Goal: Task Accomplishment & Management: Complete application form

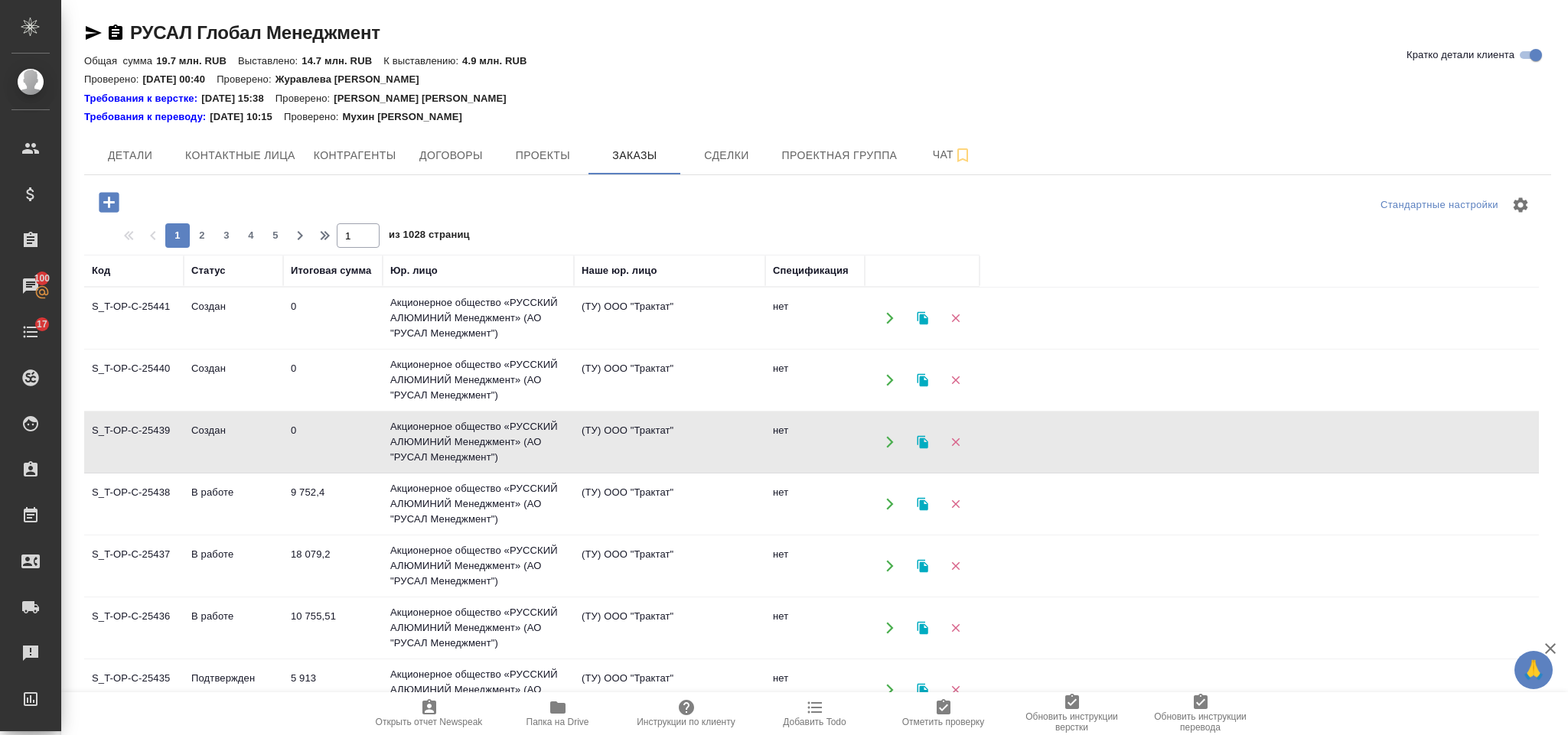
click at [115, 198] on icon "button" at bounding box center [108, 202] width 20 height 20
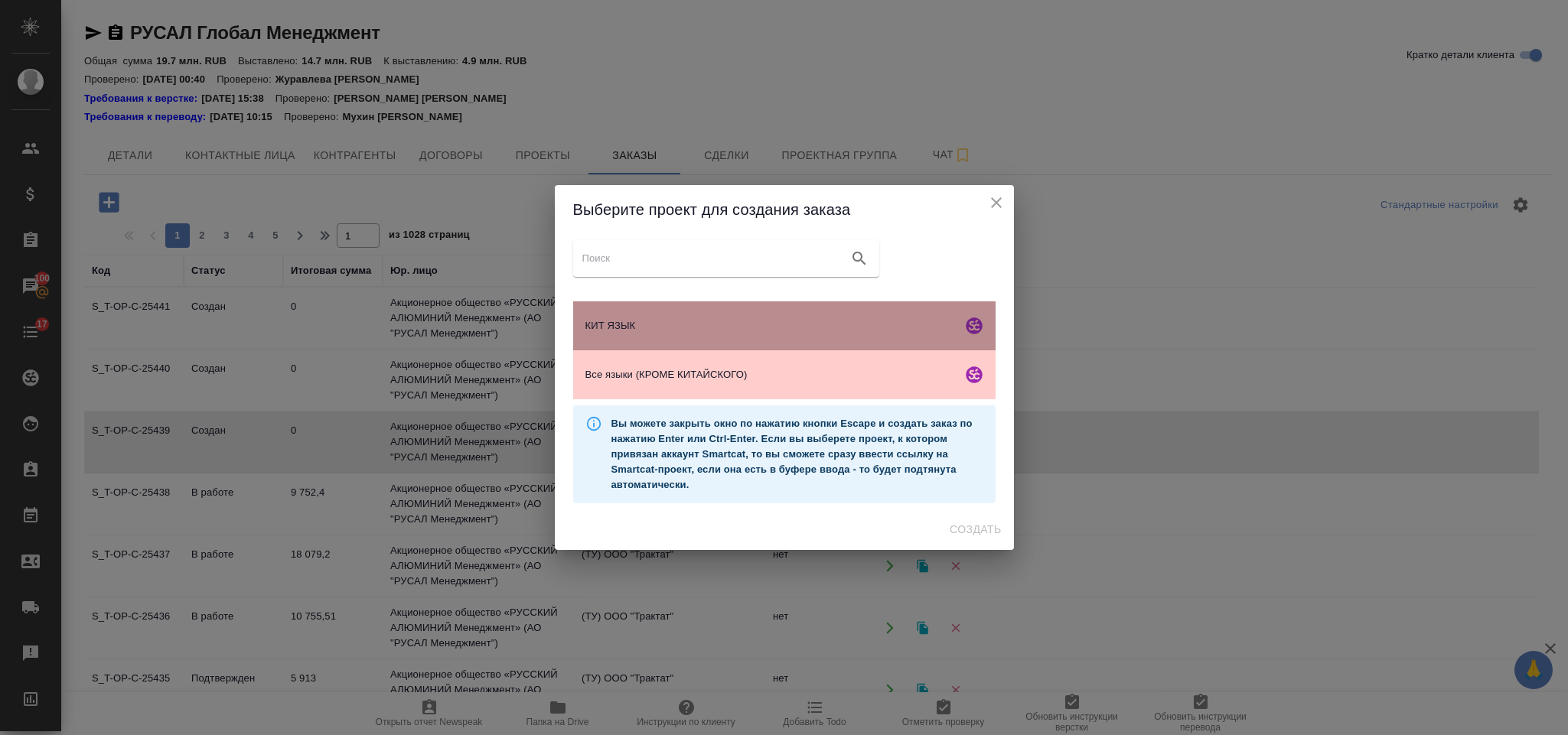
click at [784, 308] on div "КИТ ЯЗЫК" at bounding box center [784, 325] width 423 height 49
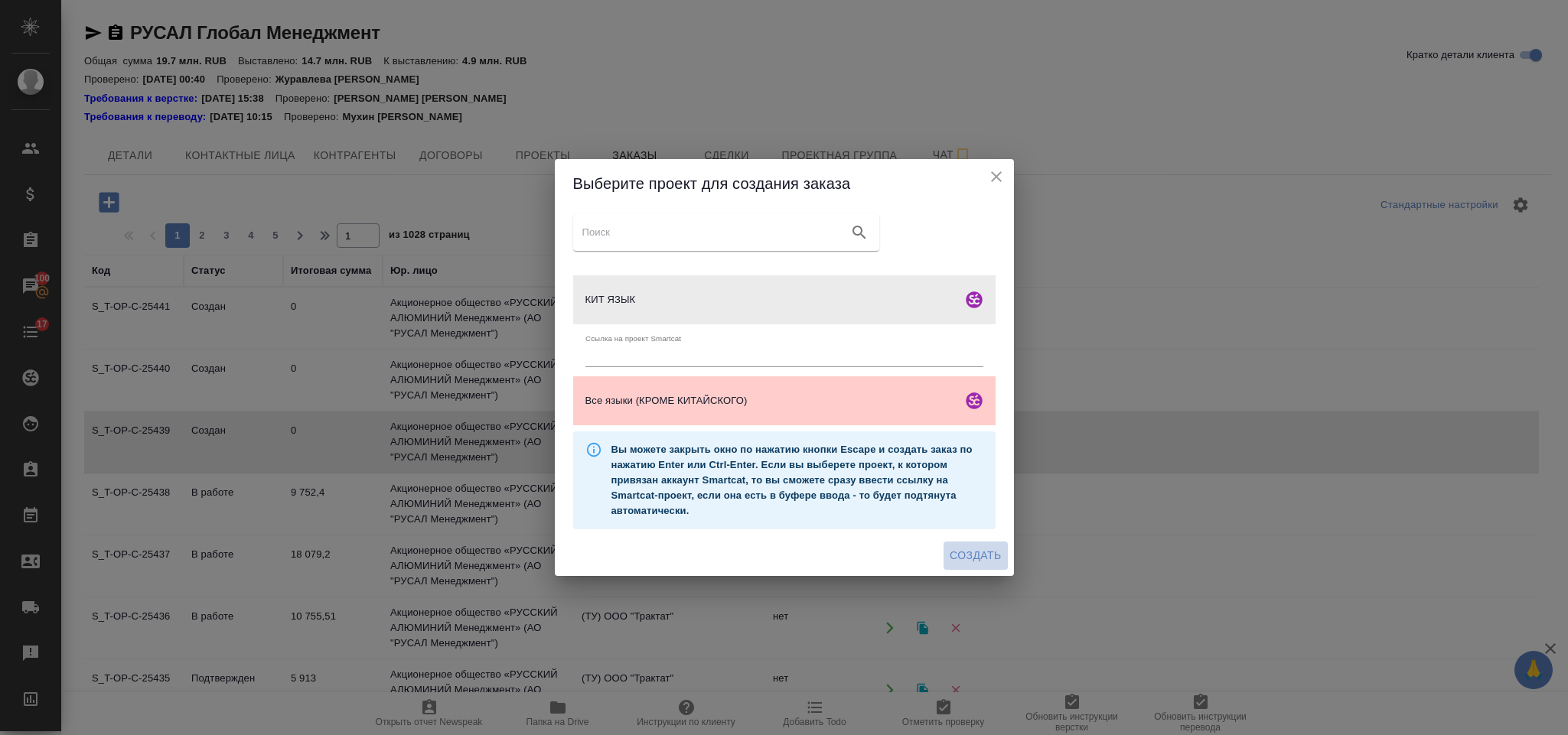
click at [970, 542] on button "Создать" at bounding box center [976, 555] width 64 height 28
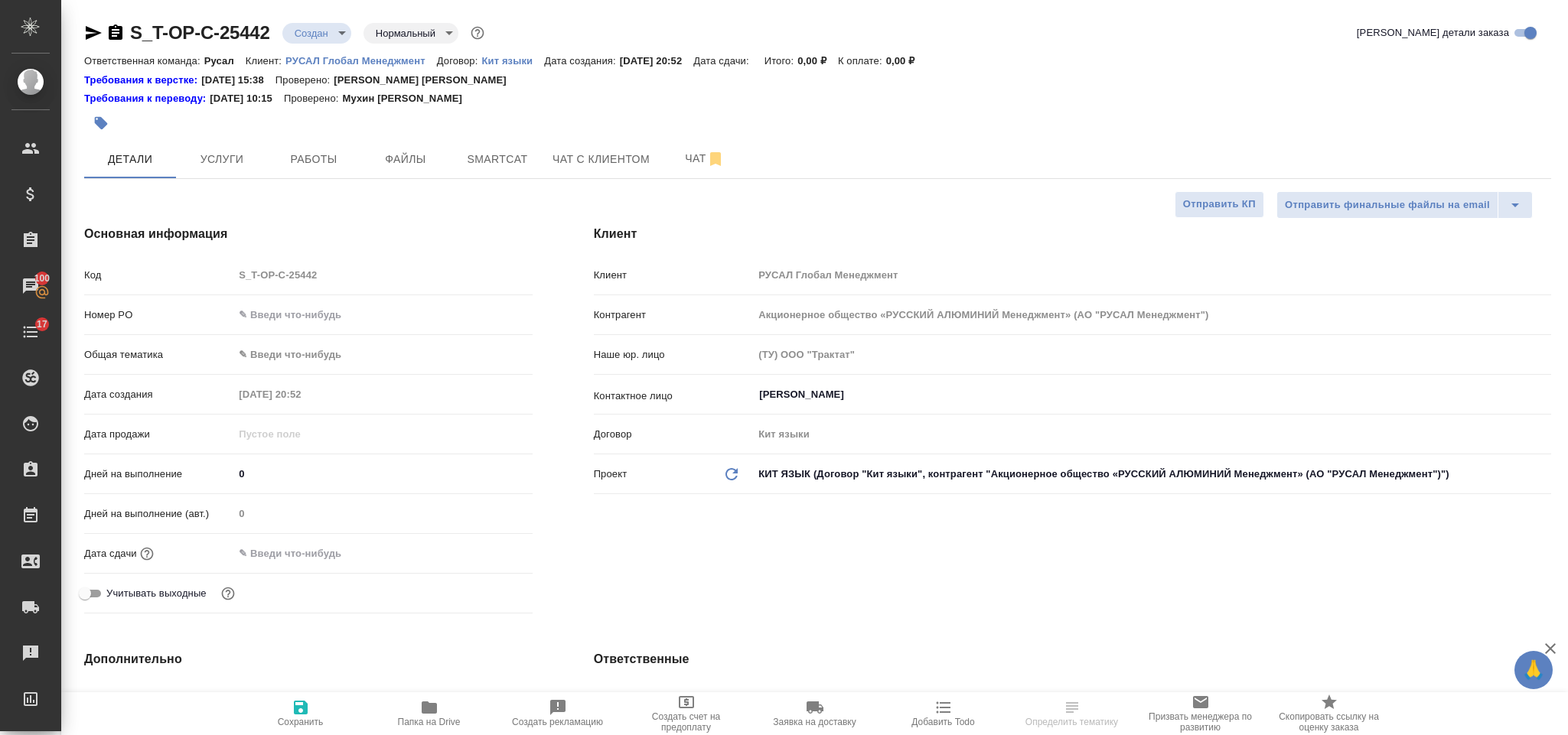
select select "RU"
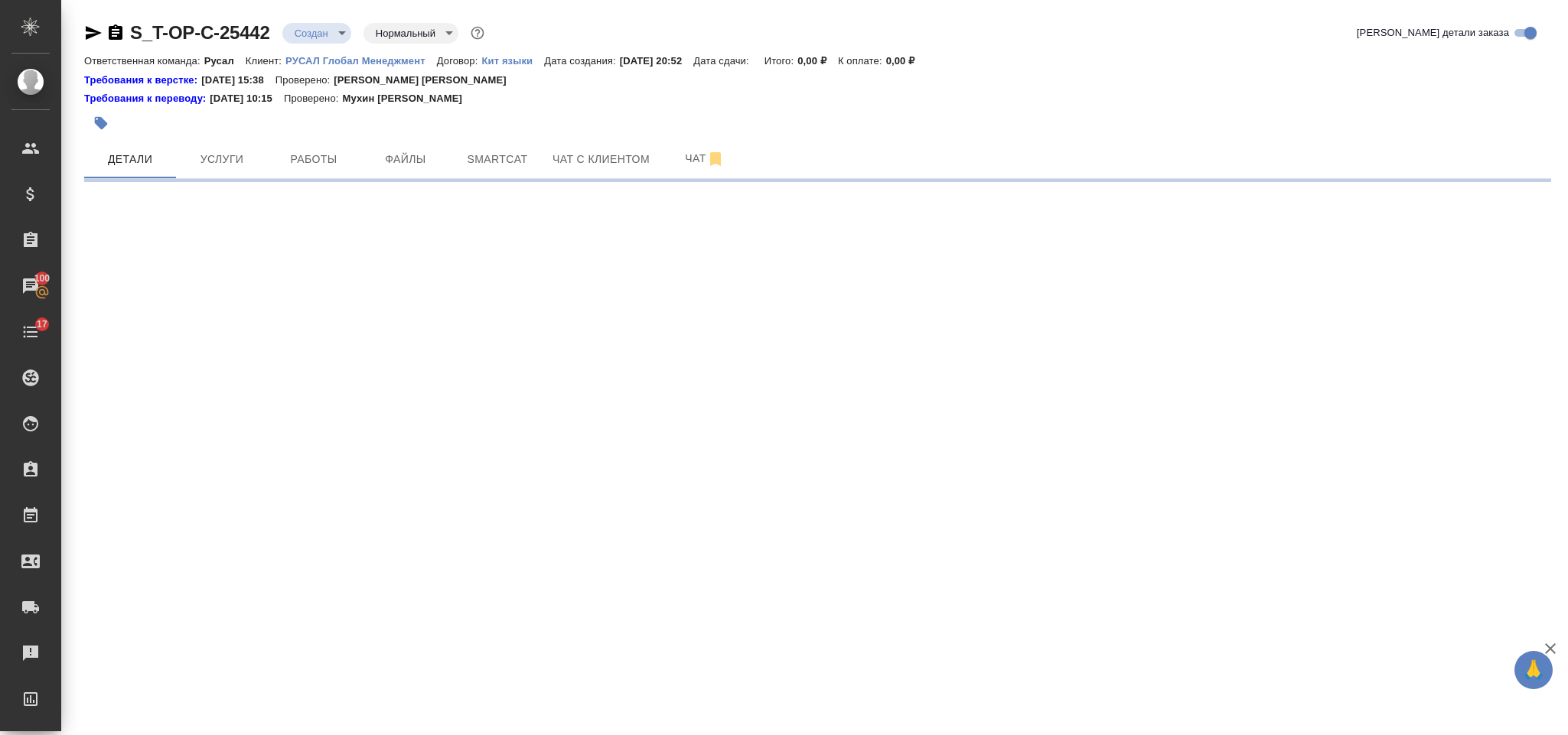
select select "RU"
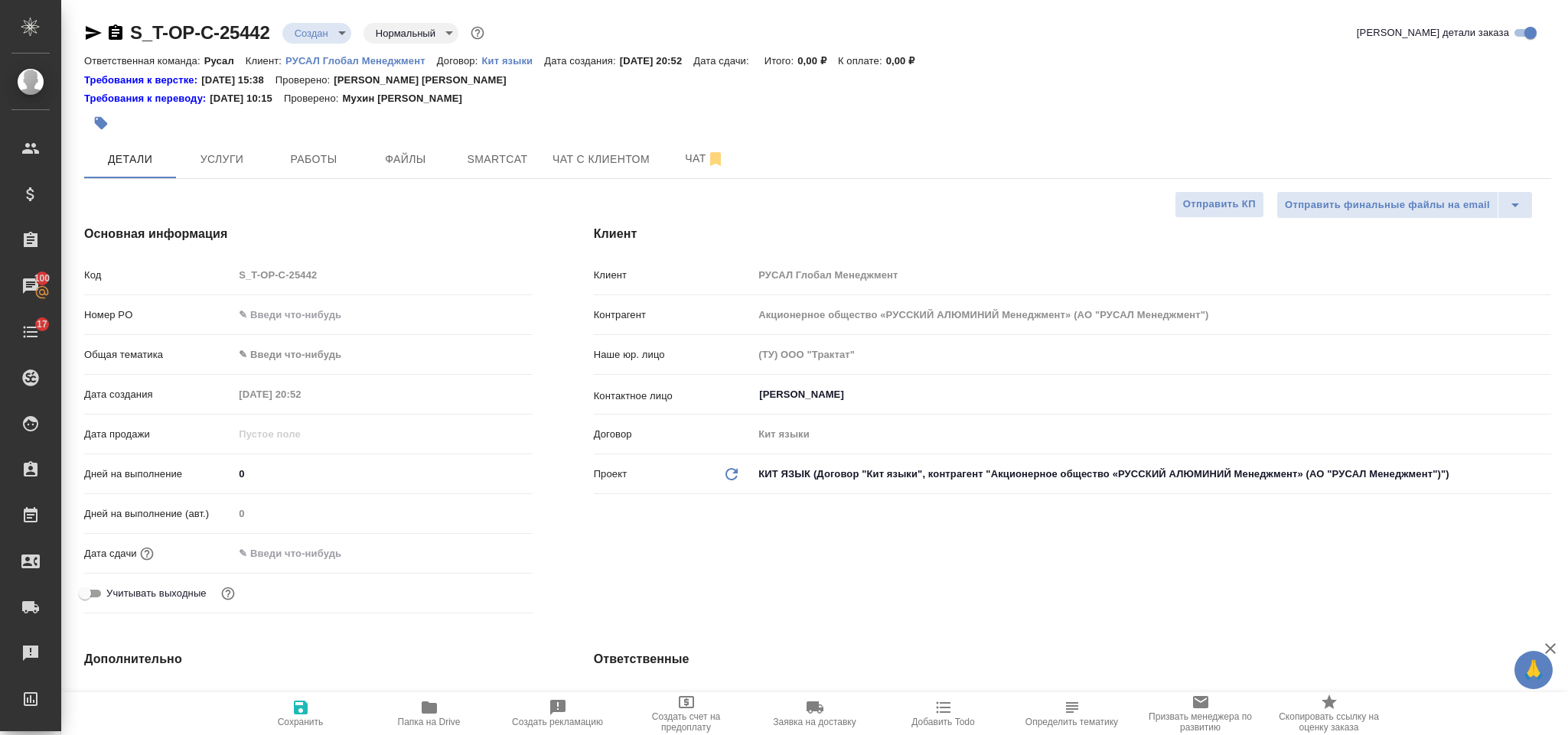
type textarea "x"
click at [379, 306] on input "text" at bounding box center [383, 314] width 297 height 22
type input "от"
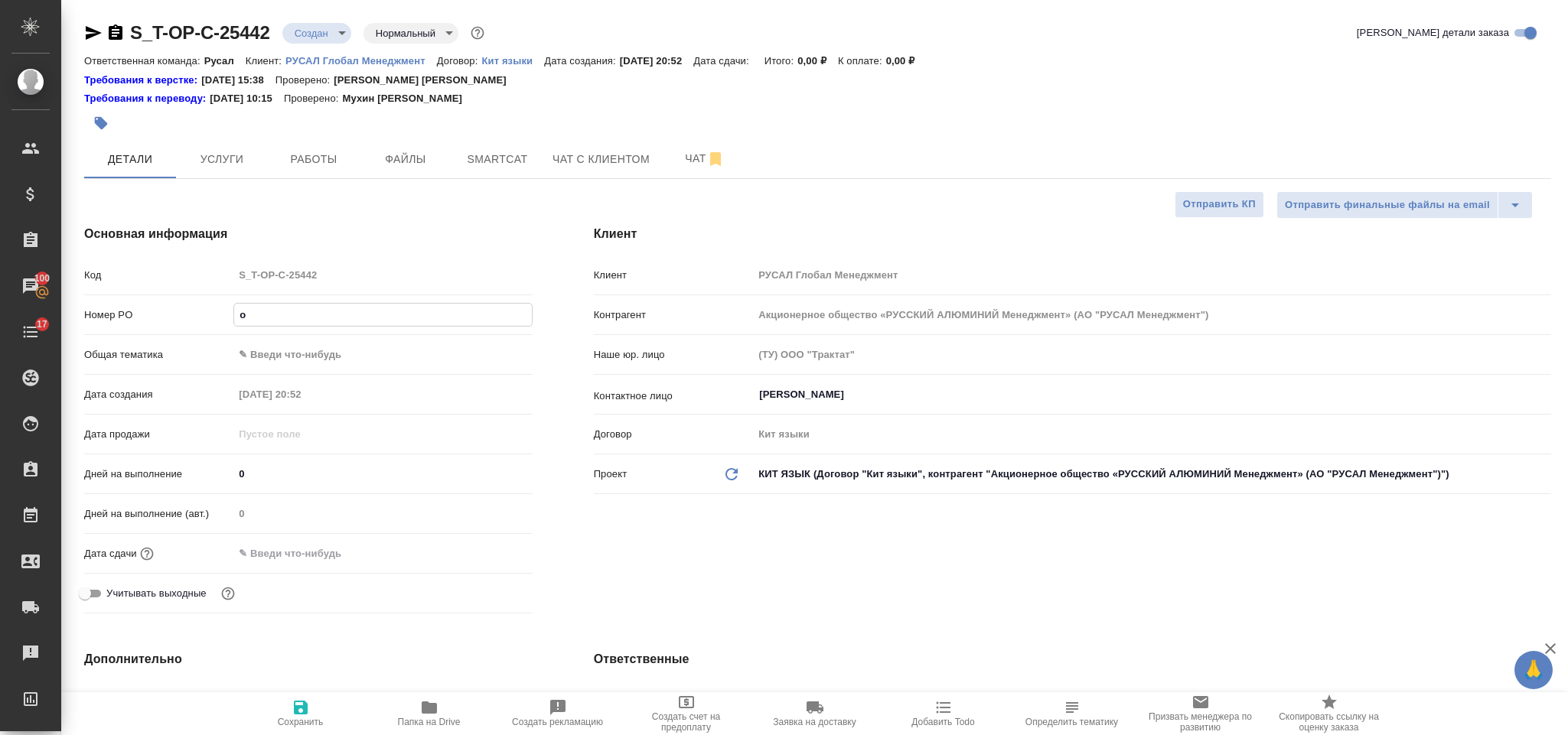
type textarea "x"
type input "от"
type textarea "x"
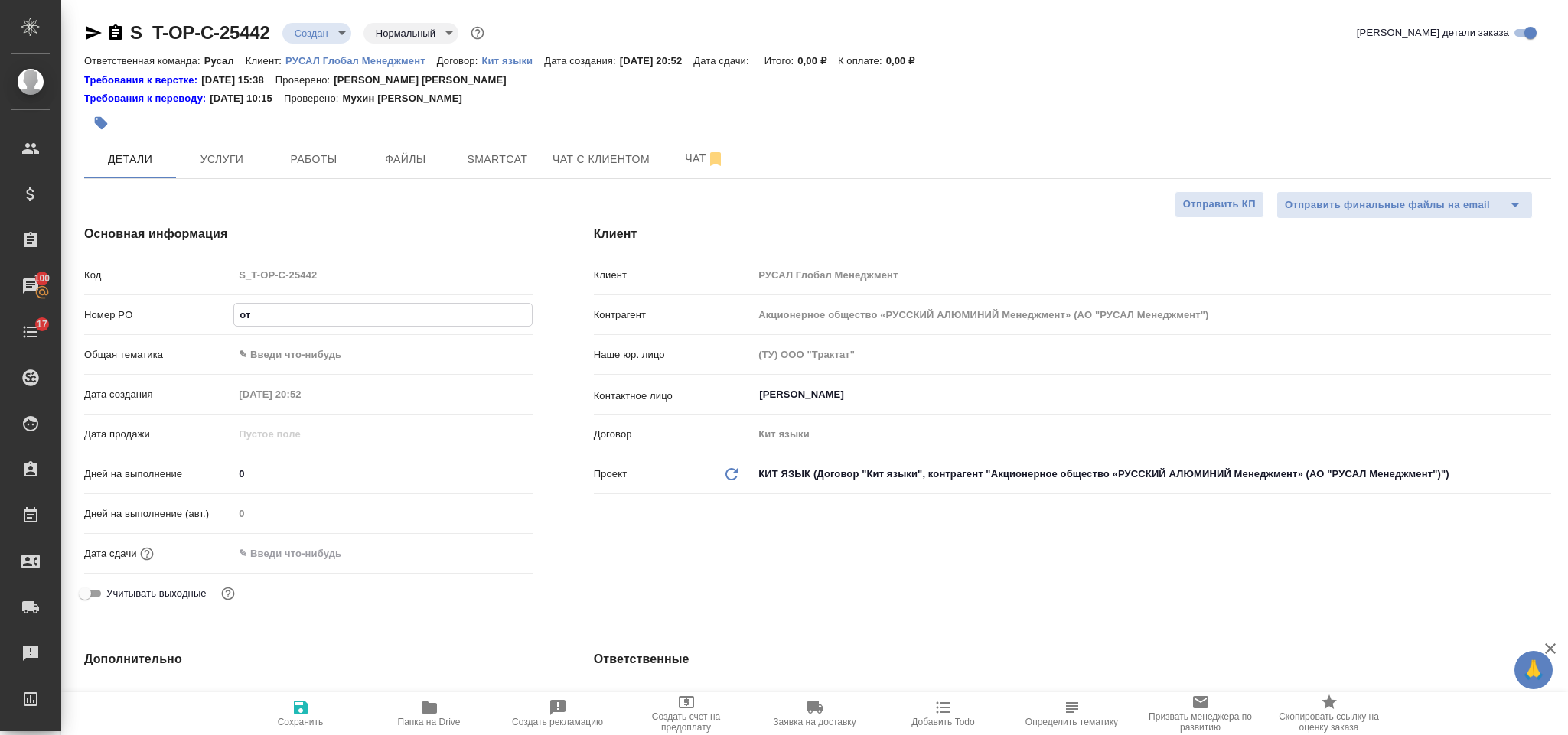
type textarea "x"
type input "от Иса"
type textarea "x"
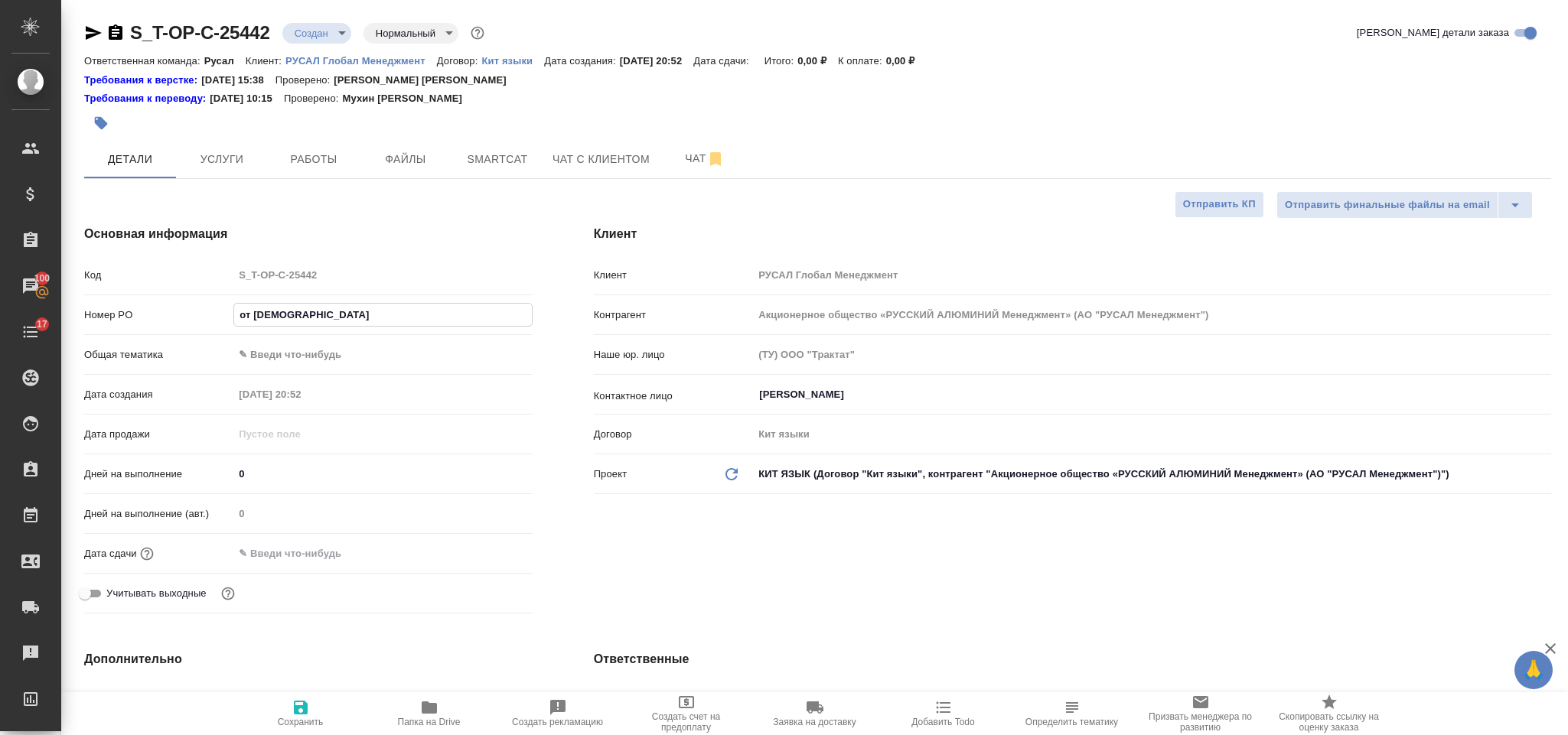
type textarea "x"
type input "от Исаева"
type textarea "x"
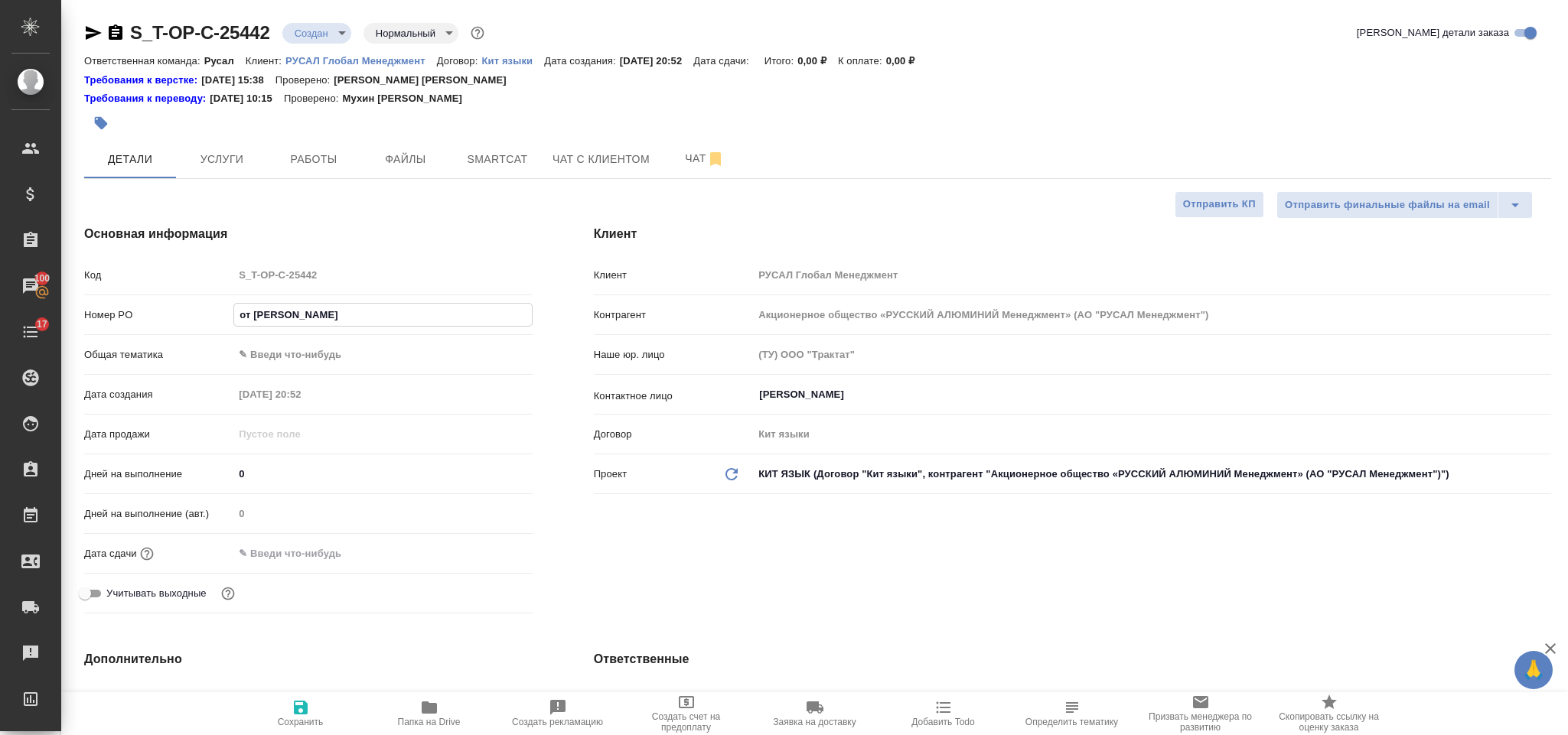
type input "от Исаева_"
type textarea "x"
type input "от Исаева_0"
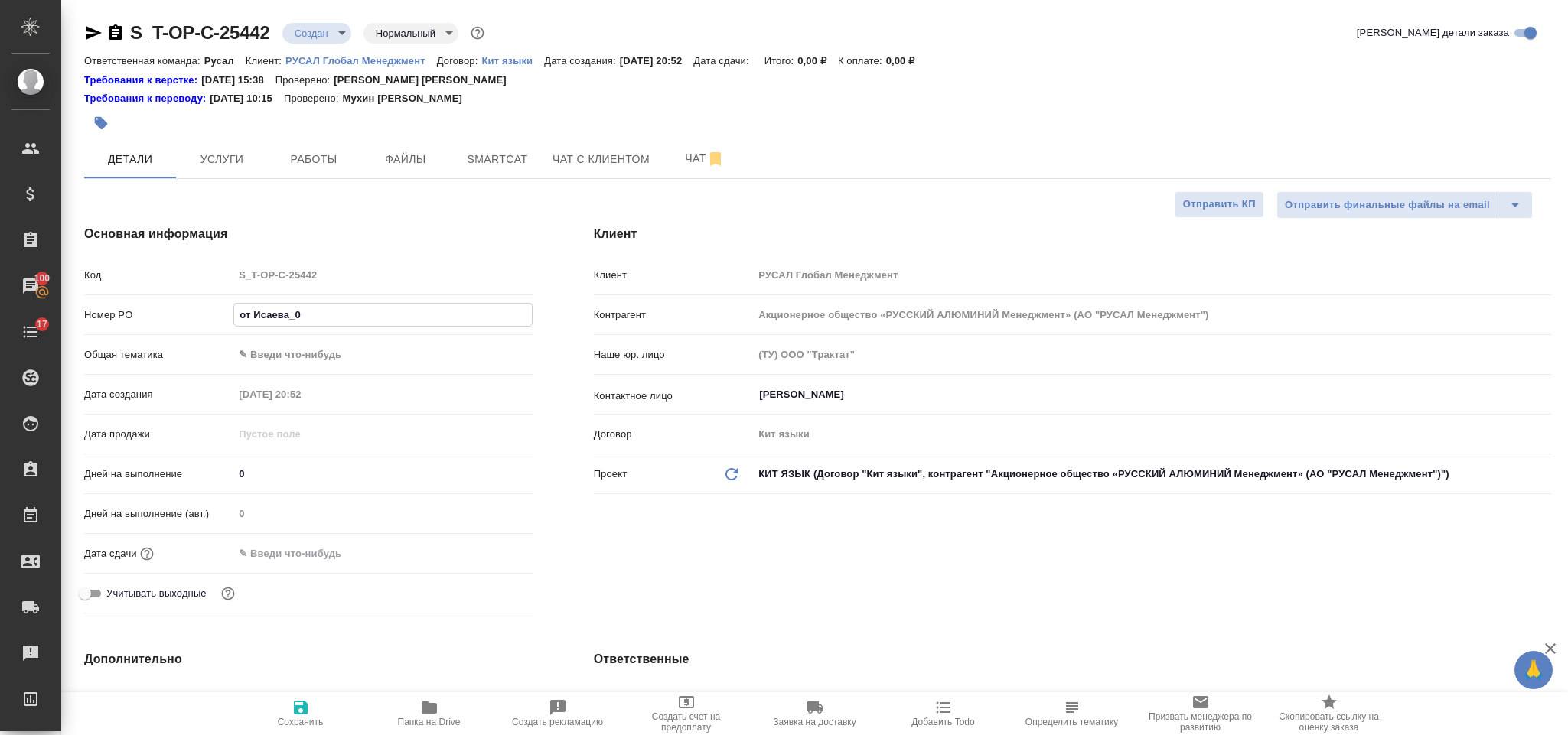
type textarea "x"
type input "от Исаева_07"
type textarea "x"
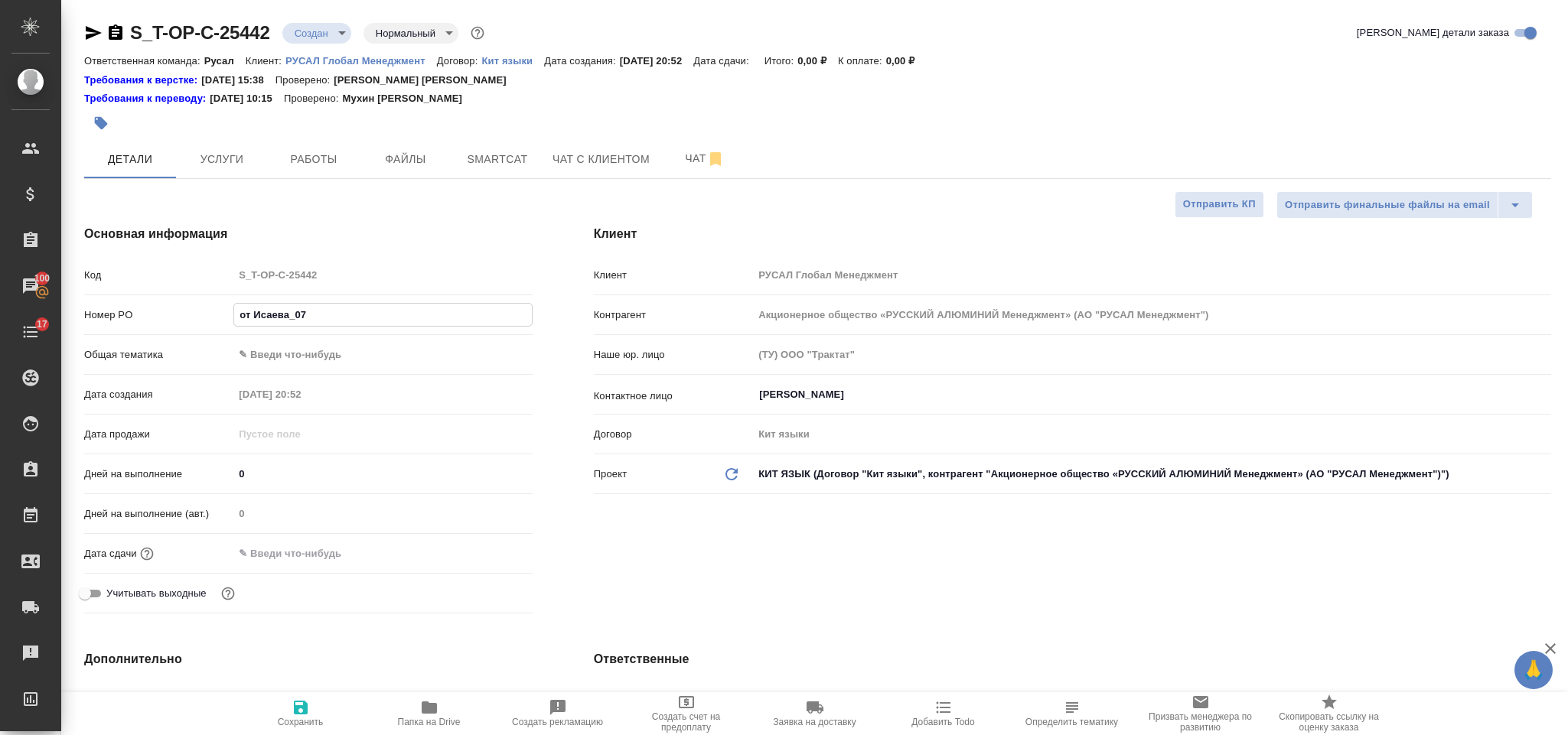
type textarea "x"
type input "от Исаева_07."
type textarea "x"
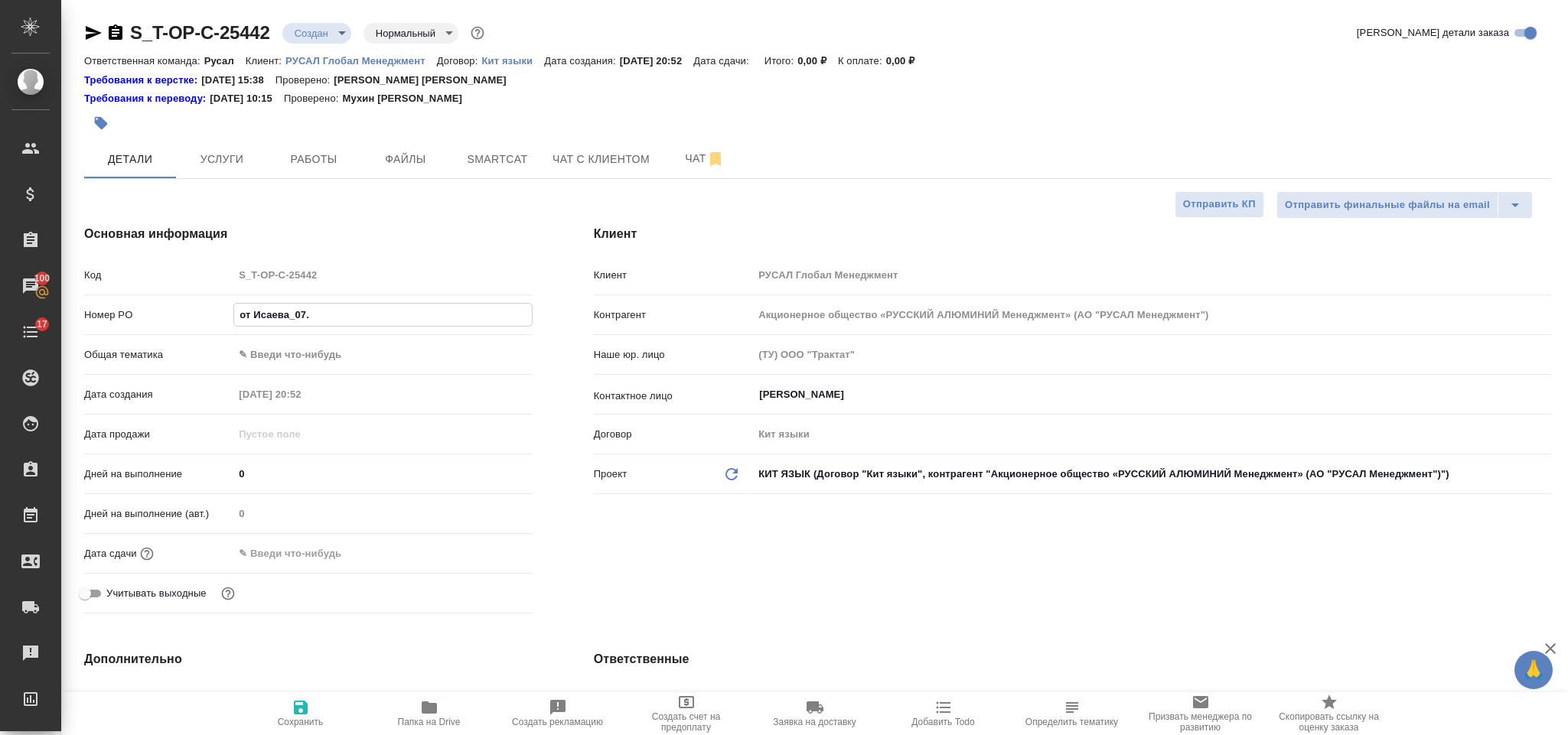
type textarea "x"
type input "от Исаева_07.1"
type textarea "x"
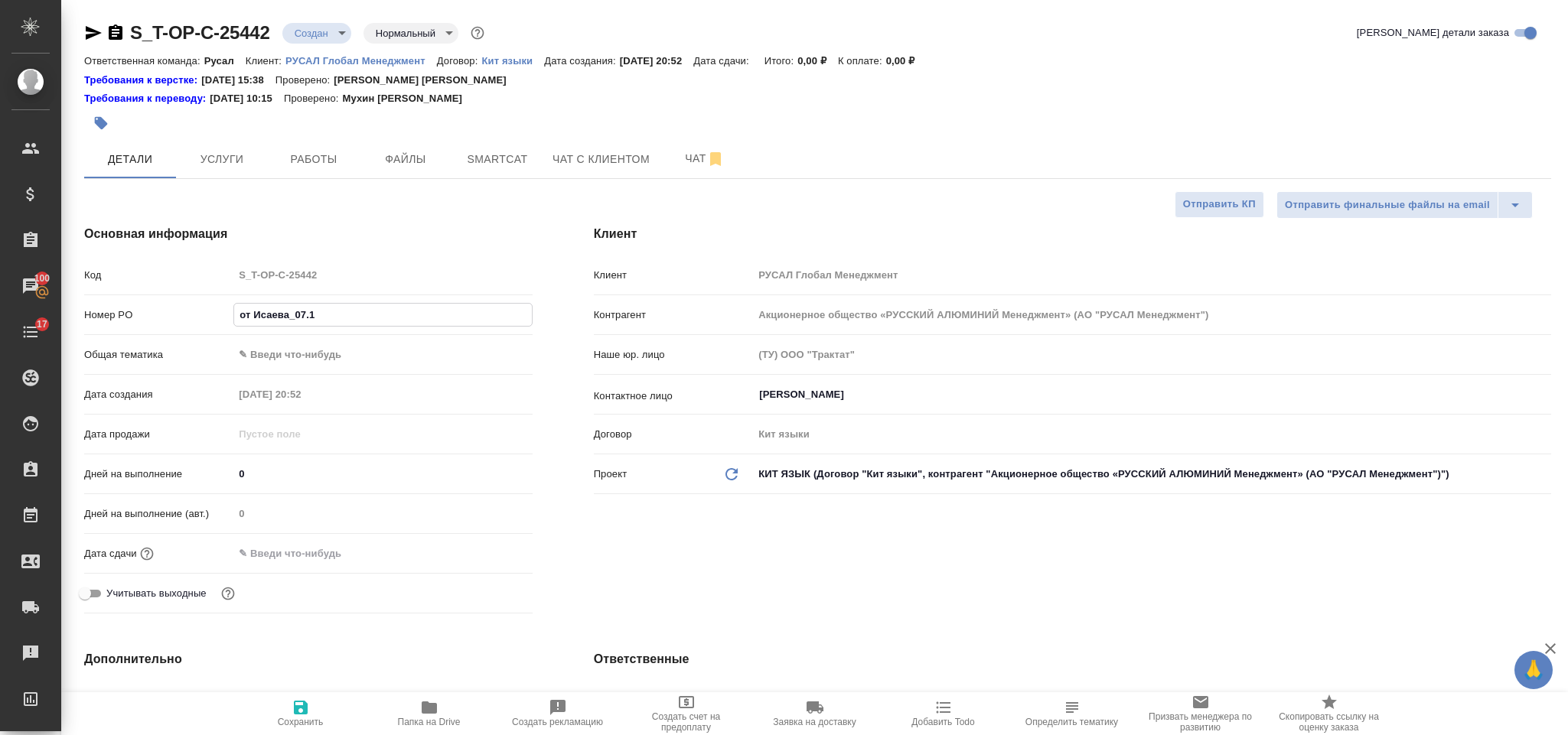
type input "от Исаева_07.10"
type textarea "x"
type input "от Исаева_07.10"
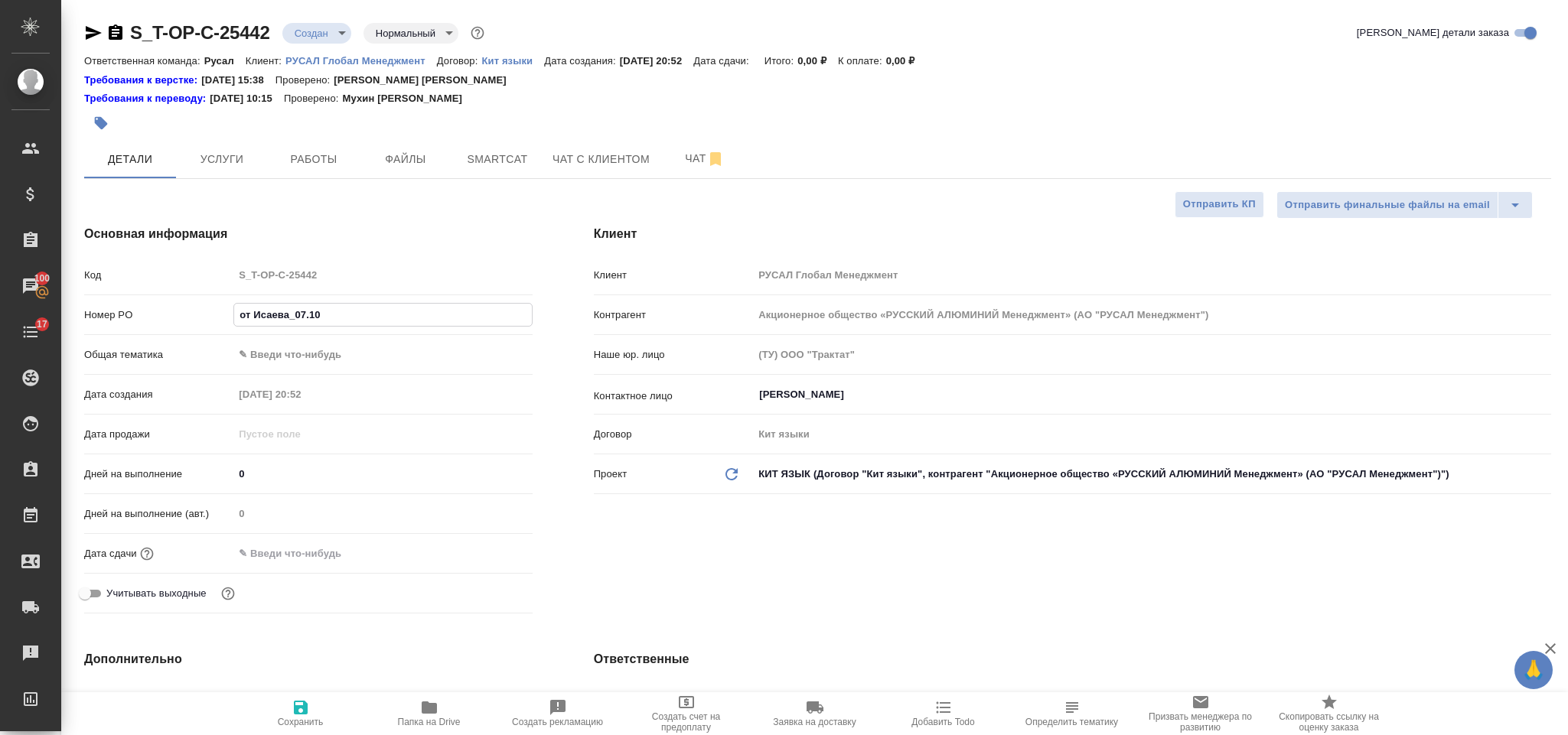
click at [379, 346] on body "🙏 .cls-1 fill:#fff; AWATERA Gorlenko Yuliua Клиенты Спецификации Заказы 100 Чат…" at bounding box center [784, 368] width 1568 height 735
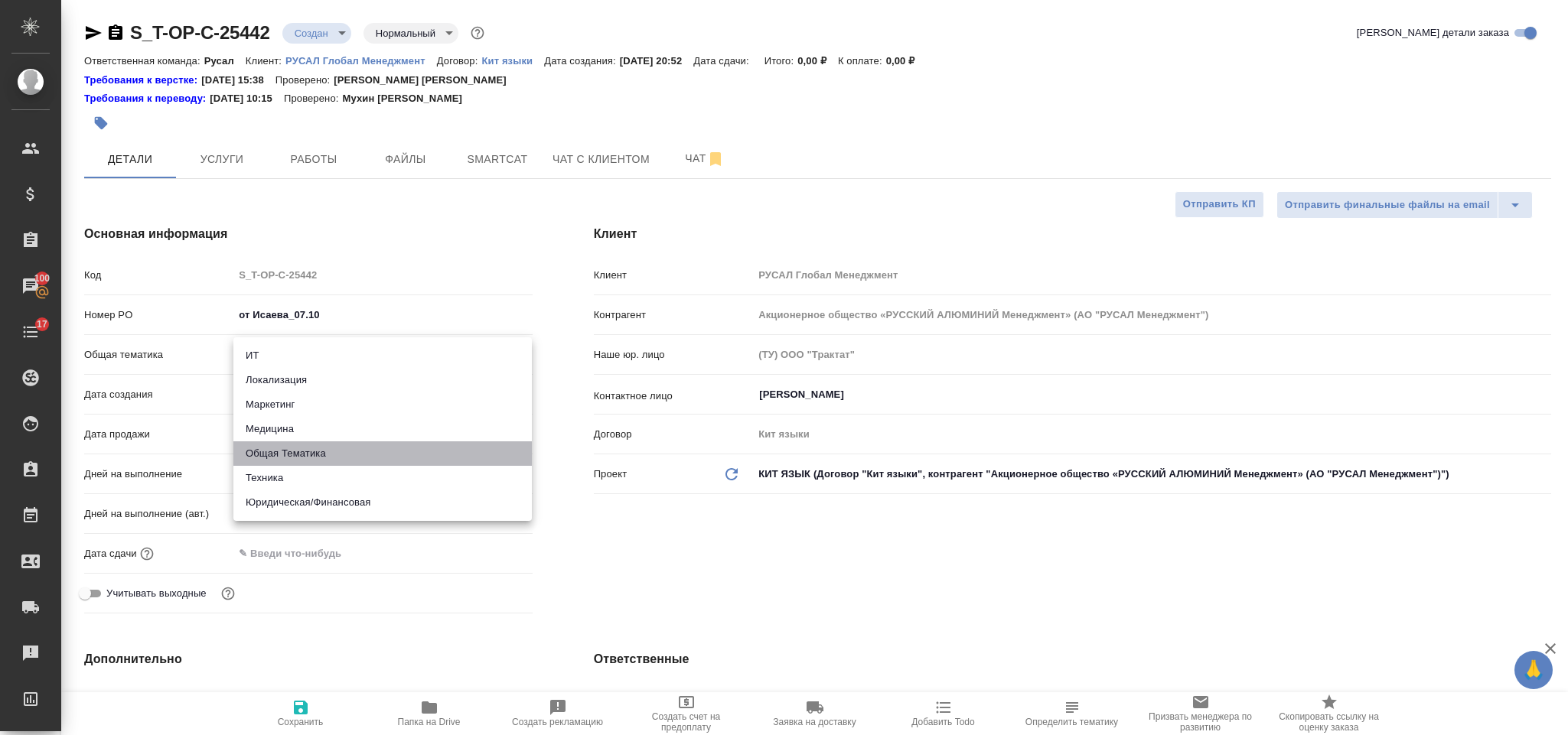
click at [326, 454] on li "Общая Тематика" at bounding box center [382, 453] width 298 height 24
type input "obtem"
type textarea "x"
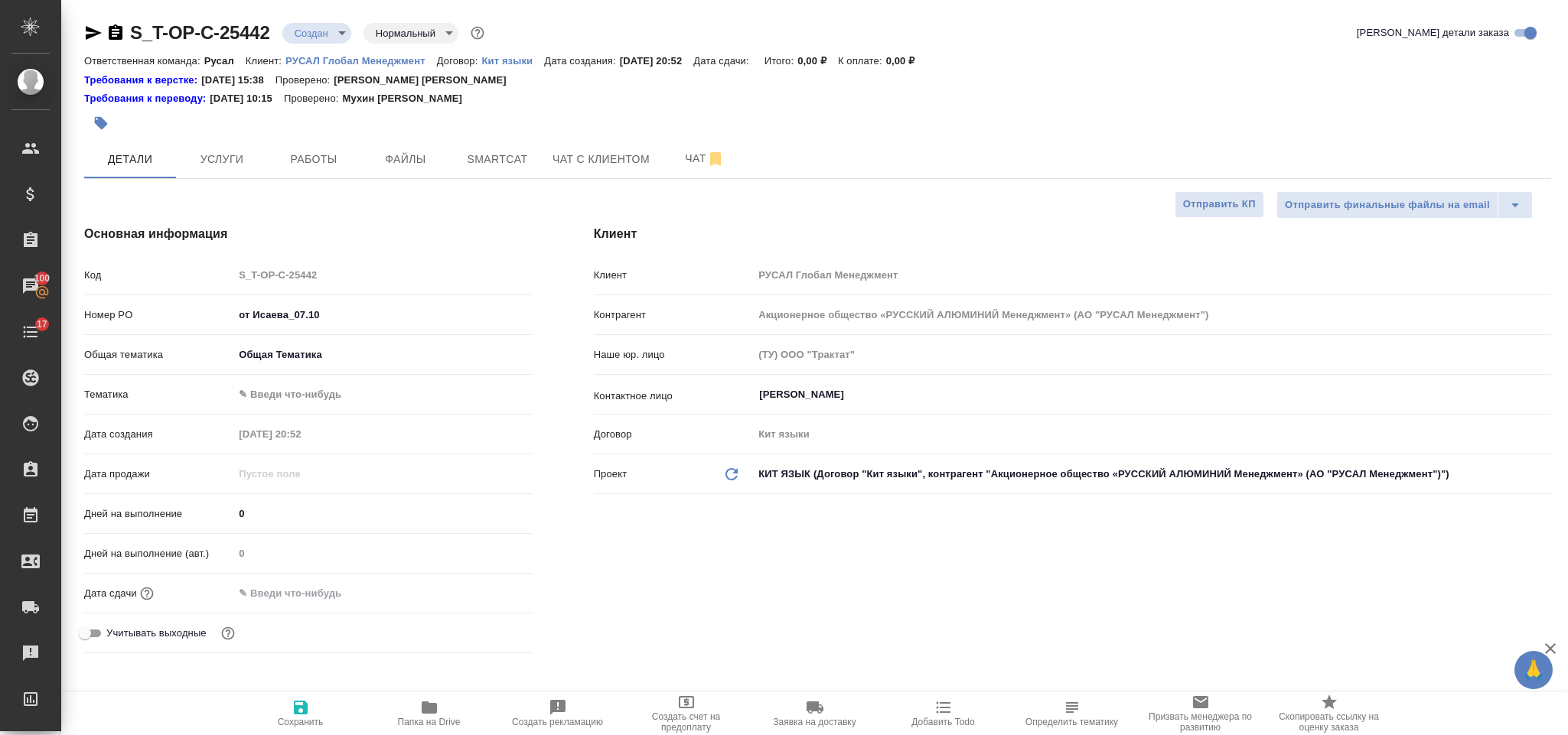
click at [305, 395] on body "🙏 .cls-1 fill:#fff; AWATERA Gorlenko Yuliua Клиенты Спецификации Заказы 100 Чат…" at bounding box center [784, 368] width 1568 height 735
click at [309, 401] on li "Общая Тематика" at bounding box center [382, 395] width 298 height 24
type textarea "x"
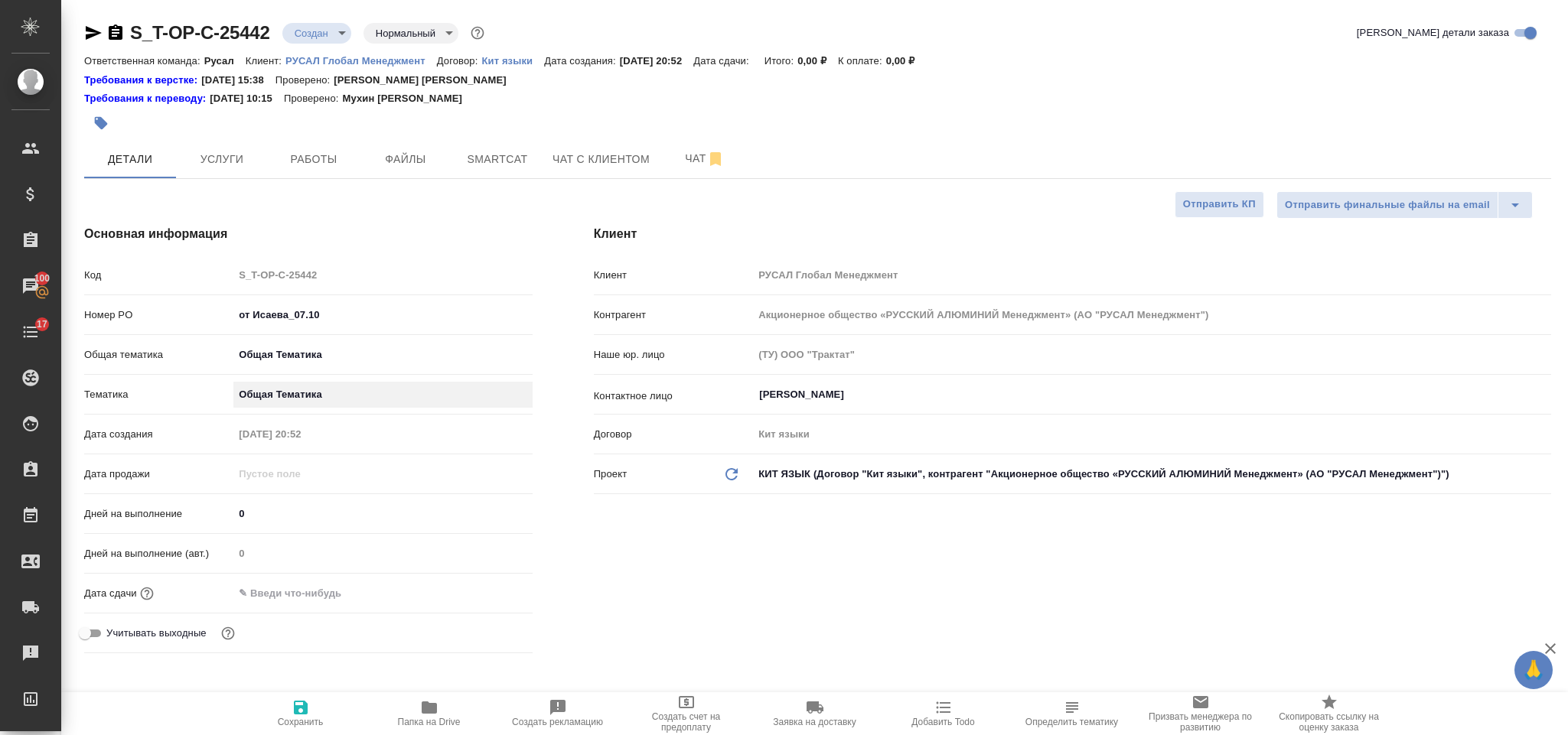
type input "6012b1ca196b0e5c9229a120"
click at [319, 596] on input "text" at bounding box center [300, 592] width 134 height 22
click at [486, 595] on icon "button" at bounding box center [487, 591] width 18 height 18
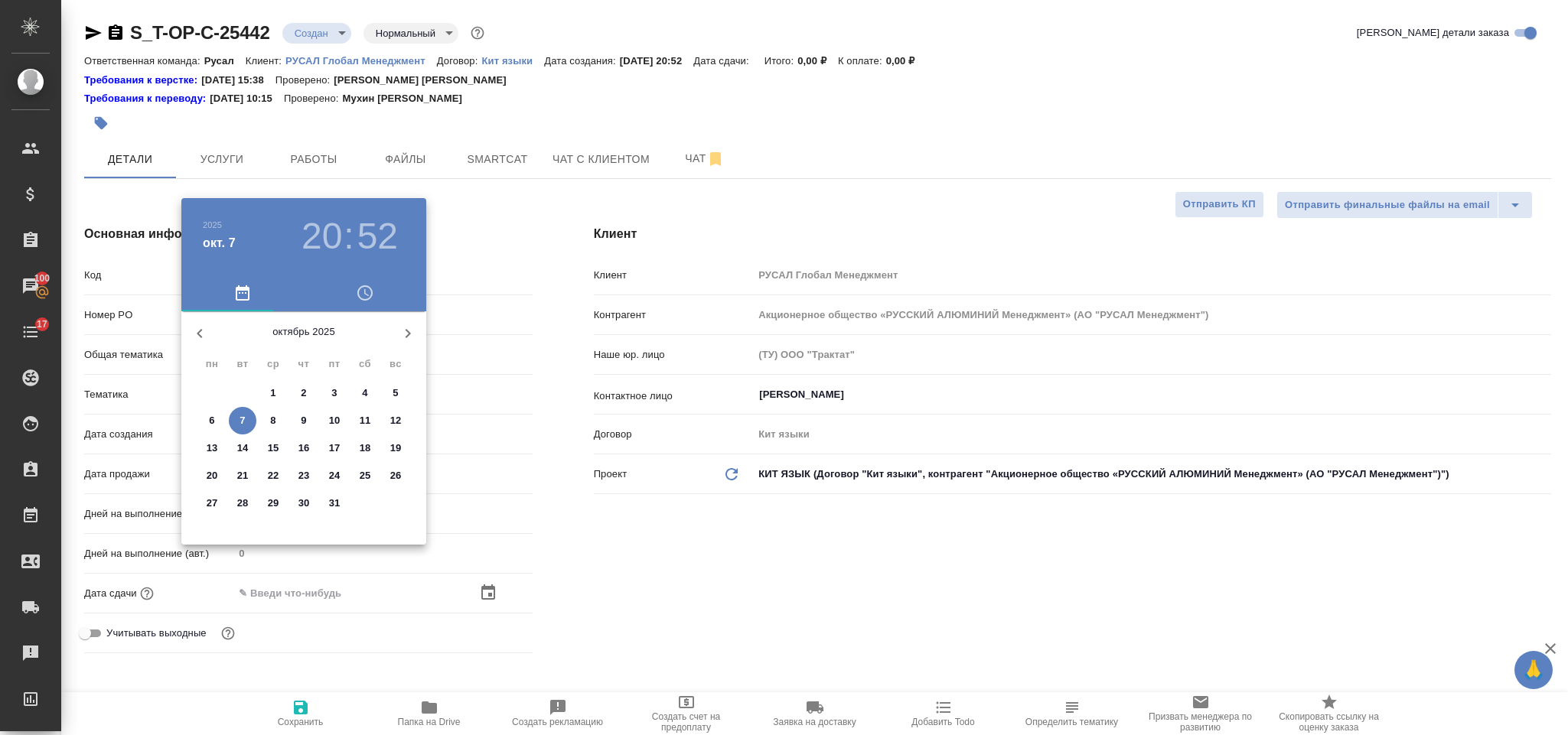
click at [267, 422] on span "8" at bounding box center [273, 421] width 28 height 15
type input "08.10.2025 20:52"
type textarea "x"
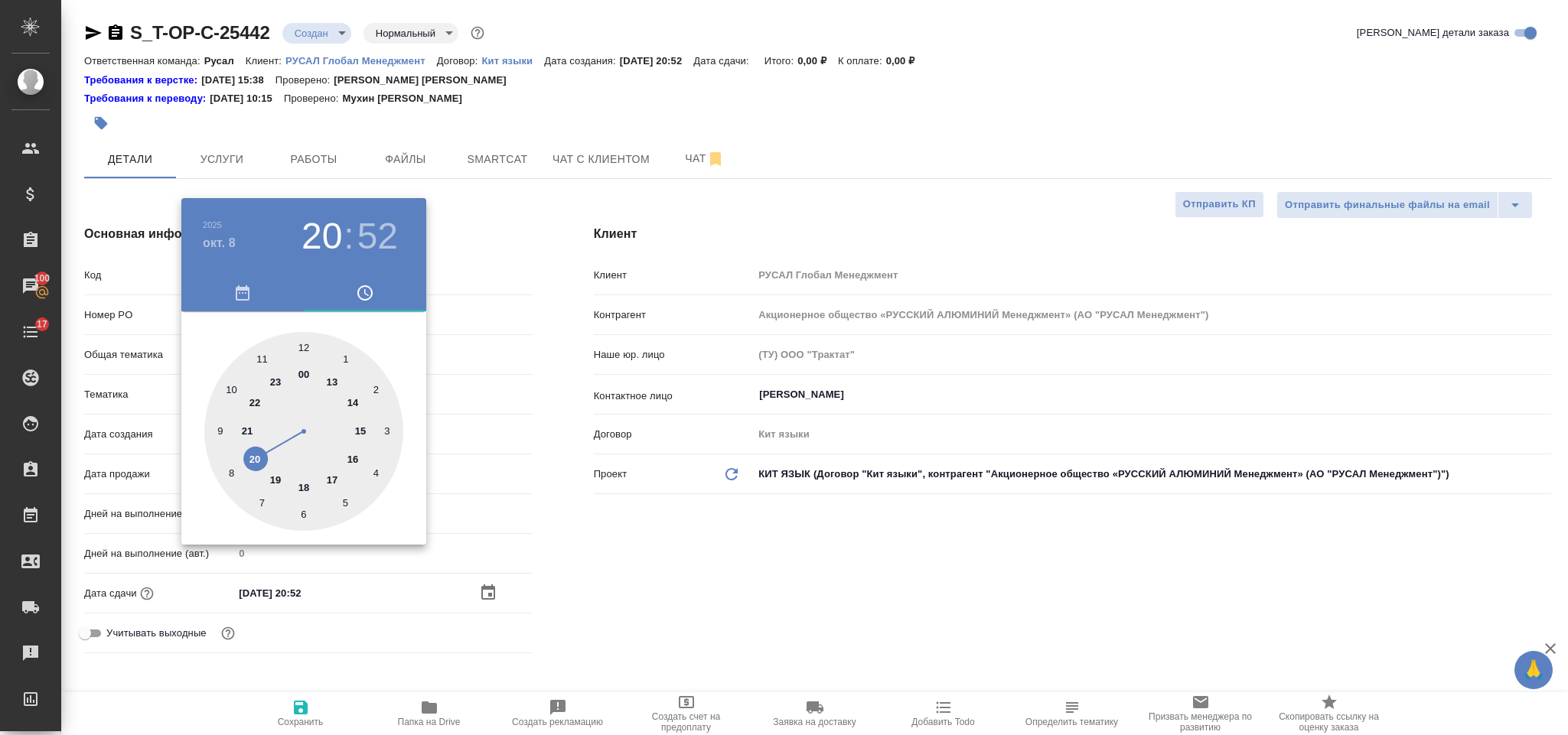
click at [266, 360] on div at bounding box center [304, 431] width 199 height 199
type input "08.10.2025 11:52"
type textarea "x"
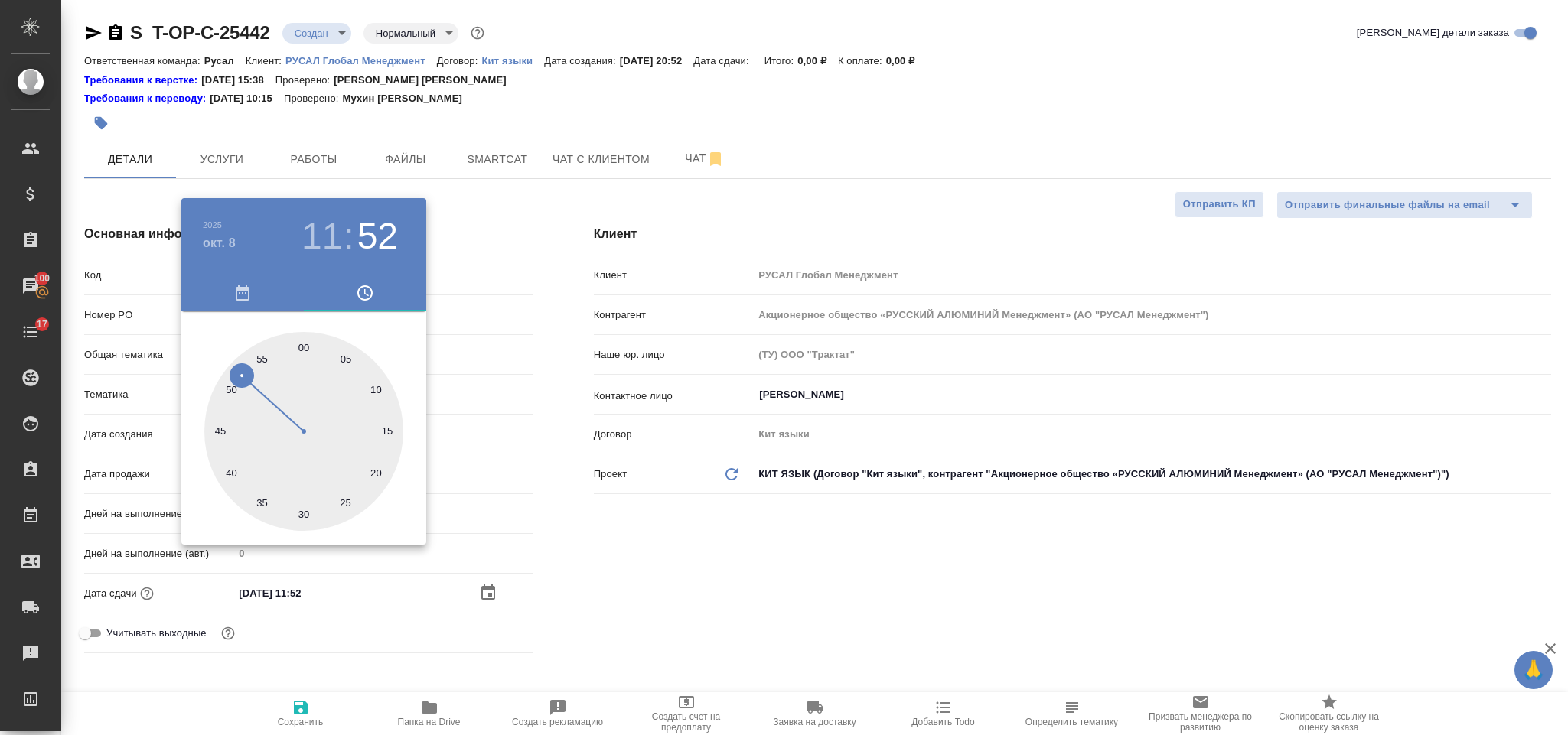
click at [305, 342] on div at bounding box center [304, 431] width 199 height 199
type input "[DATE] 11:00"
type textarea "x"
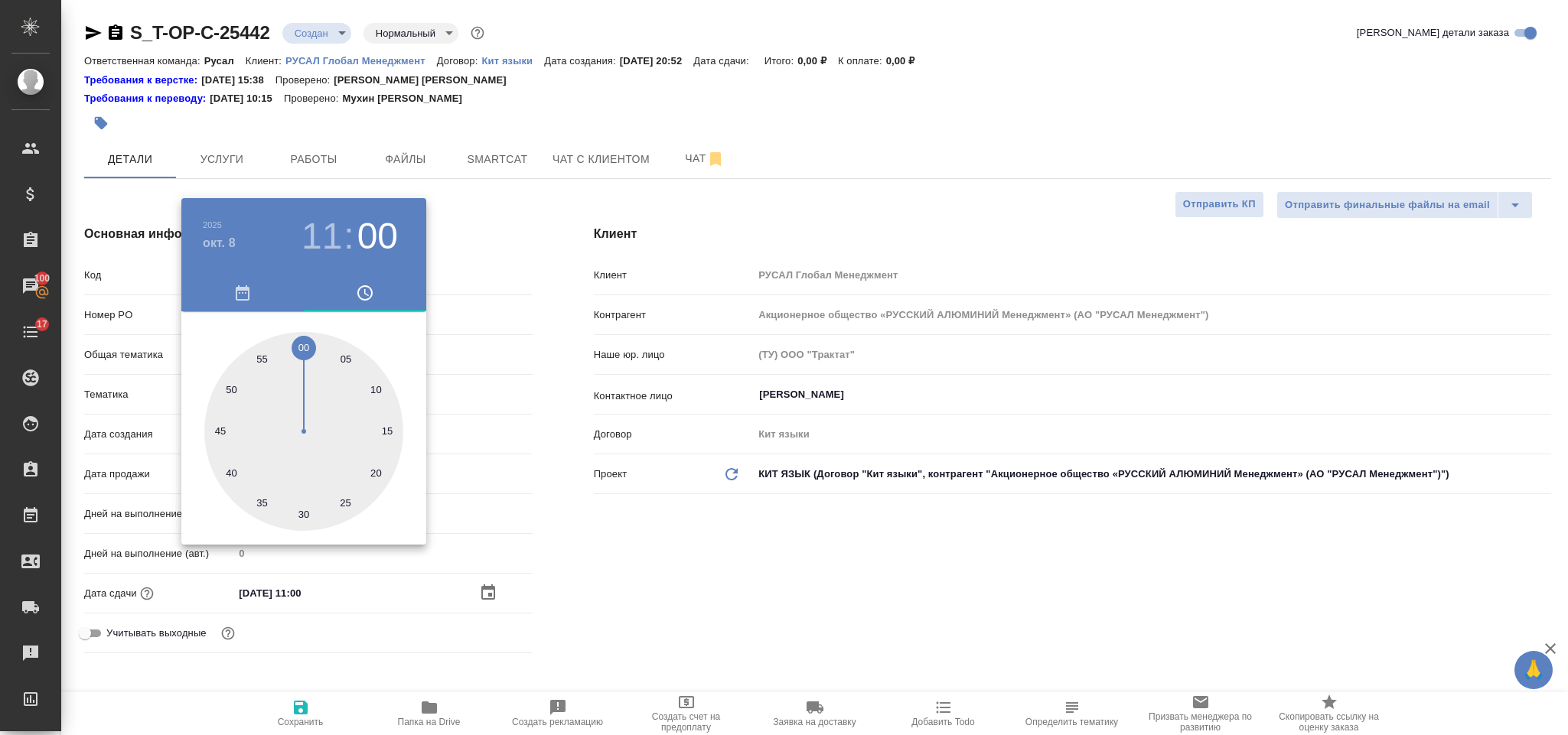
click at [604, 562] on div at bounding box center [784, 368] width 1568 height 735
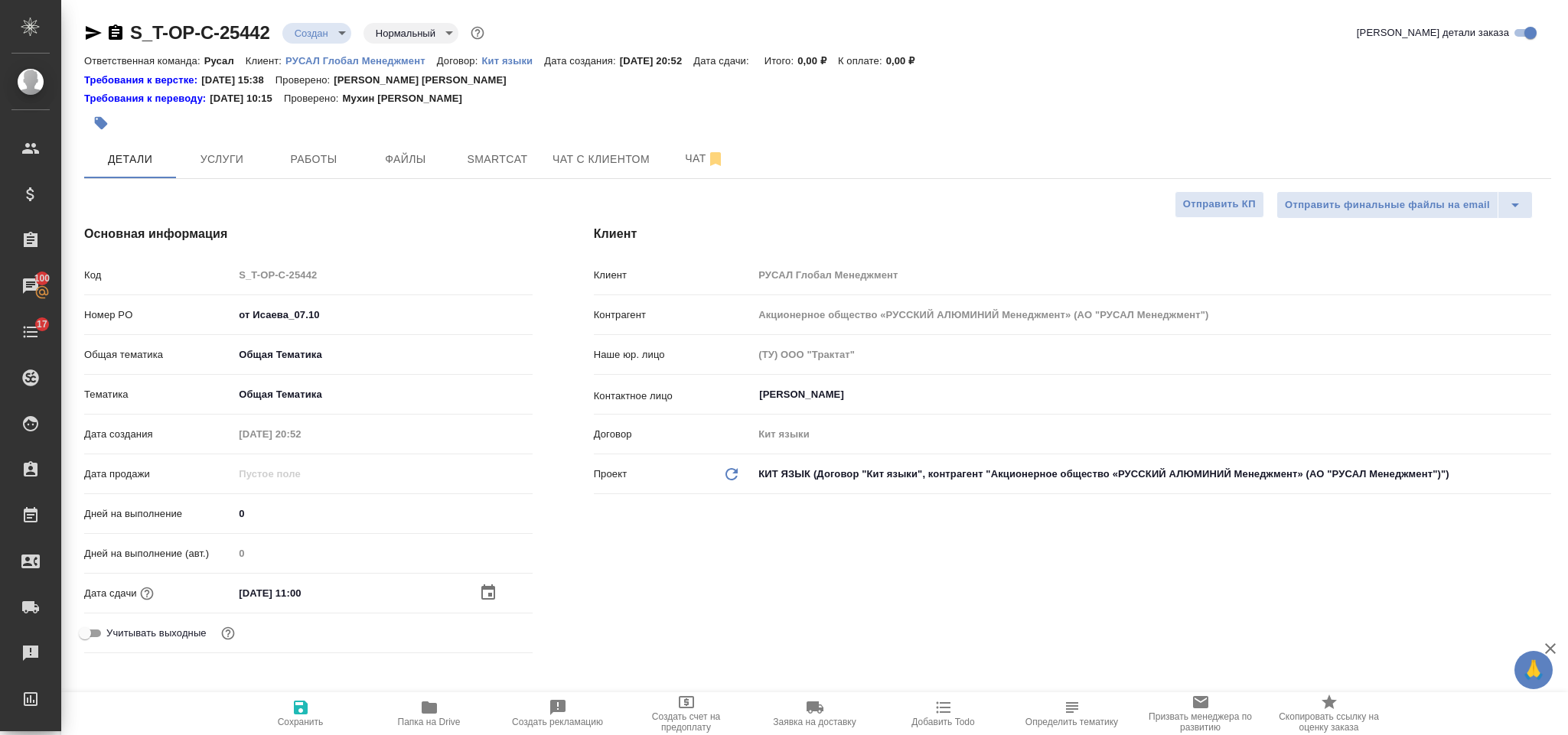
click at [308, 703] on icon "button" at bounding box center [300, 707] width 18 height 18
type textarea "x"
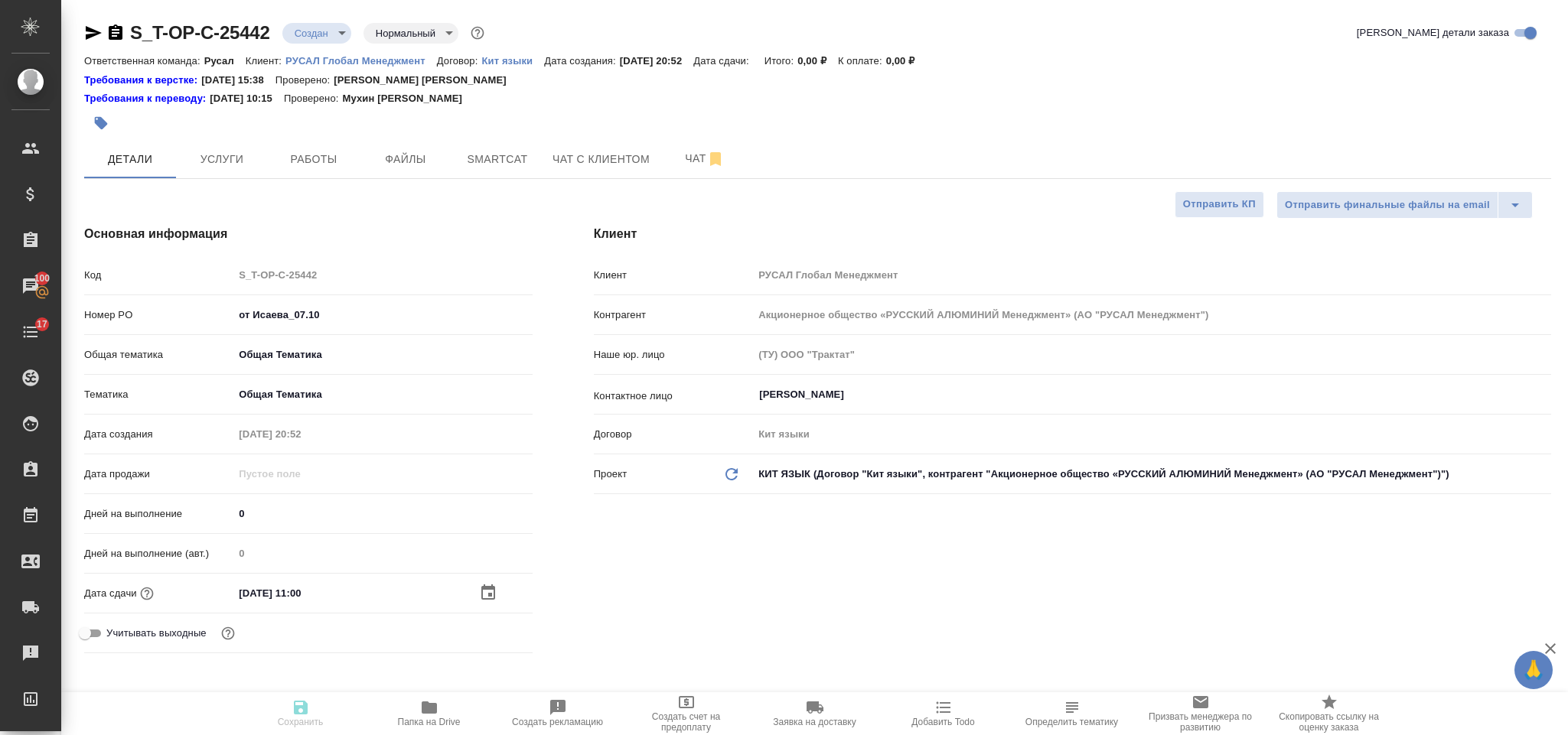
type textarea "x"
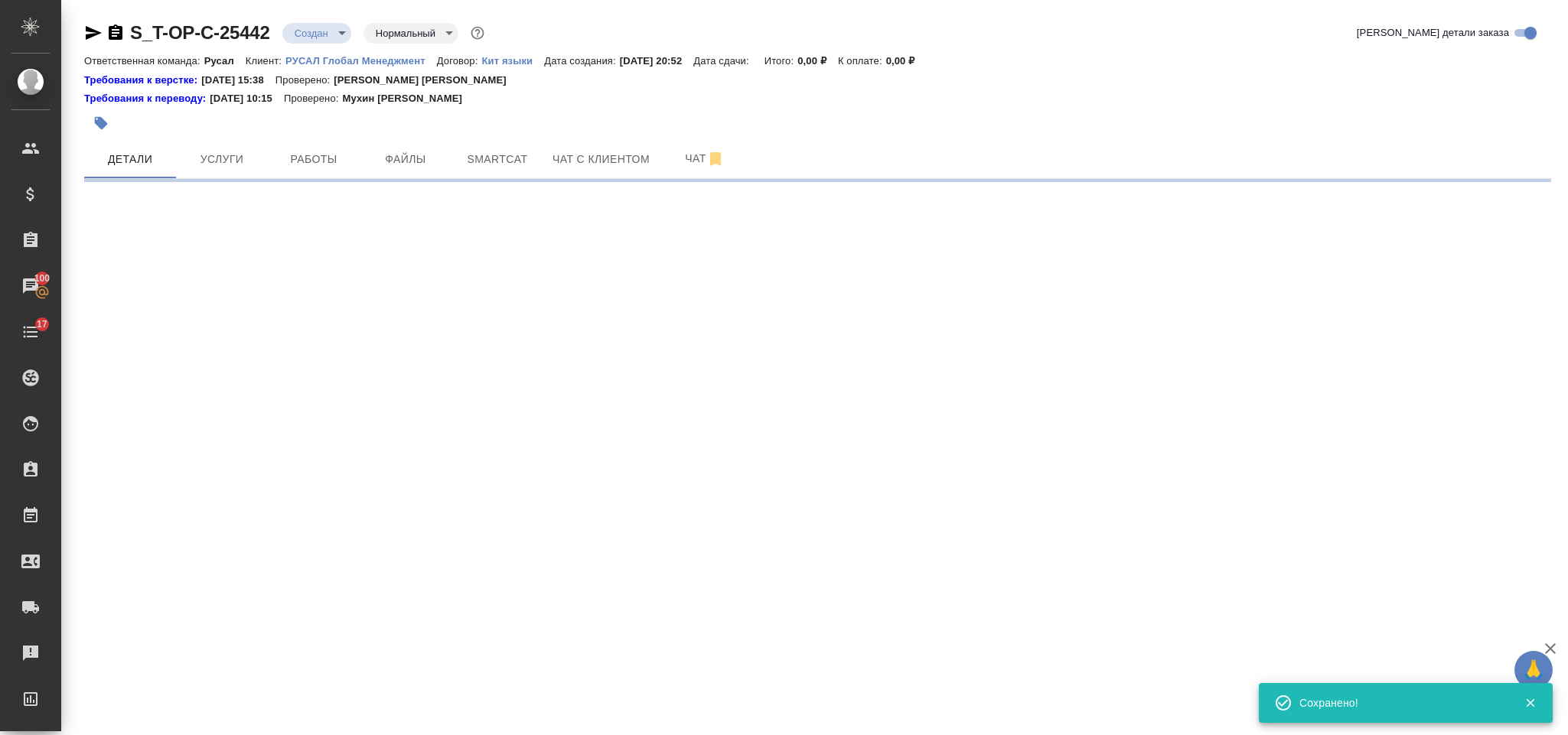
select select "RU"
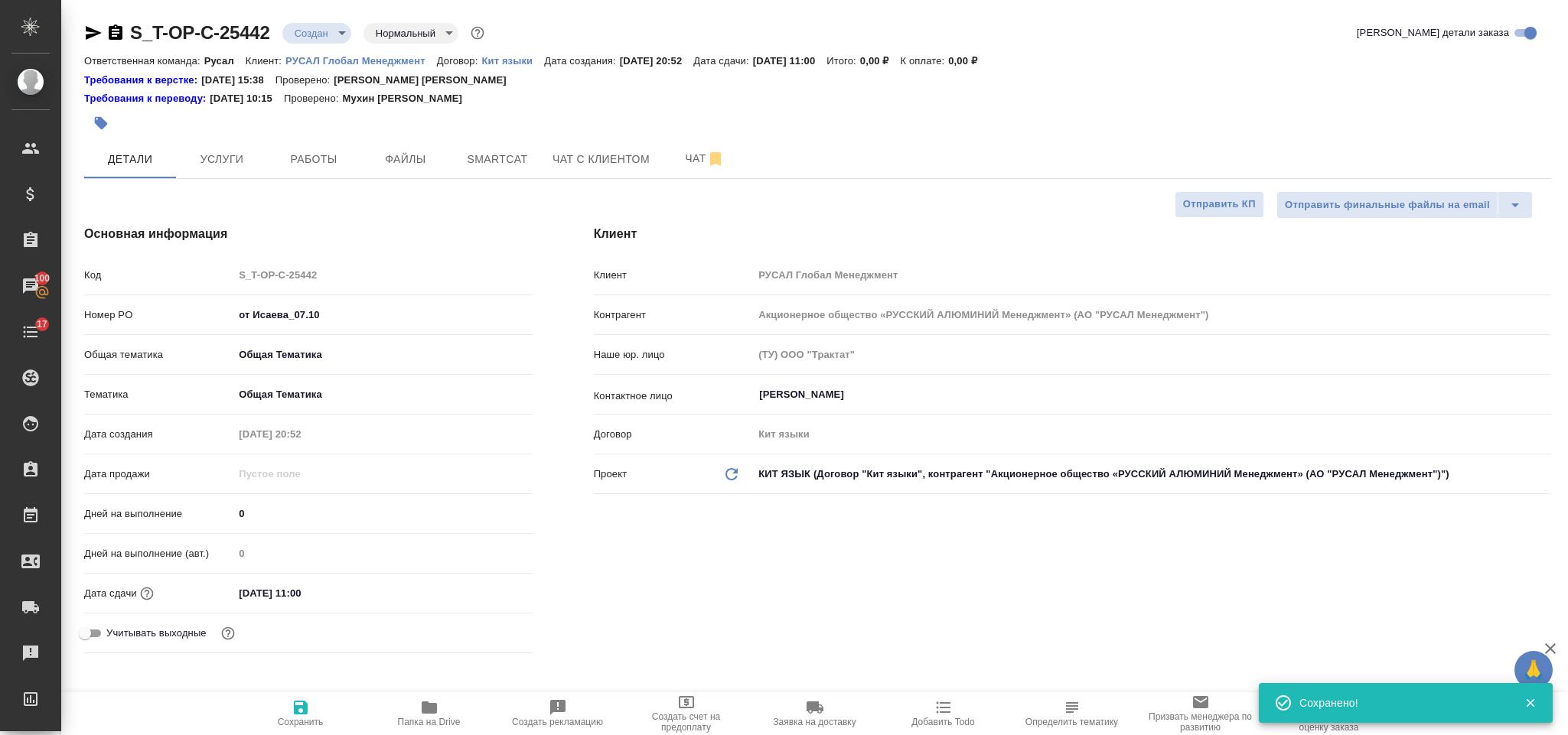
type textarea "x"
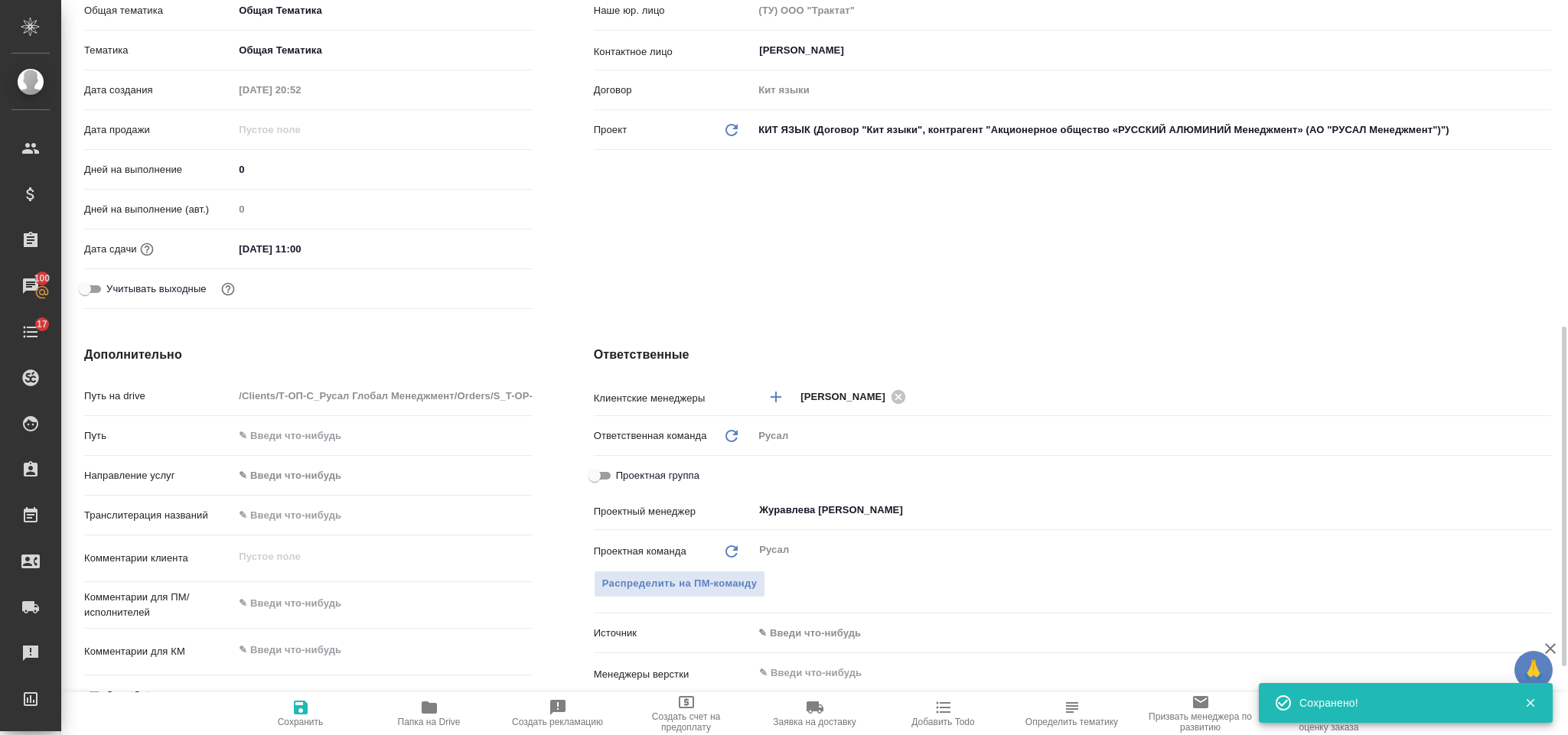
scroll to position [459, 0]
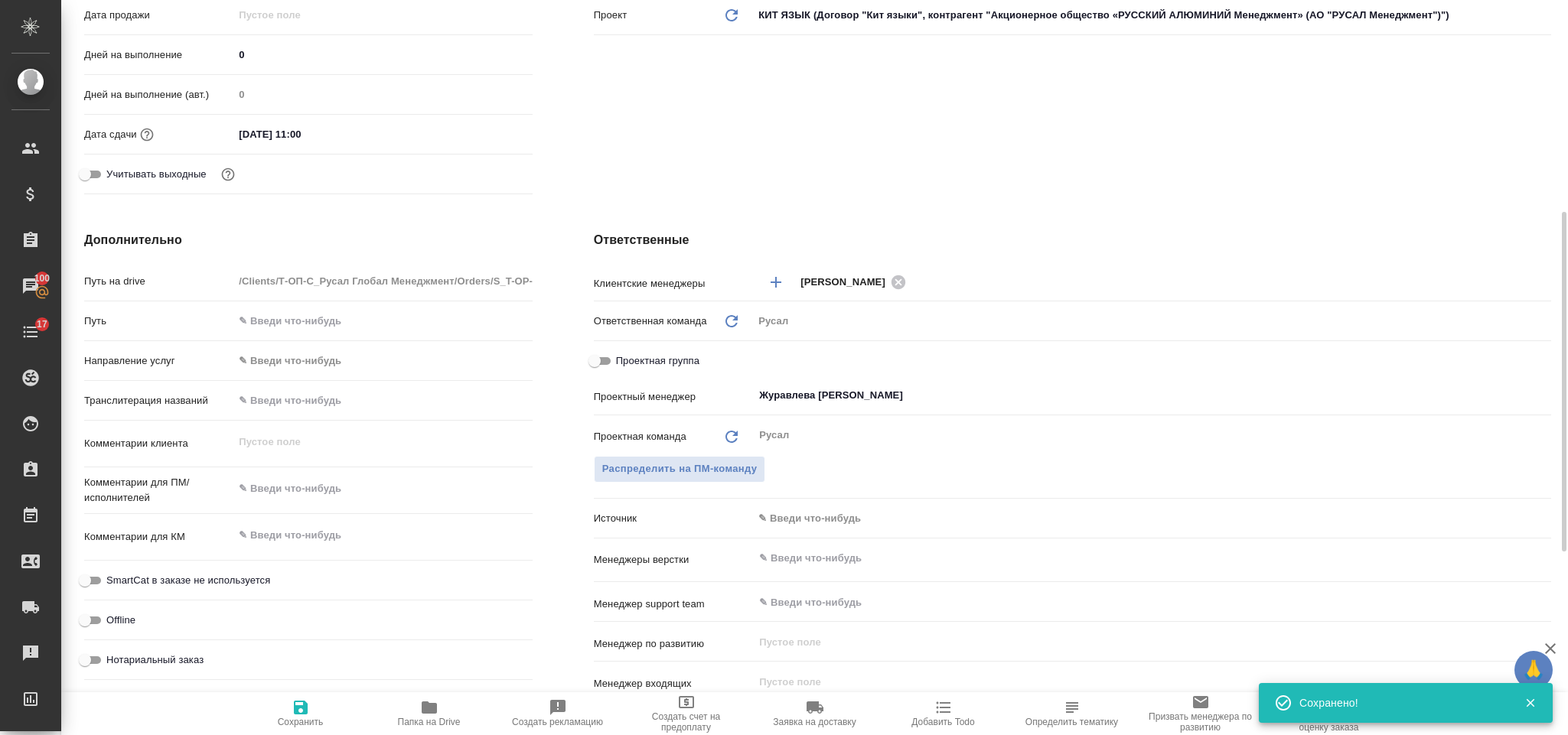
click at [321, 504] on div "x" at bounding box center [382, 490] width 298 height 34
type textarea "x"
type textarea "во"
type textarea "x"
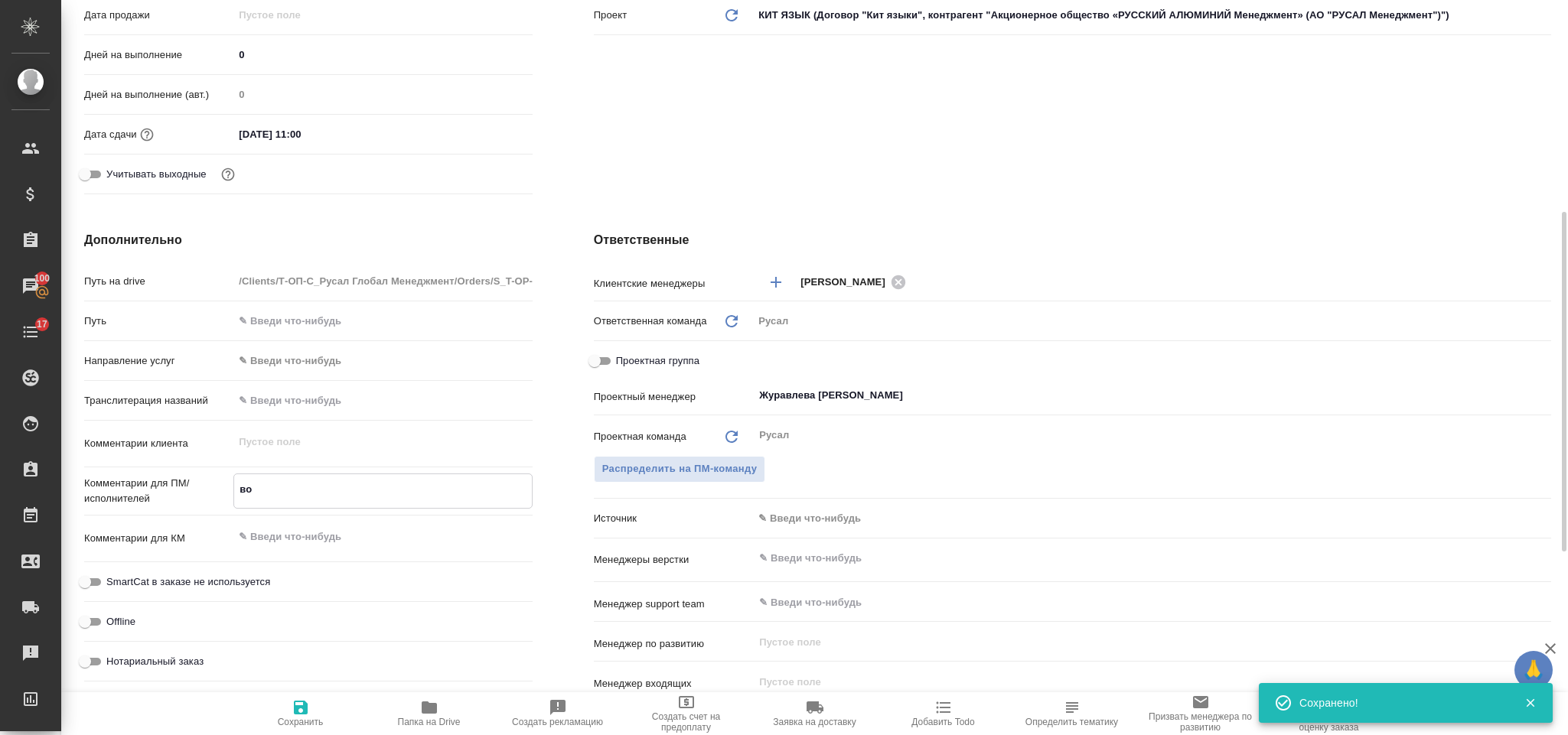
type textarea "x"
type textarea "вор"
type textarea "x"
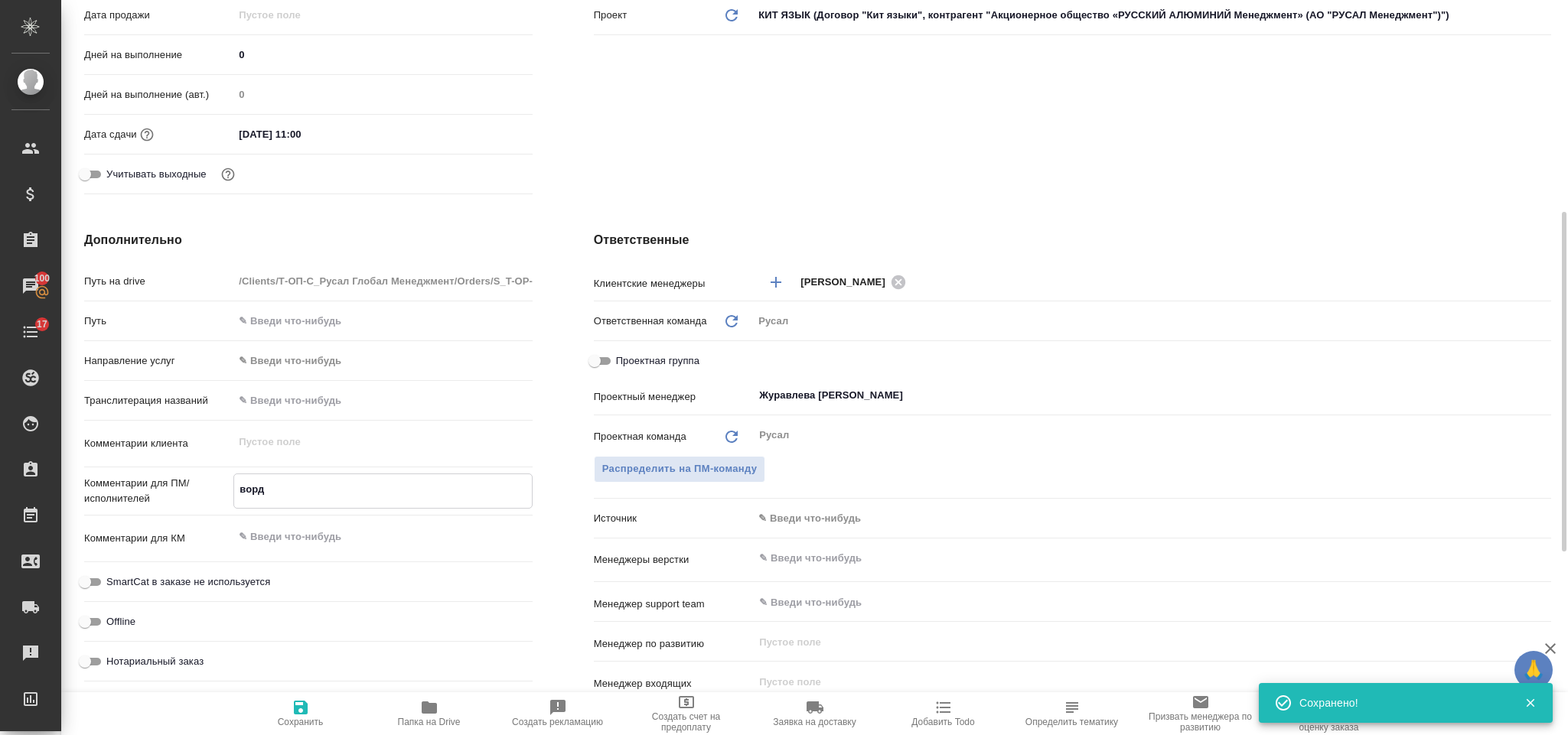
type textarea "ворды"
type textarea "x"
type textarea "ворды"
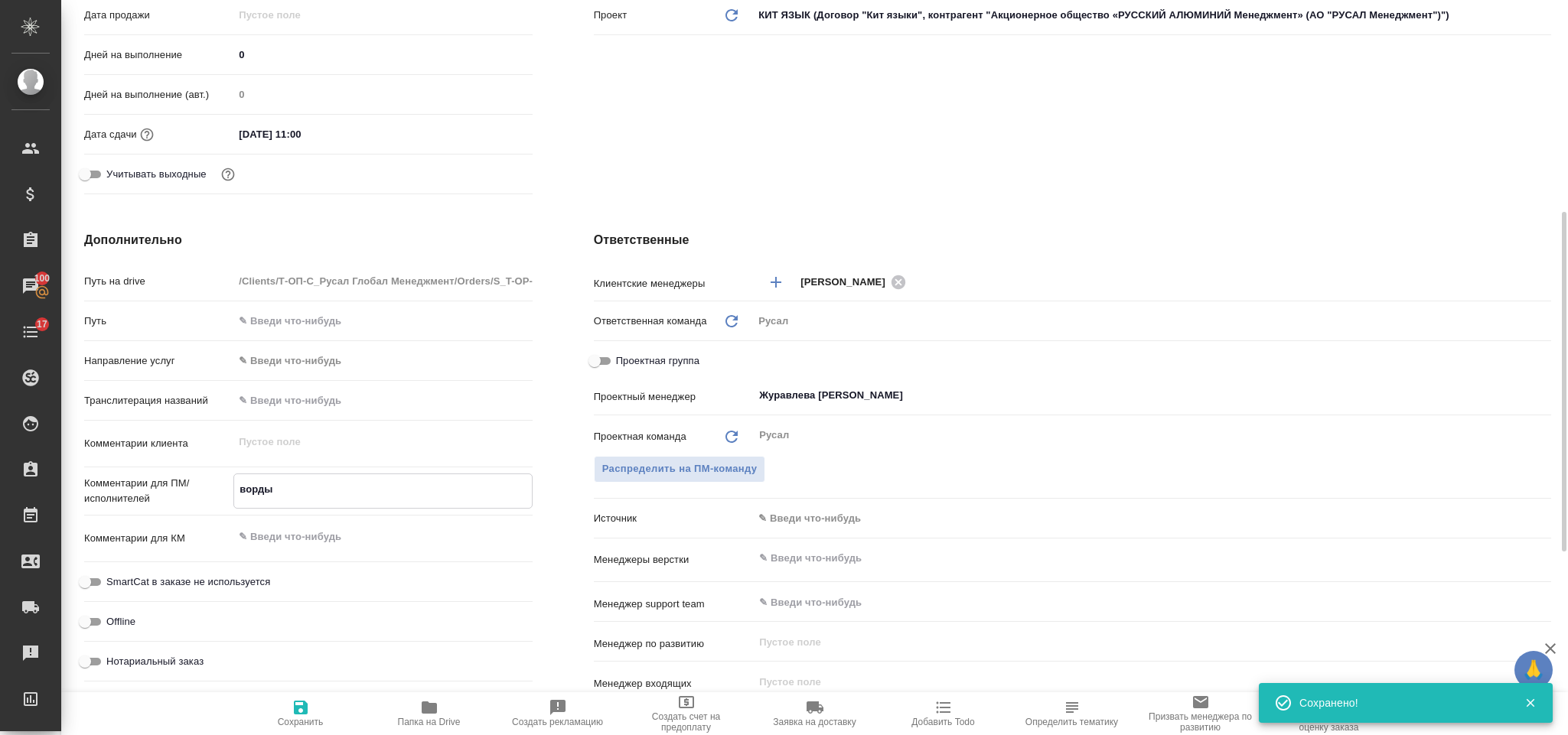
type textarea "x"
type textarea "ворды дв"
type textarea "x"
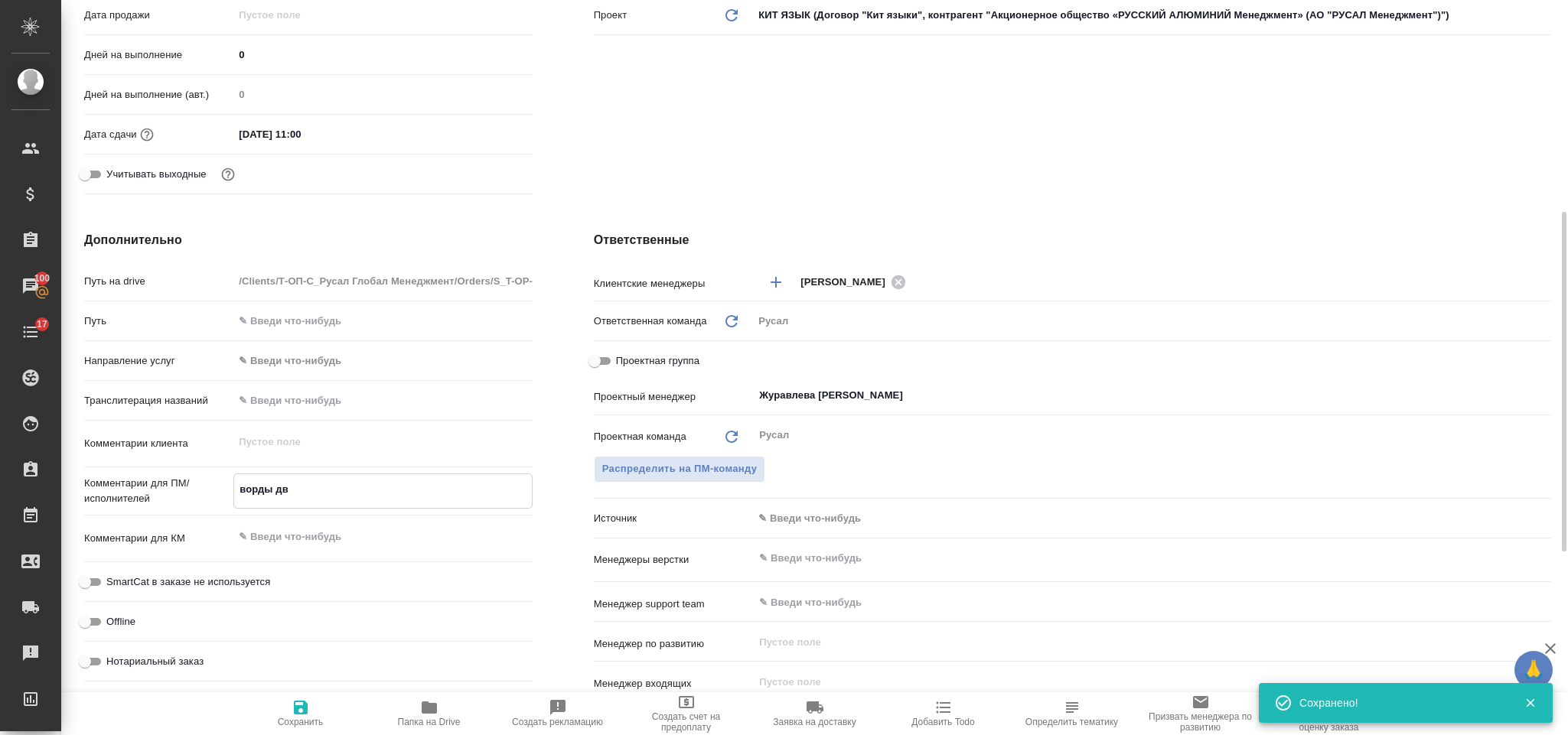
type textarea "x"
type textarea "ворды дву"
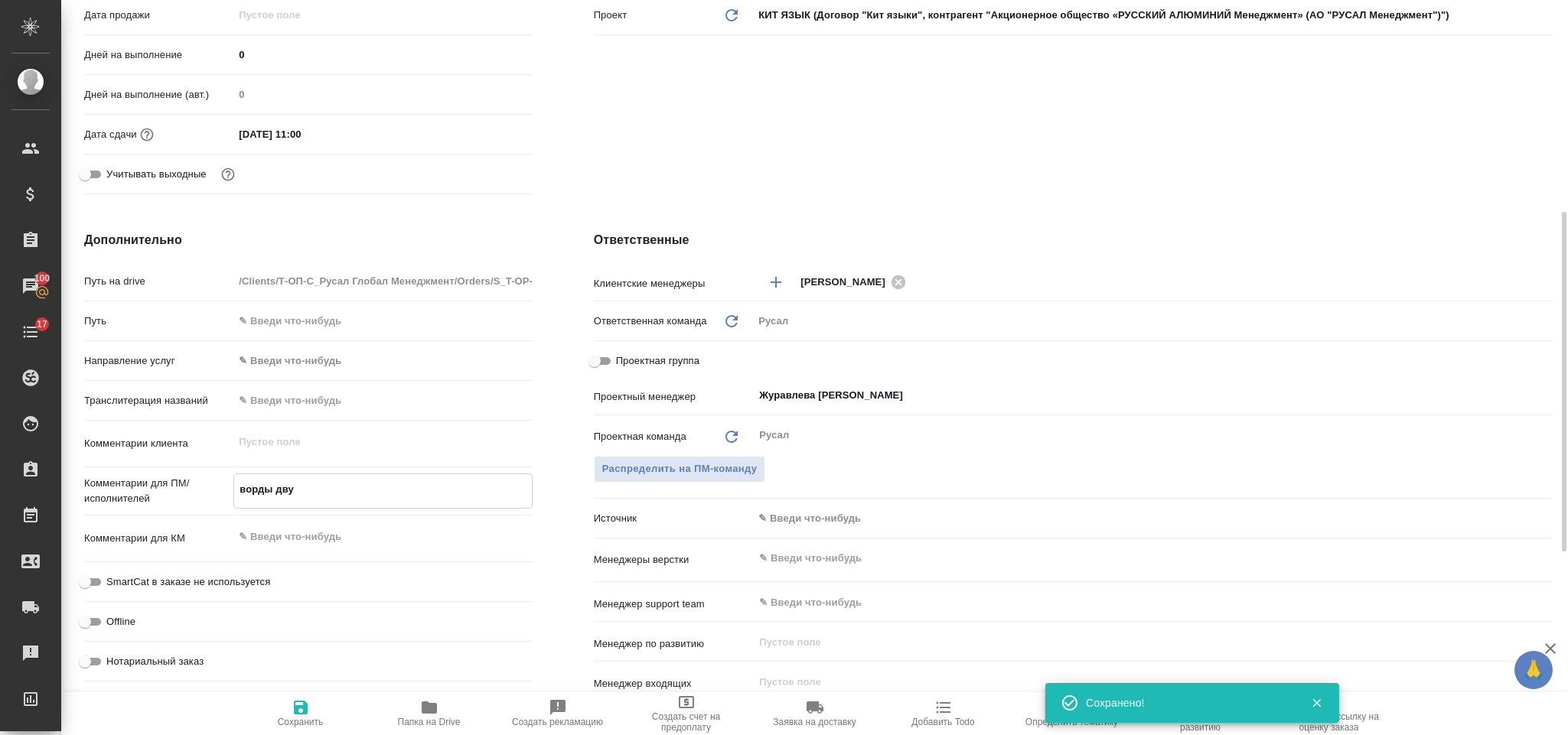
type textarea "x"
type textarea "ворды двуя"
type textarea "x"
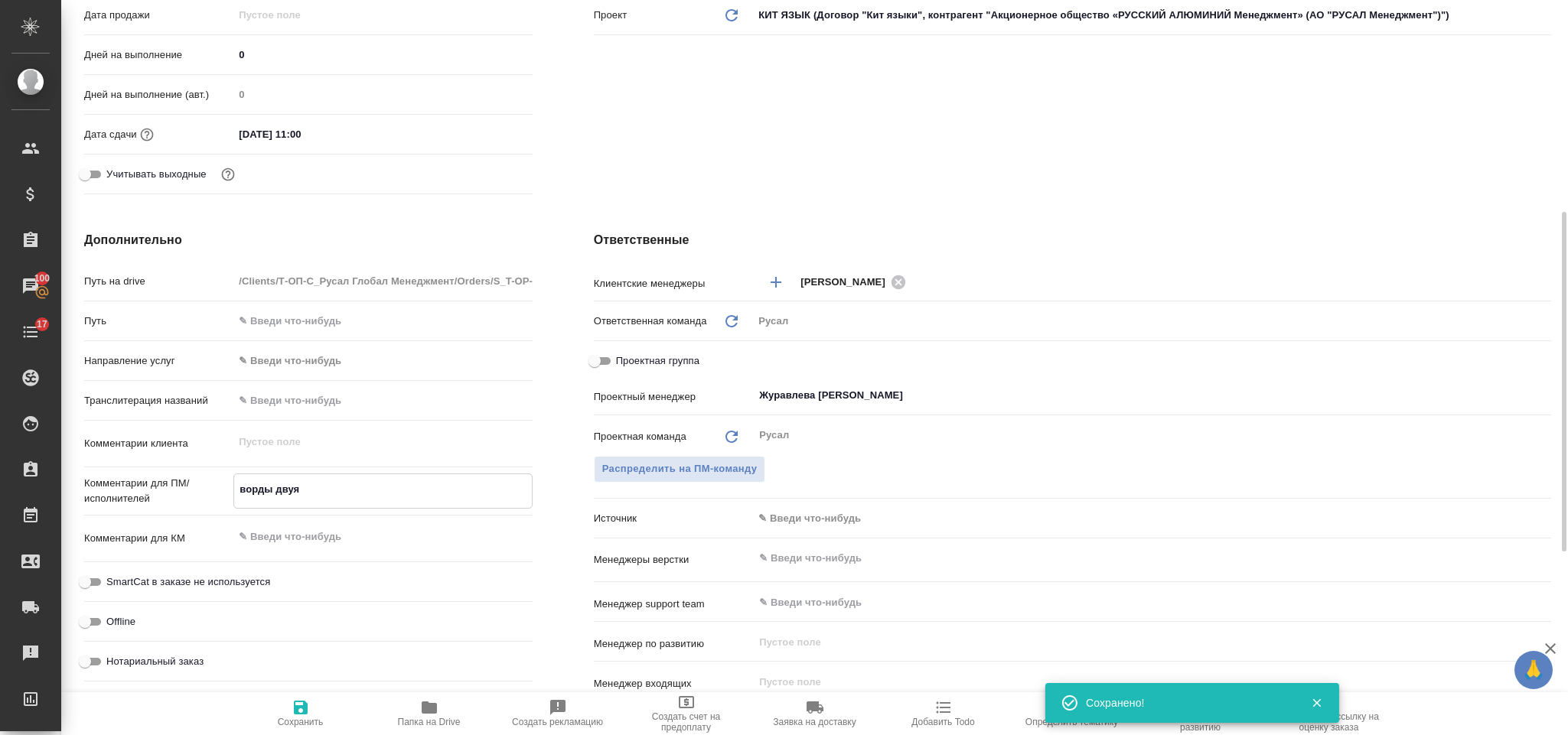
type textarea "ворды двуяз"
type textarea "x"
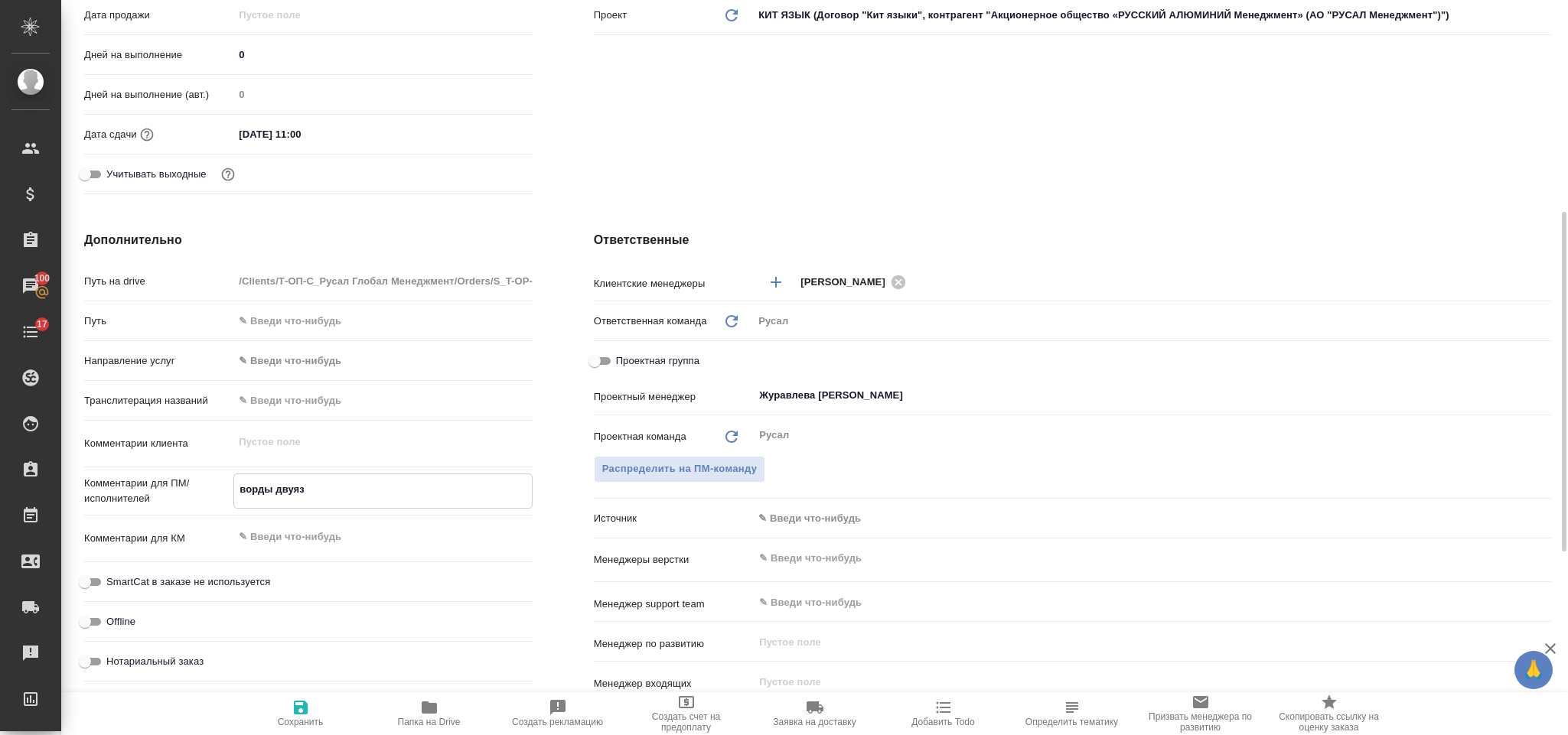
type textarea "ворды двуяз"
type textarea "x"
click at [296, 697] on button "Сохранить" at bounding box center [300, 714] width 128 height 42
type textarea "x"
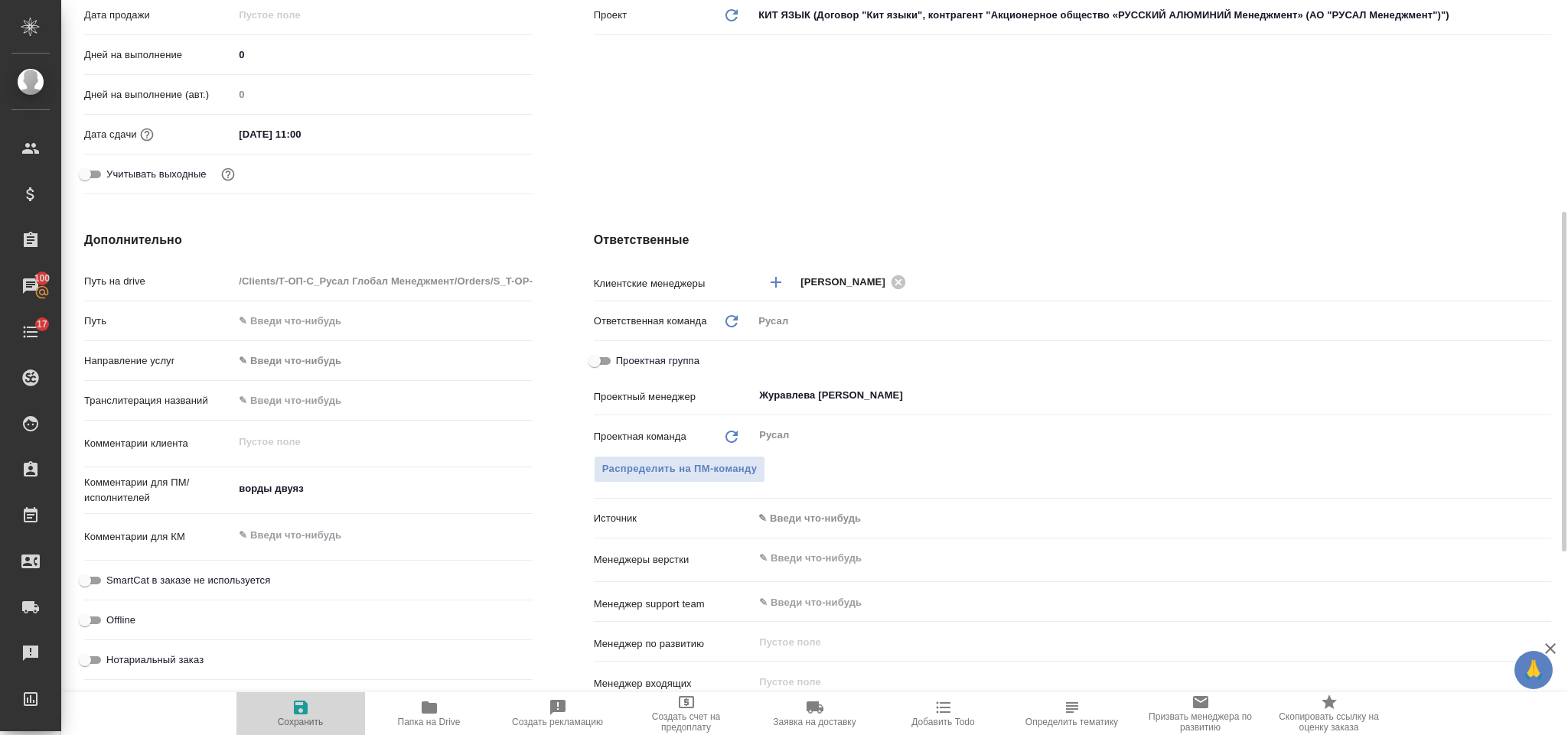
type textarea "x"
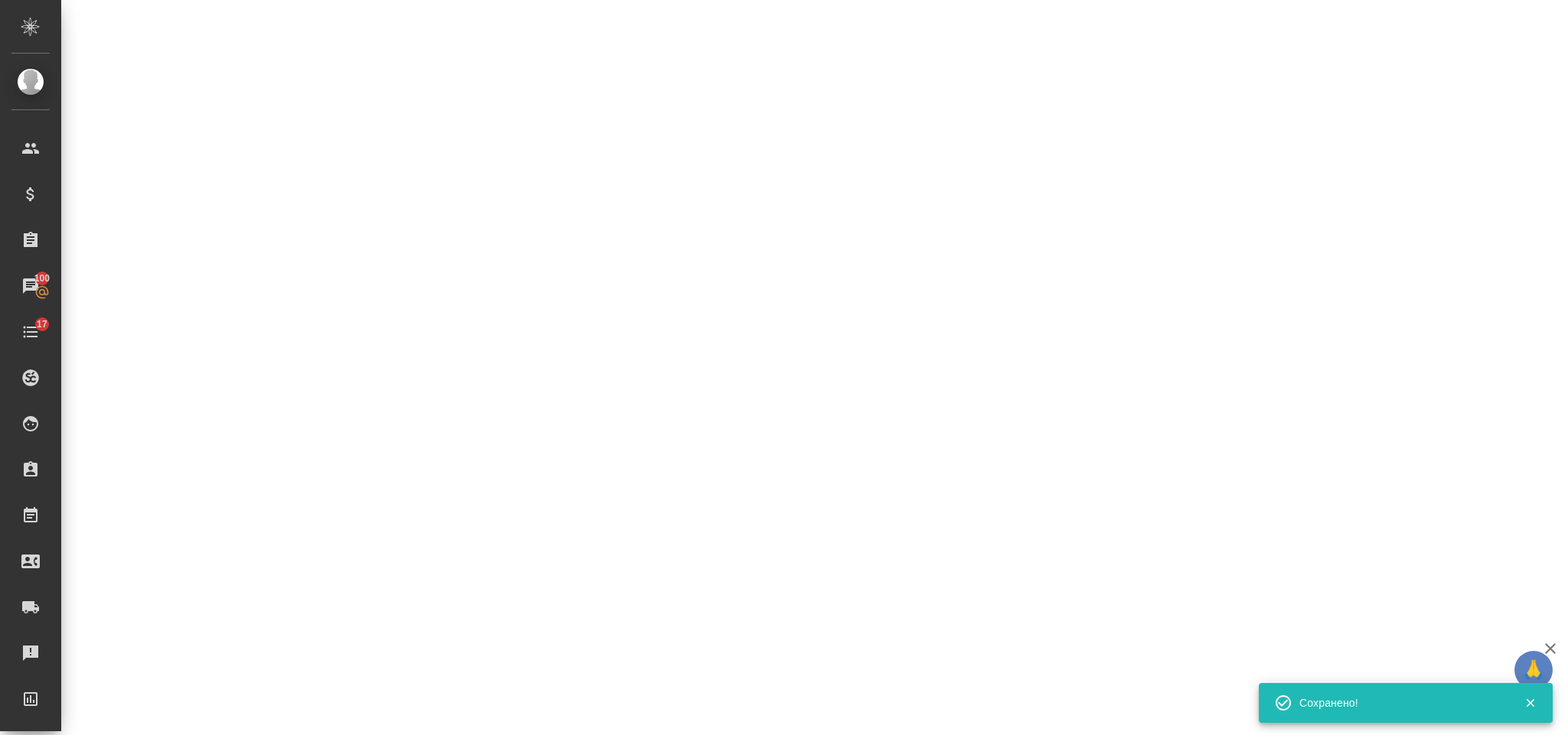
select select "RU"
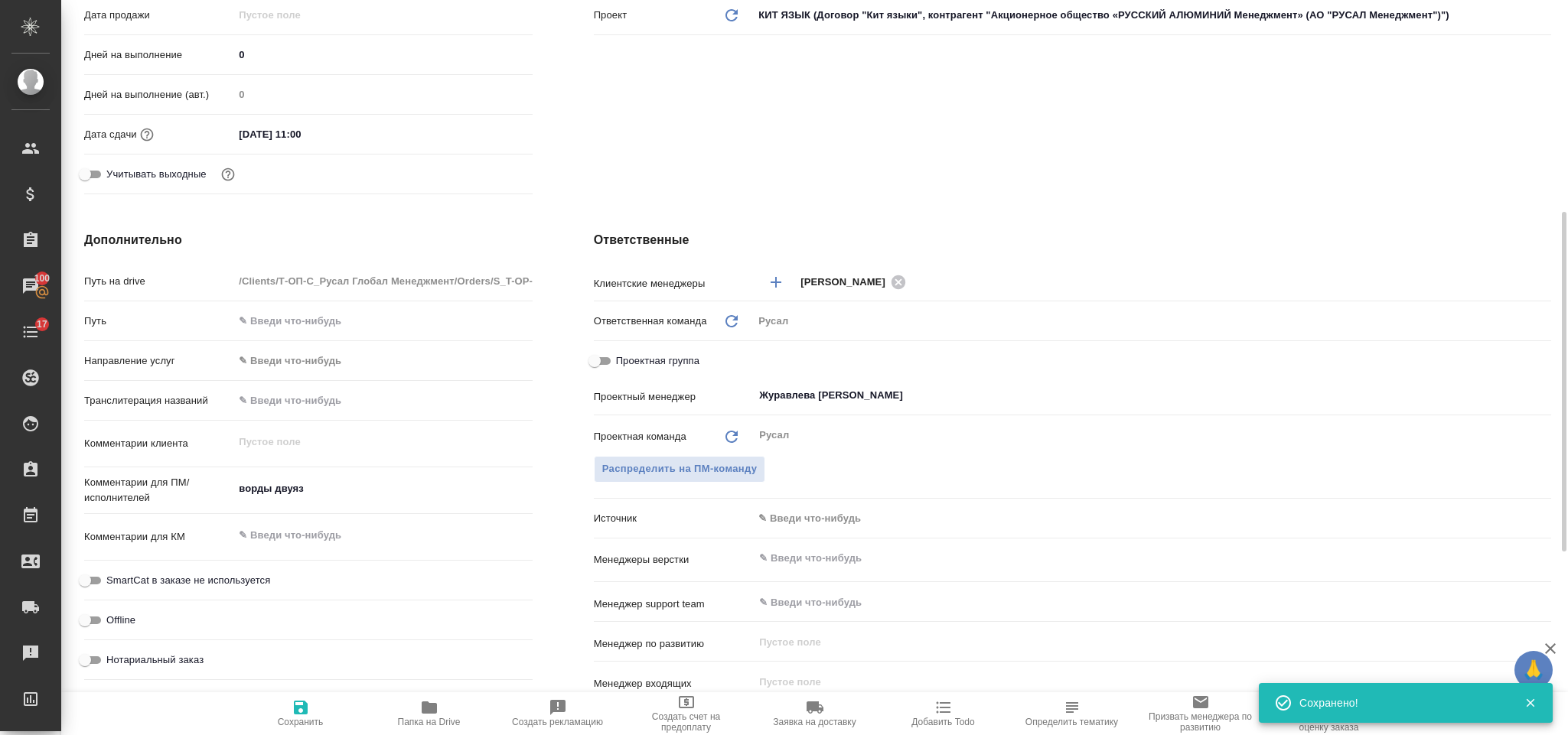
type textarea "x"
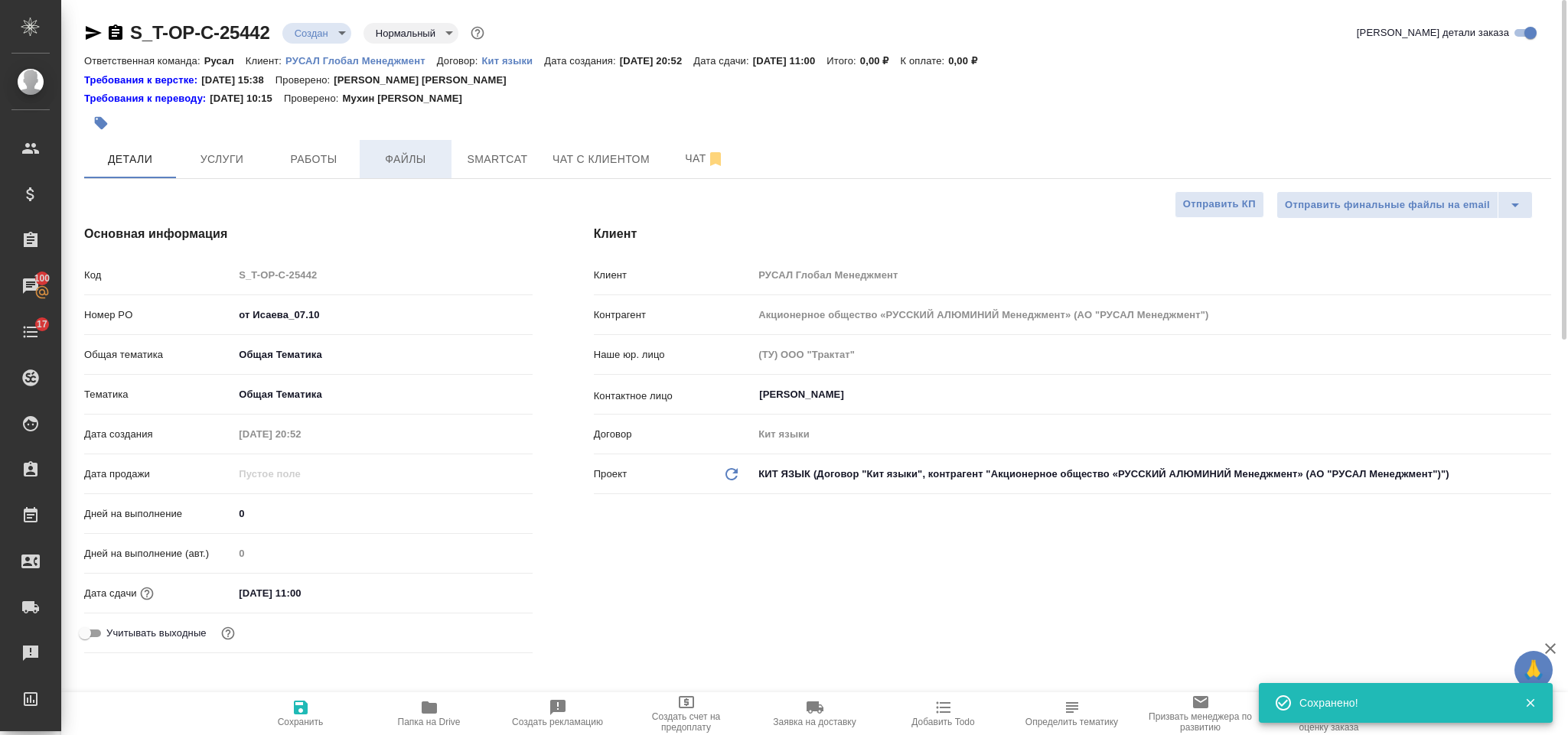
click at [423, 161] on span "Файлы" at bounding box center [405, 159] width 73 height 19
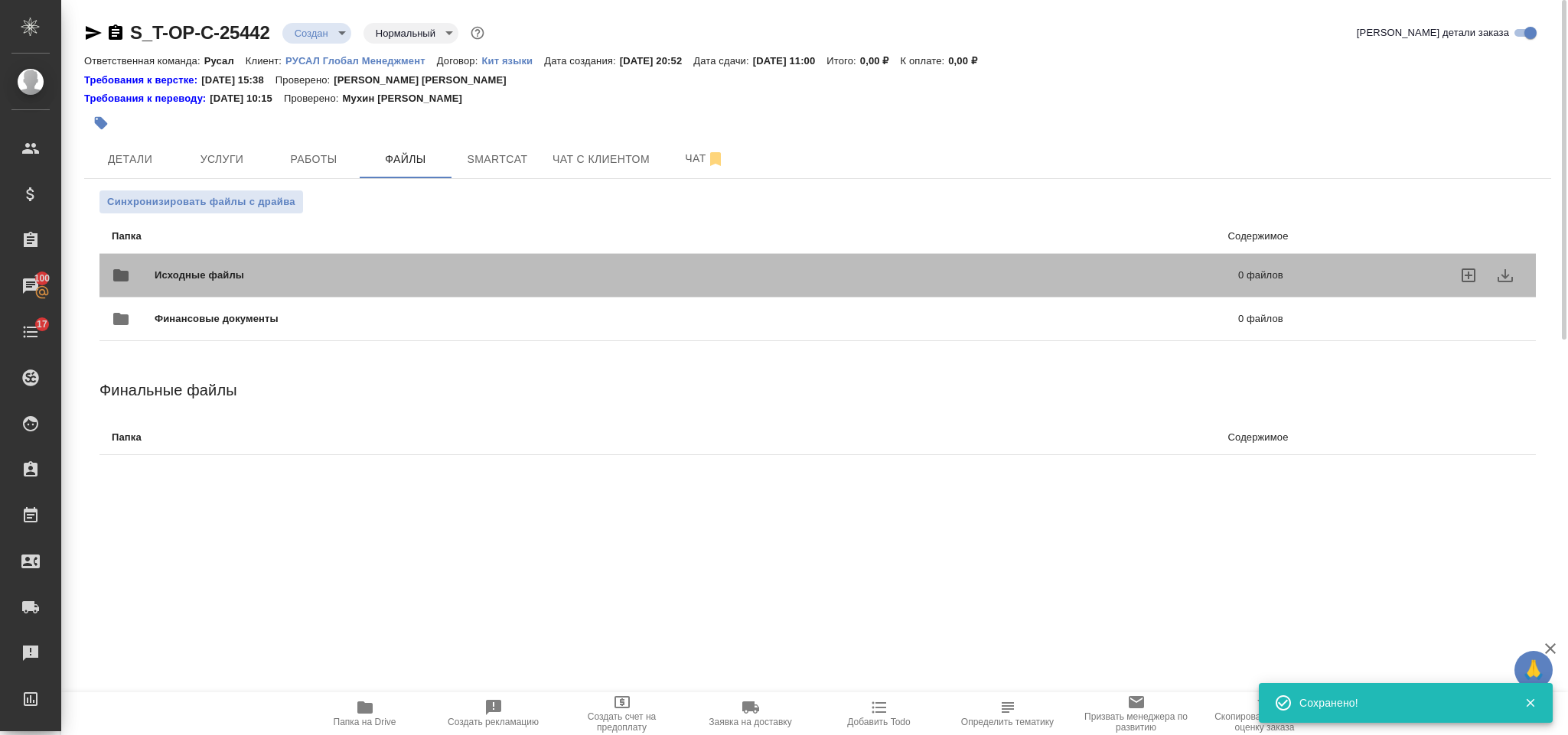
drag, startPoint x: 334, startPoint y: 266, endPoint x: 281, endPoint y: 266, distance: 53.0
click at [334, 267] on div "Исходные файлы 0 файлов" at bounding box center [698, 275] width 1171 height 37
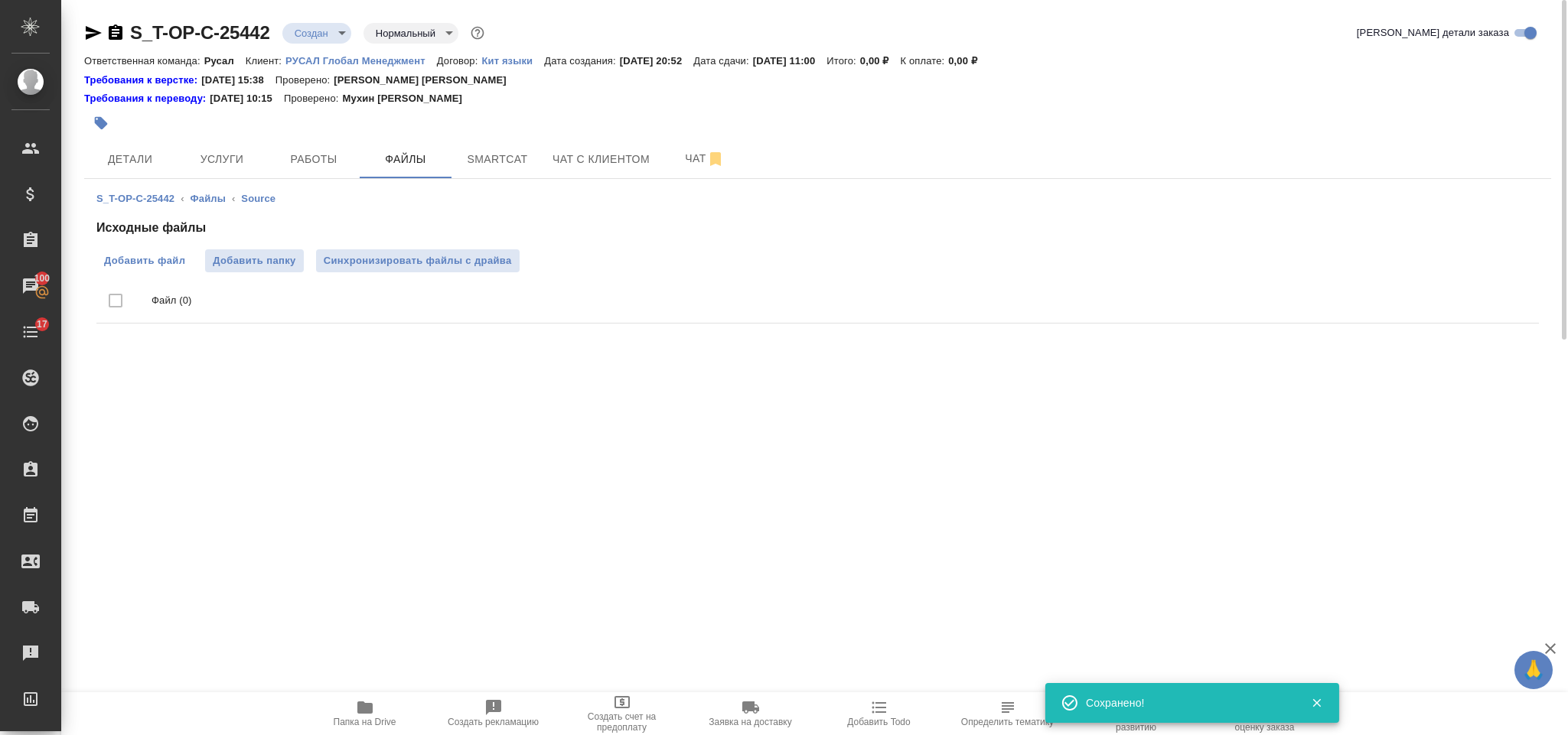
click at [164, 261] on span "Добавить файл" at bounding box center [145, 260] width 81 height 15
click at [0, 0] on input "Добавить файл" at bounding box center [0, 0] width 0 height 0
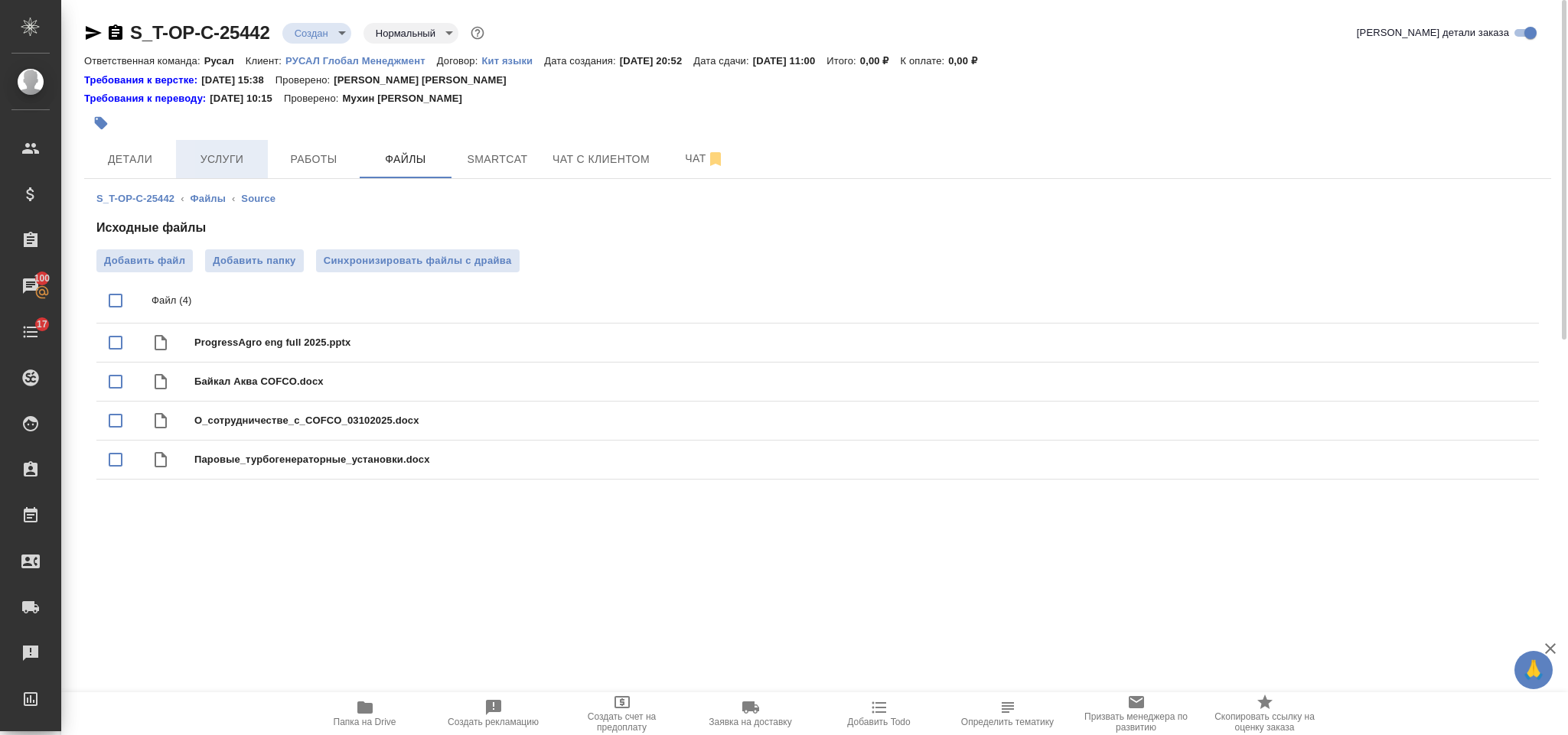
click at [216, 170] on button "Услуги" at bounding box center [221, 159] width 92 height 39
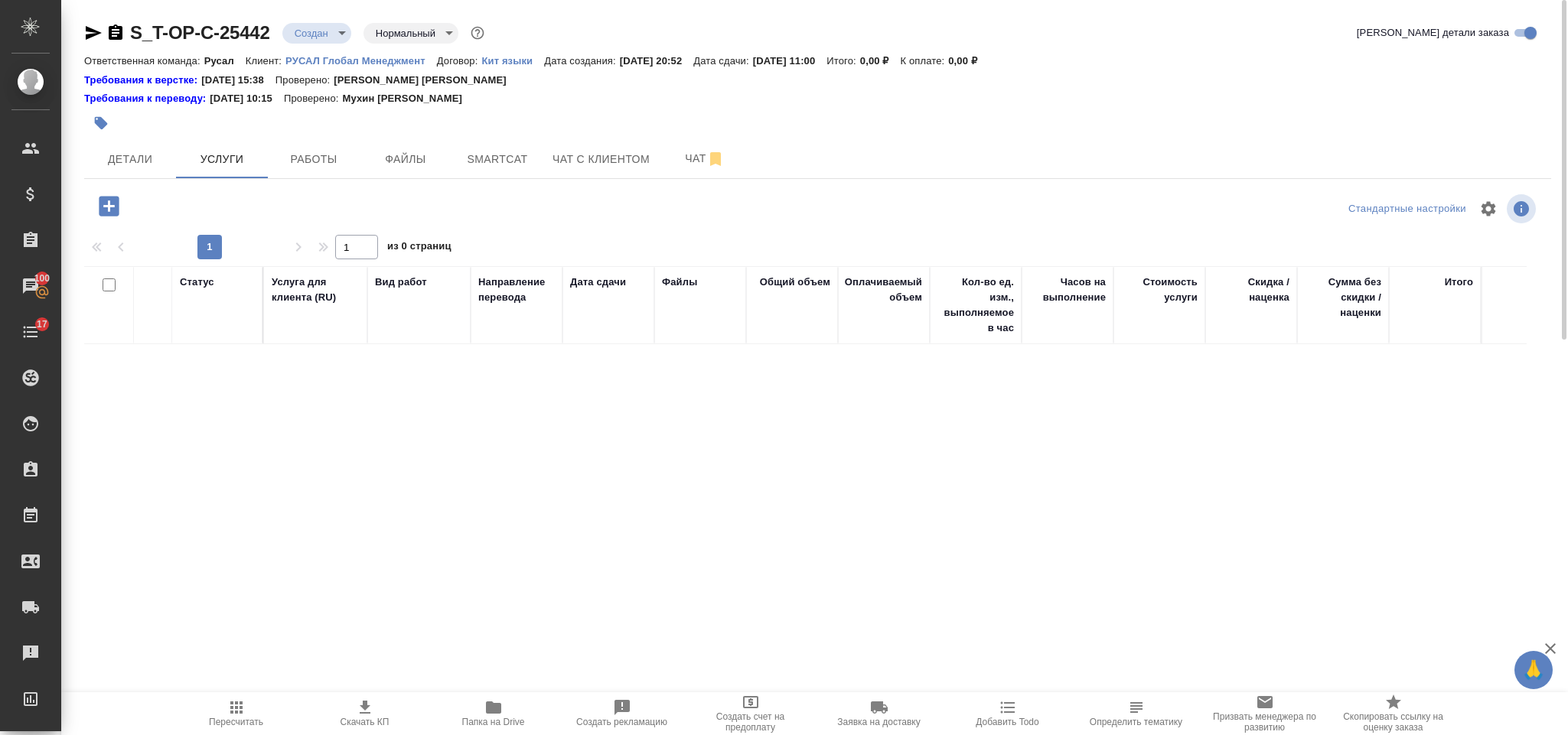
click at [111, 201] on icon "button" at bounding box center [108, 205] width 20 height 20
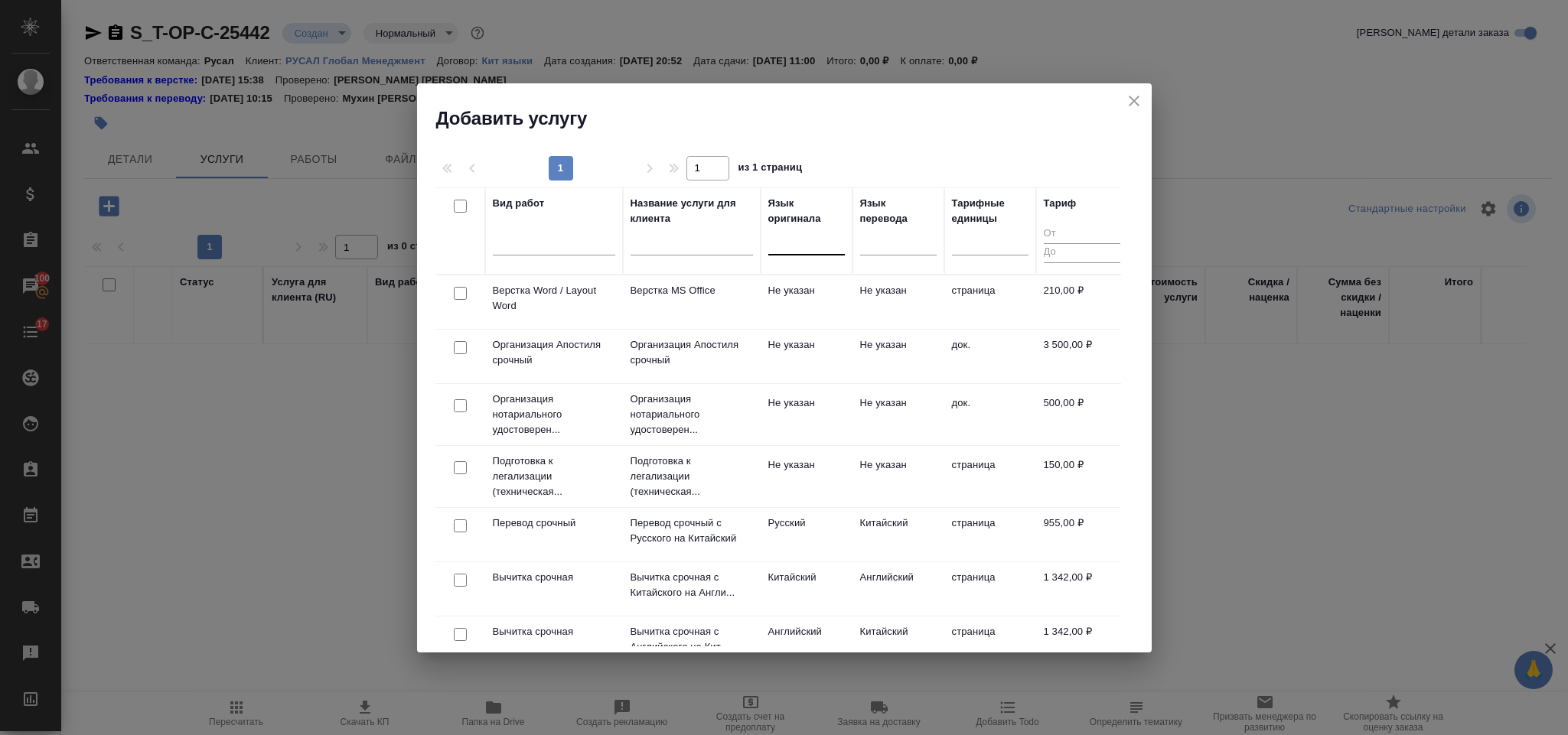
click at [796, 249] on div at bounding box center [806, 239] width 76 height 22
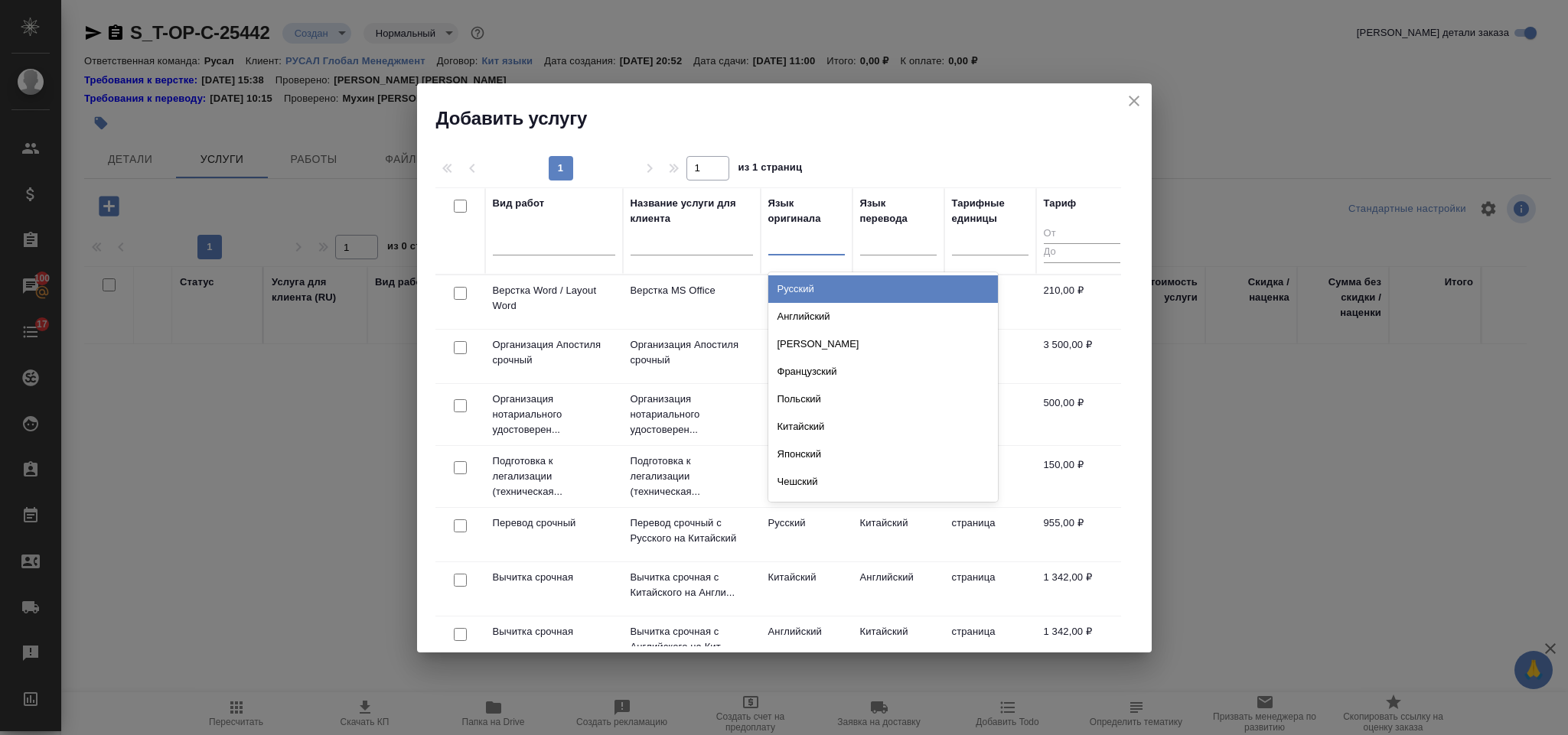
click at [811, 285] on div "Русский" at bounding box center [883, 288] width 230 height 28
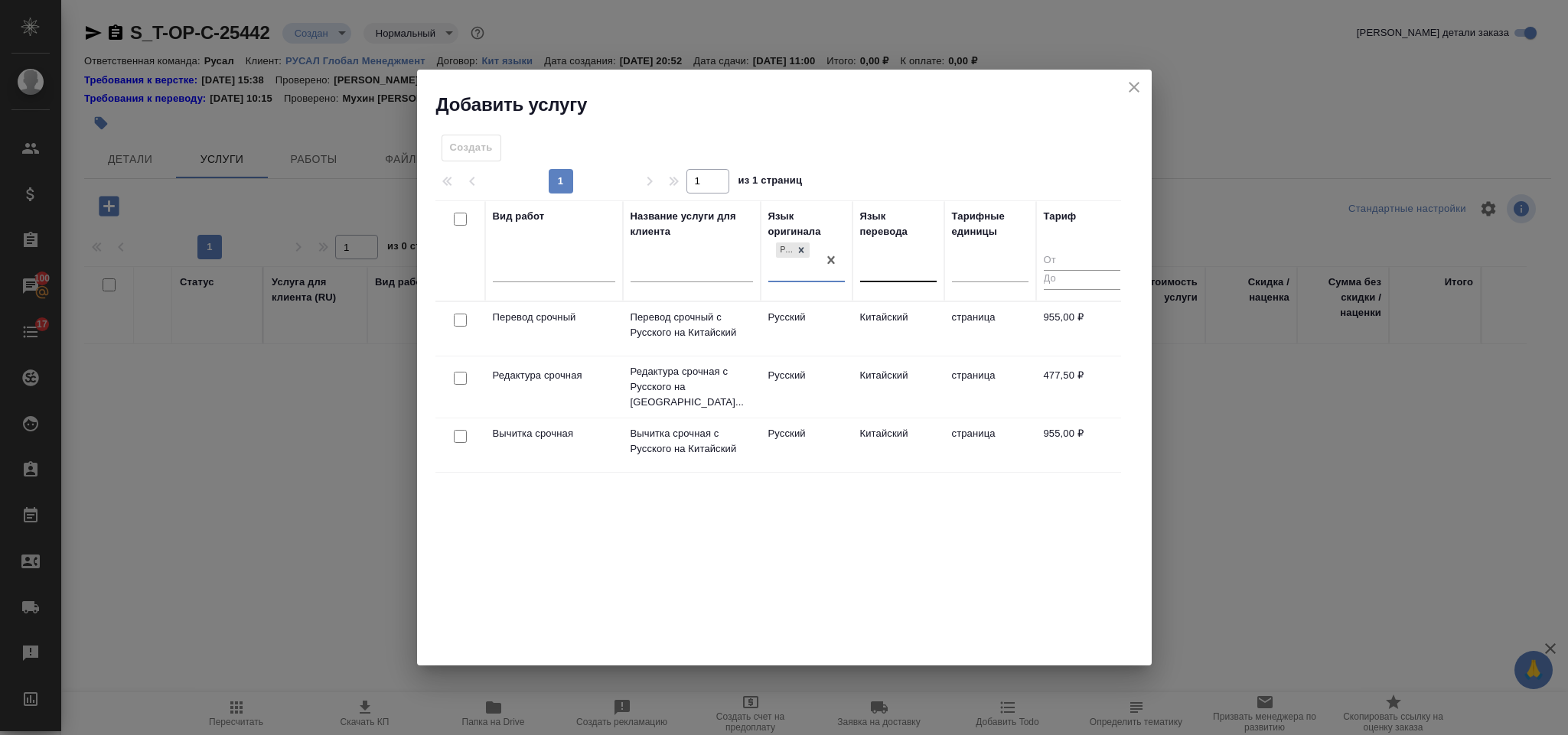
click at [887, 267] on div at bounding box center [897, 266] width 76 height 22
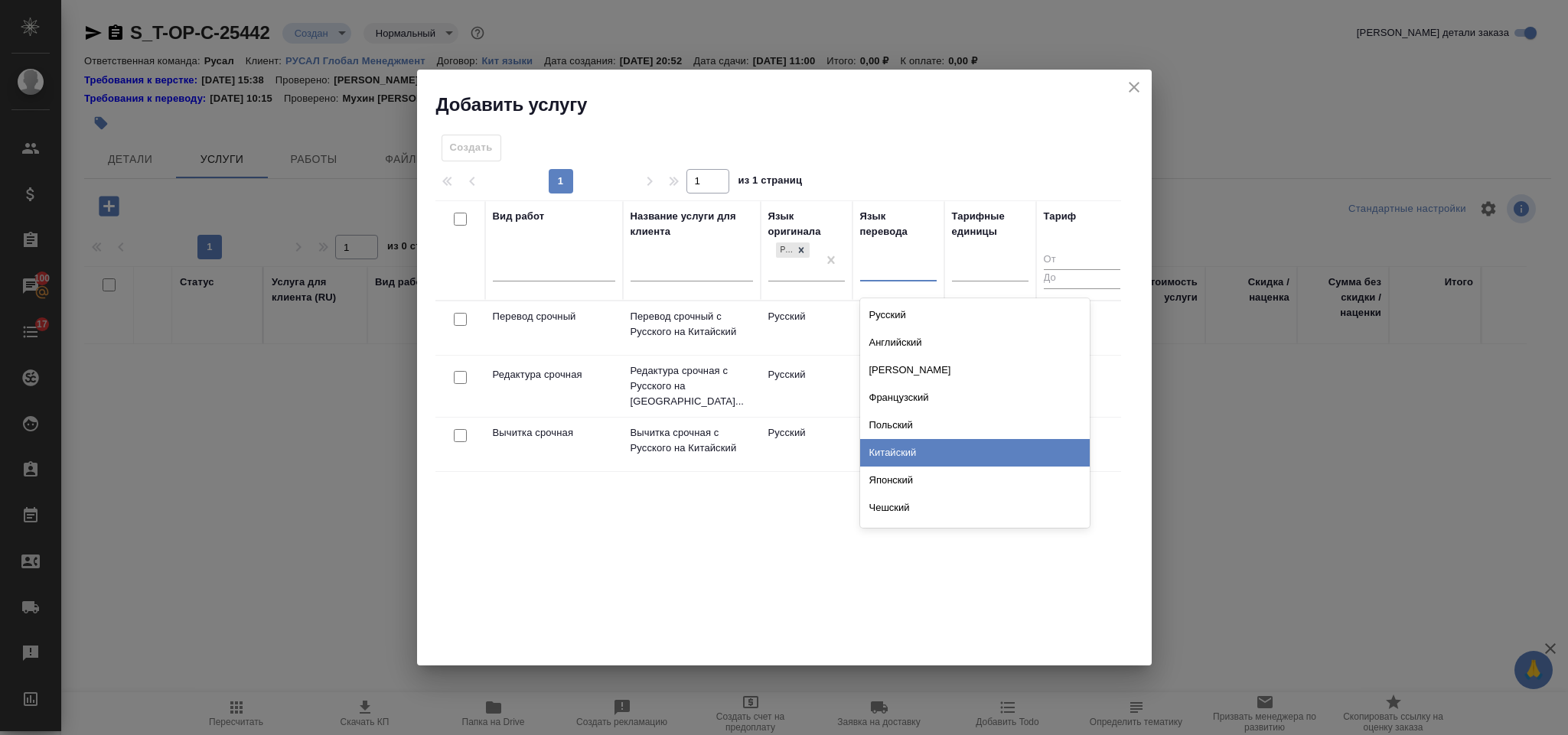
click at [929, 443] on div "Китайский" at bounding box center [975, 452] width 230 height 28
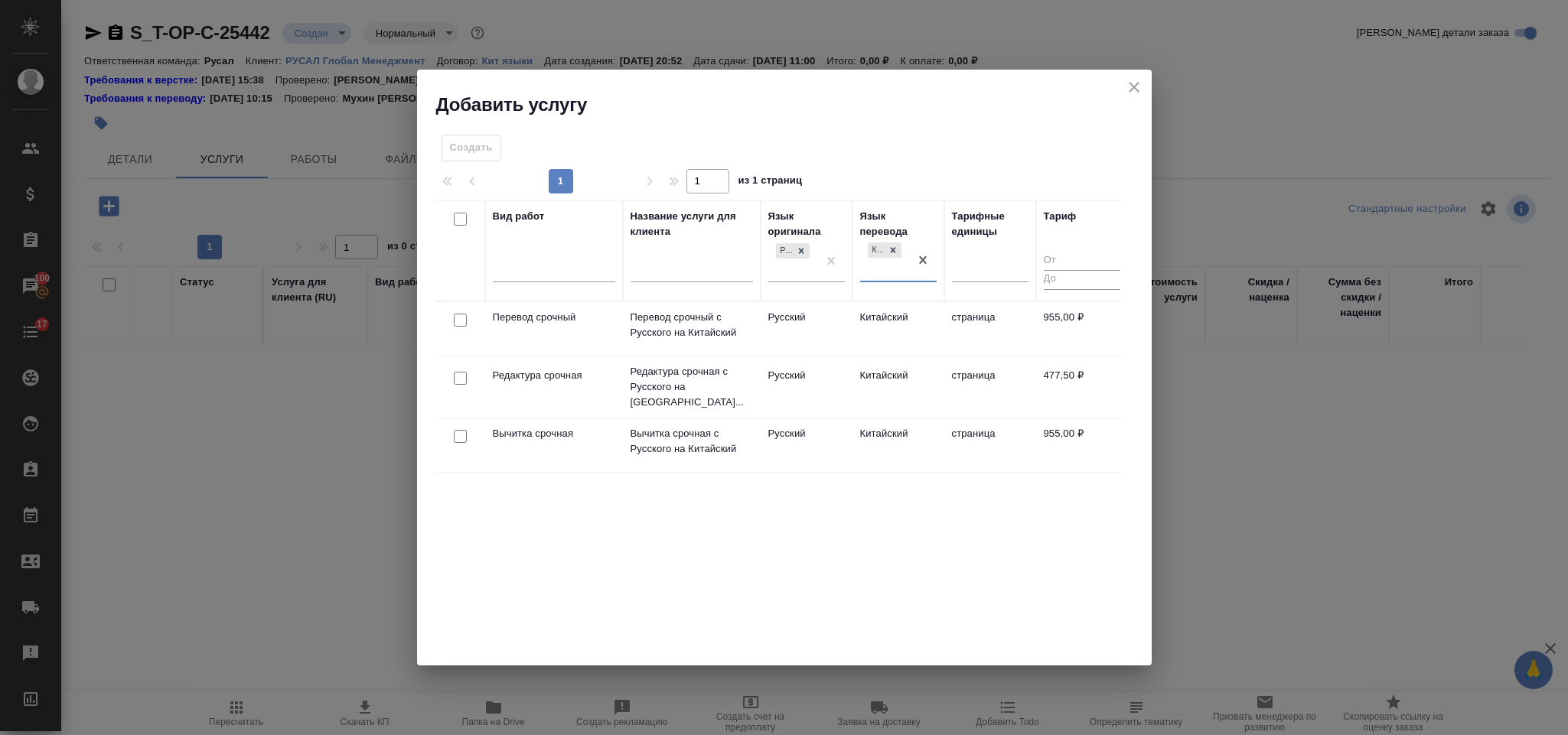
click at [461, 319] on input "checkbox" at bounding box center [459, 319] width 13 height 13
checkbox input "true"
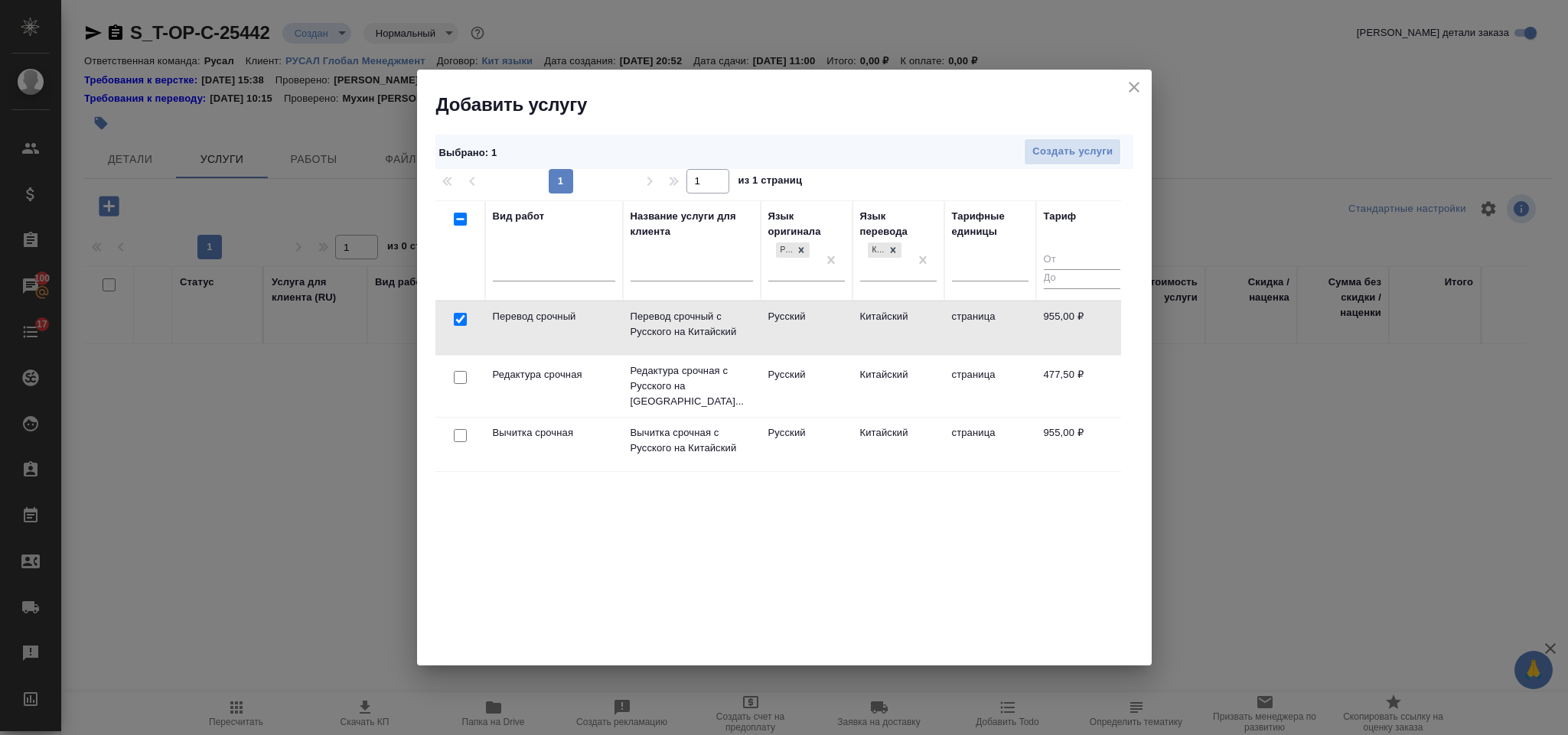
click at [461, 379] on input "checkbox" at bounding box center [459, 377] width 13 height 13
checkbox input "true"
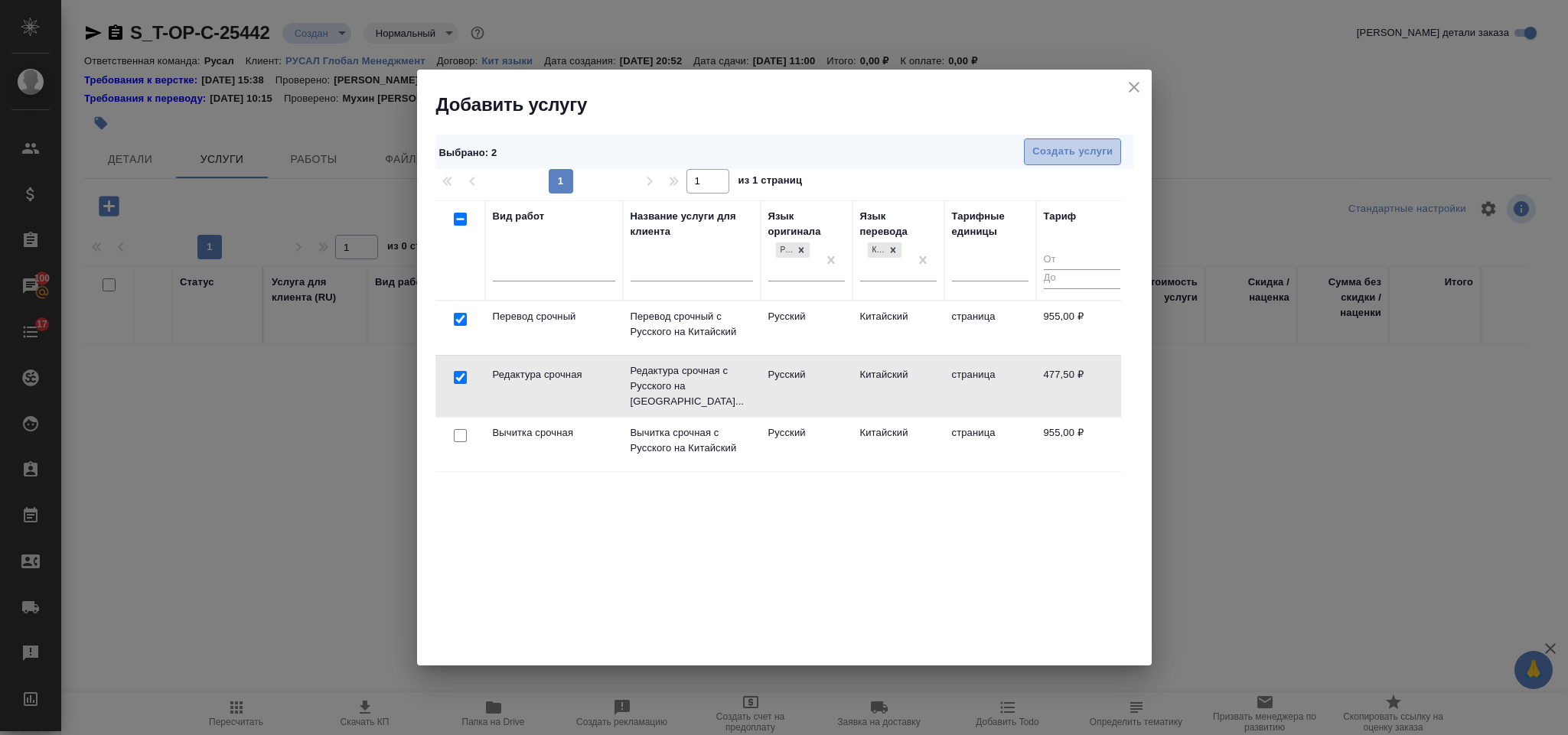
click at [1088, 157] on span "Создать услуги" at bounding box center [1072, 151] width 80 height 17
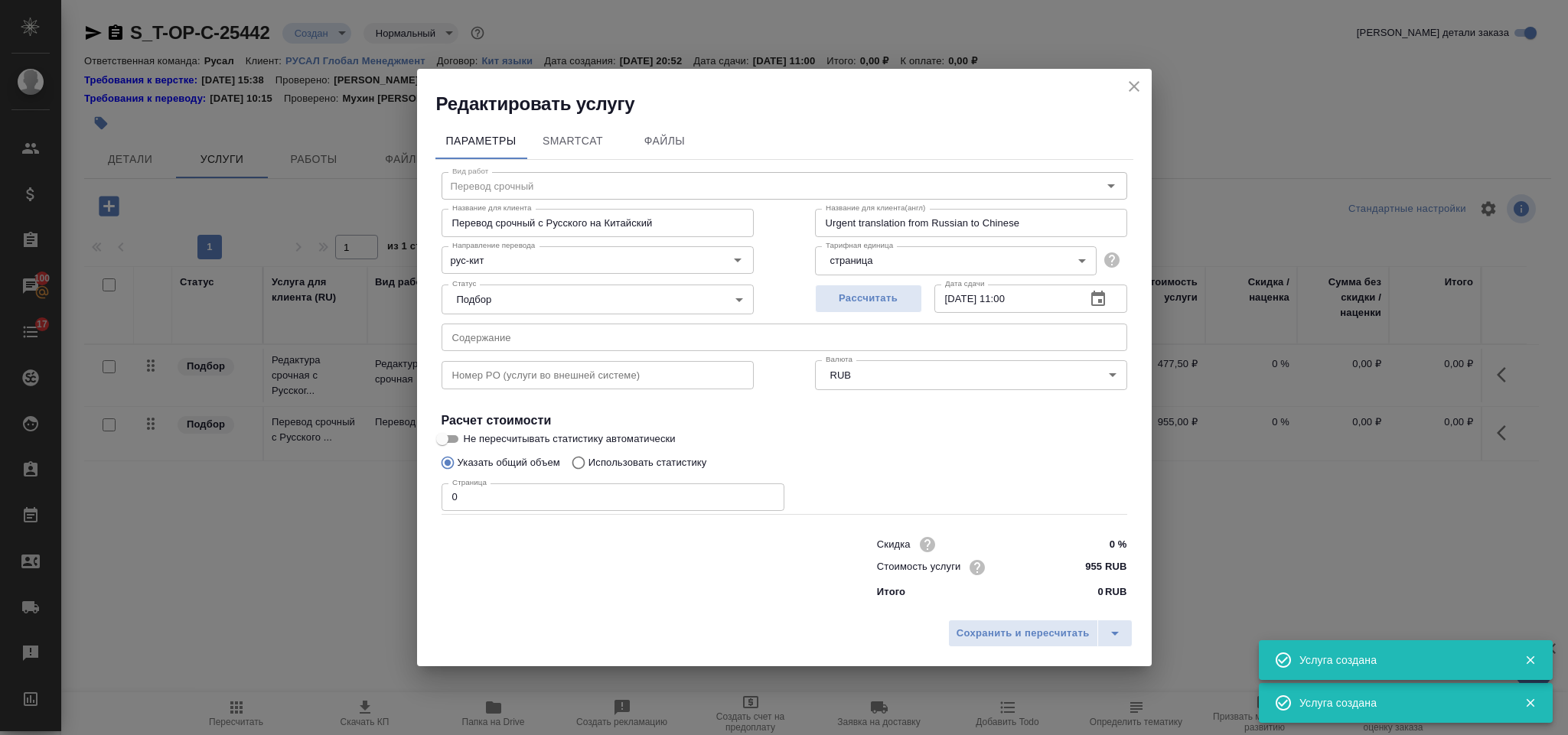
type input "Перевод срочный"
type input "Перевод срочный с Русского на Китайский"
type input "Urgent translation from Russian to Chinese"
type input "955 RUB"
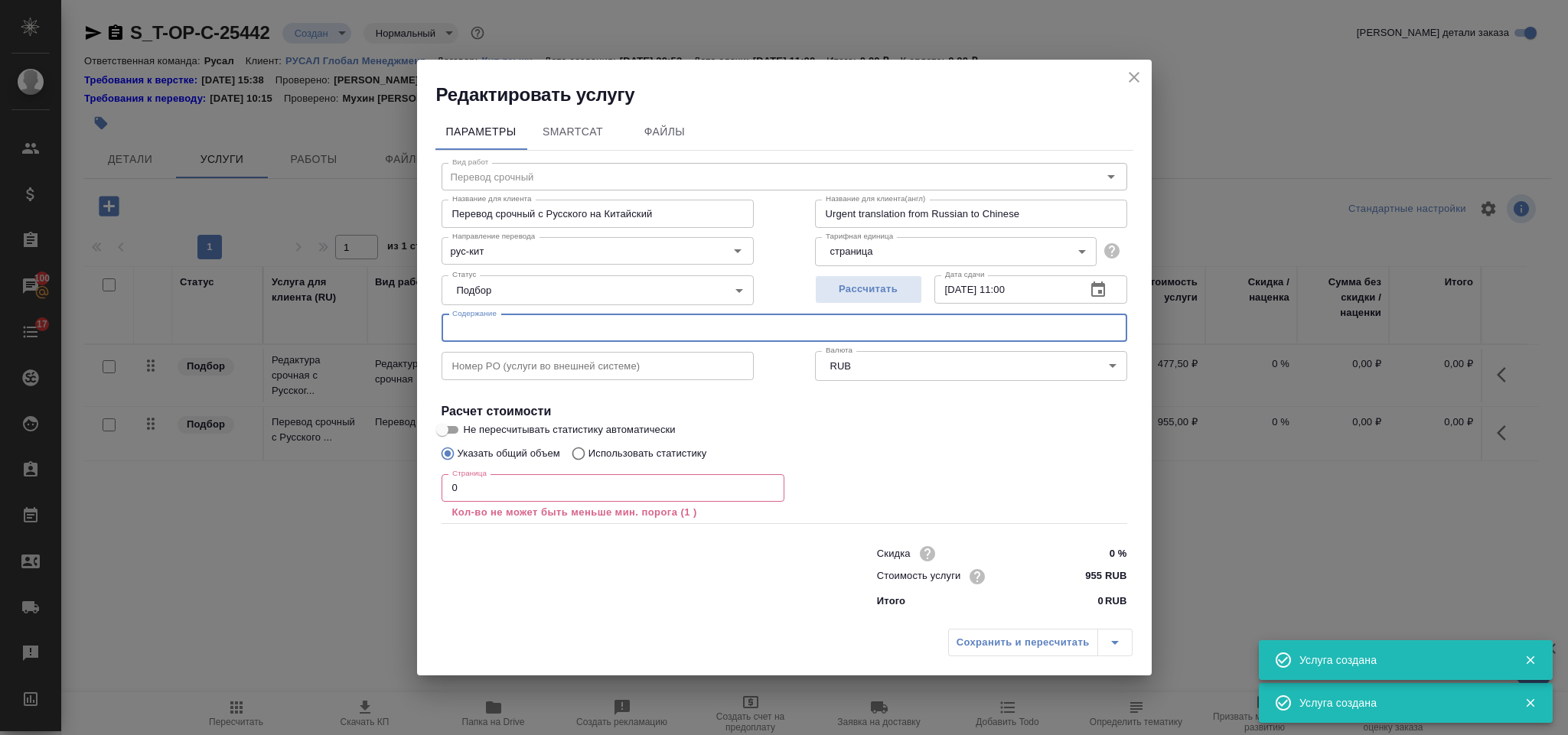
click at [660, 336] on input "text" at bounding box center [784, 328] width 685 height 28
paste input "Паровые_турбогенераторные_установки"
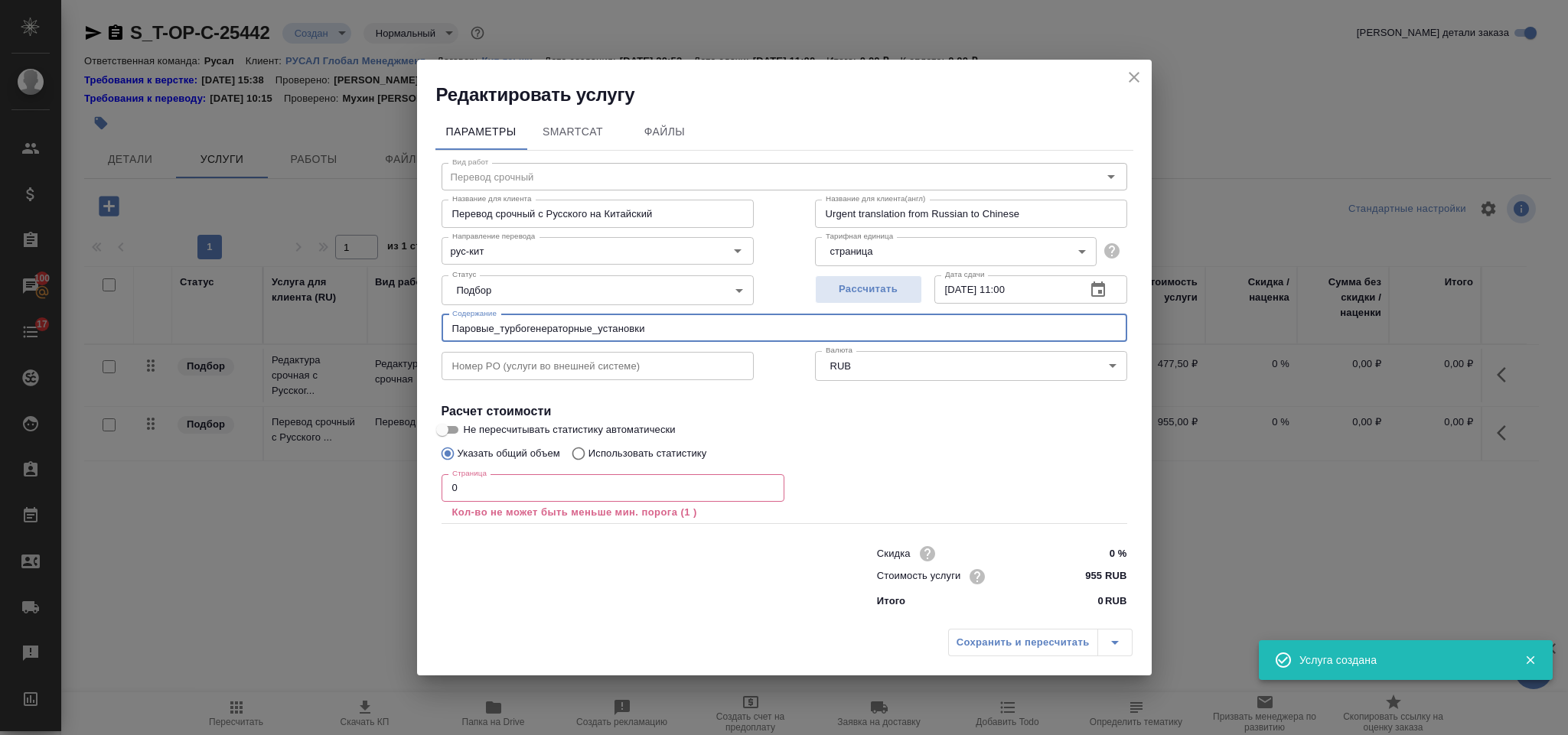
type input "Паровые_турбогенераторные_установки"
click at [515, 489] on input "0" at bounding box center [613, 488] width 343 height 28
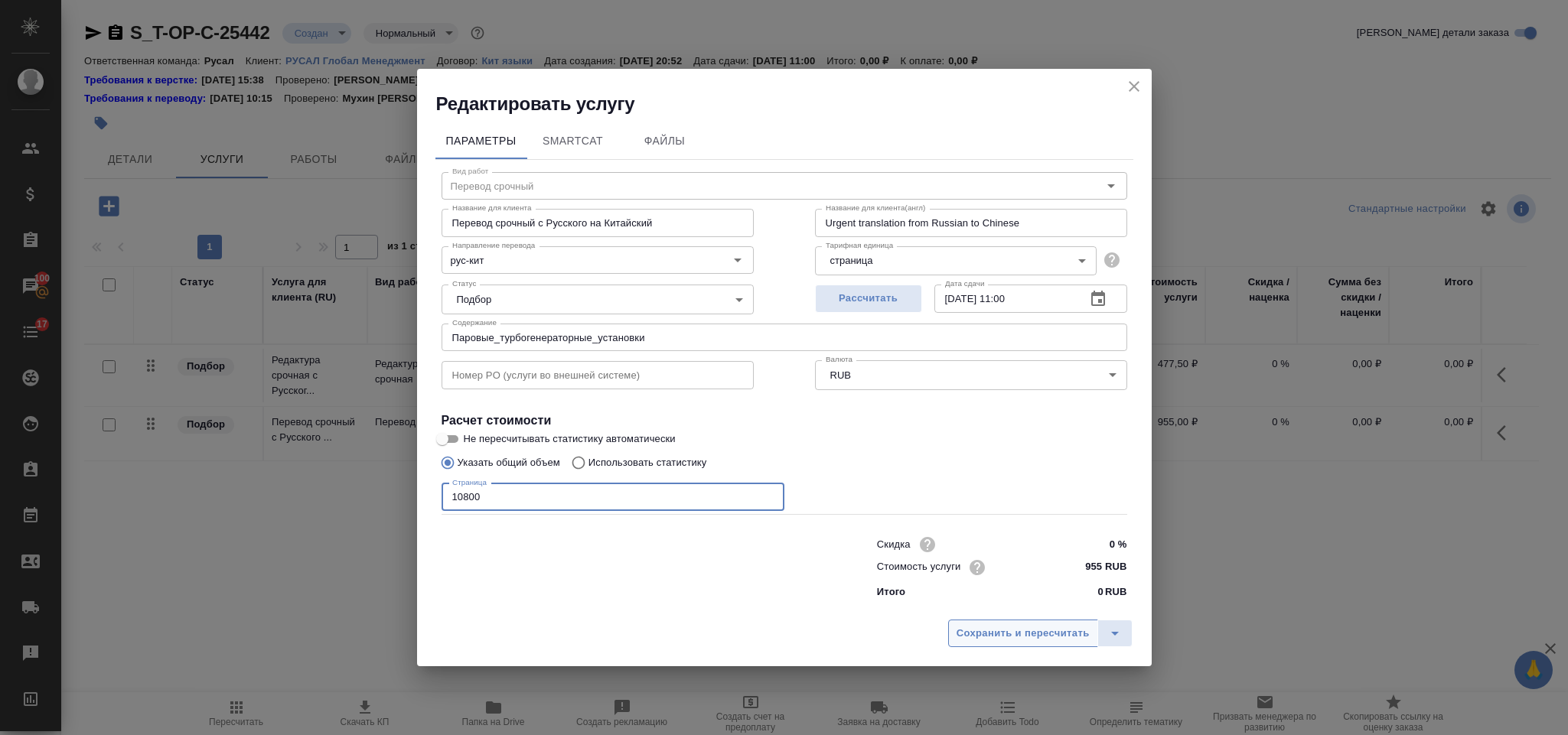
type input "10800"
click at [990, 638] on span "Сохранить и пересчитать" at bounding box center [1023, 634] width 133 height 17
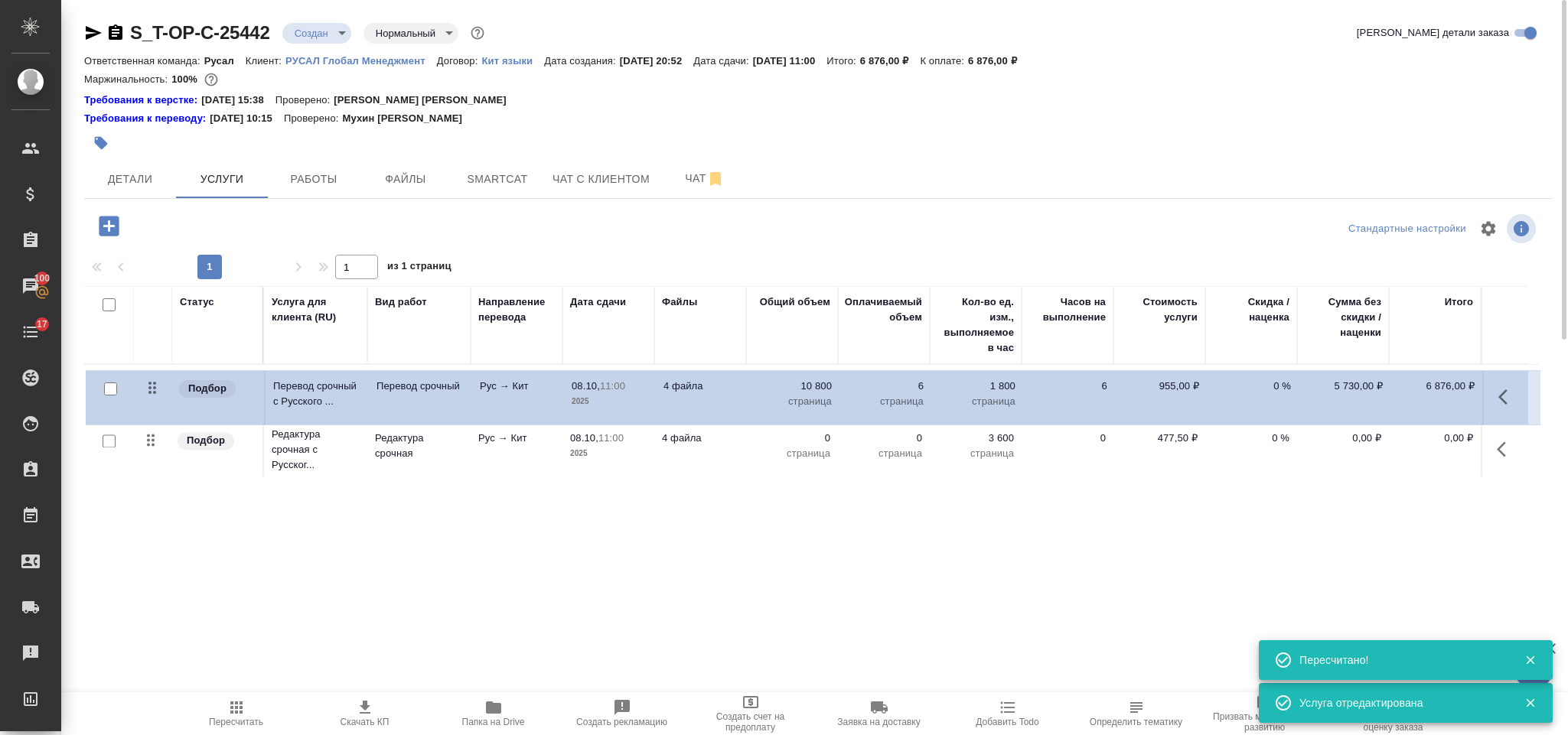
drag, startPoint x: 150, startPoint y: 448, endPoint x: 151, endPoint y: 386, distance: 62.0
click at [151, 386] on table "Статус Услуга для клиента (RU) Вид работ Направление перевода Дата сдачи Файлы …" at bounding box center [811, 384] width 1454 height 195
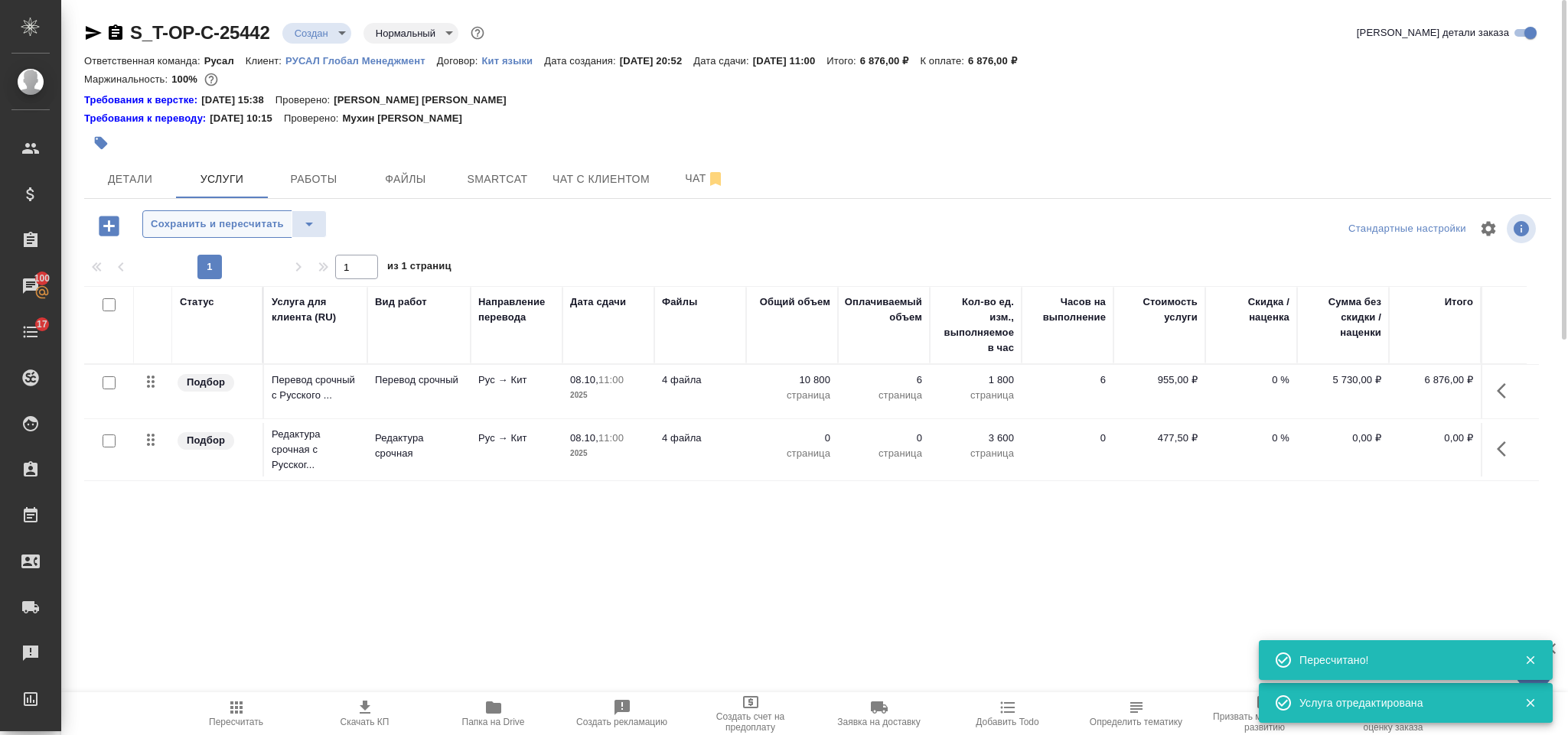
click at [194, 230] on span "Сохранить и пересчитать" at bounding box center [217, 225] width 133 height 17
click at [1503, 442] on icon "button" at bounding box center [1505, 449] width 18 height 18
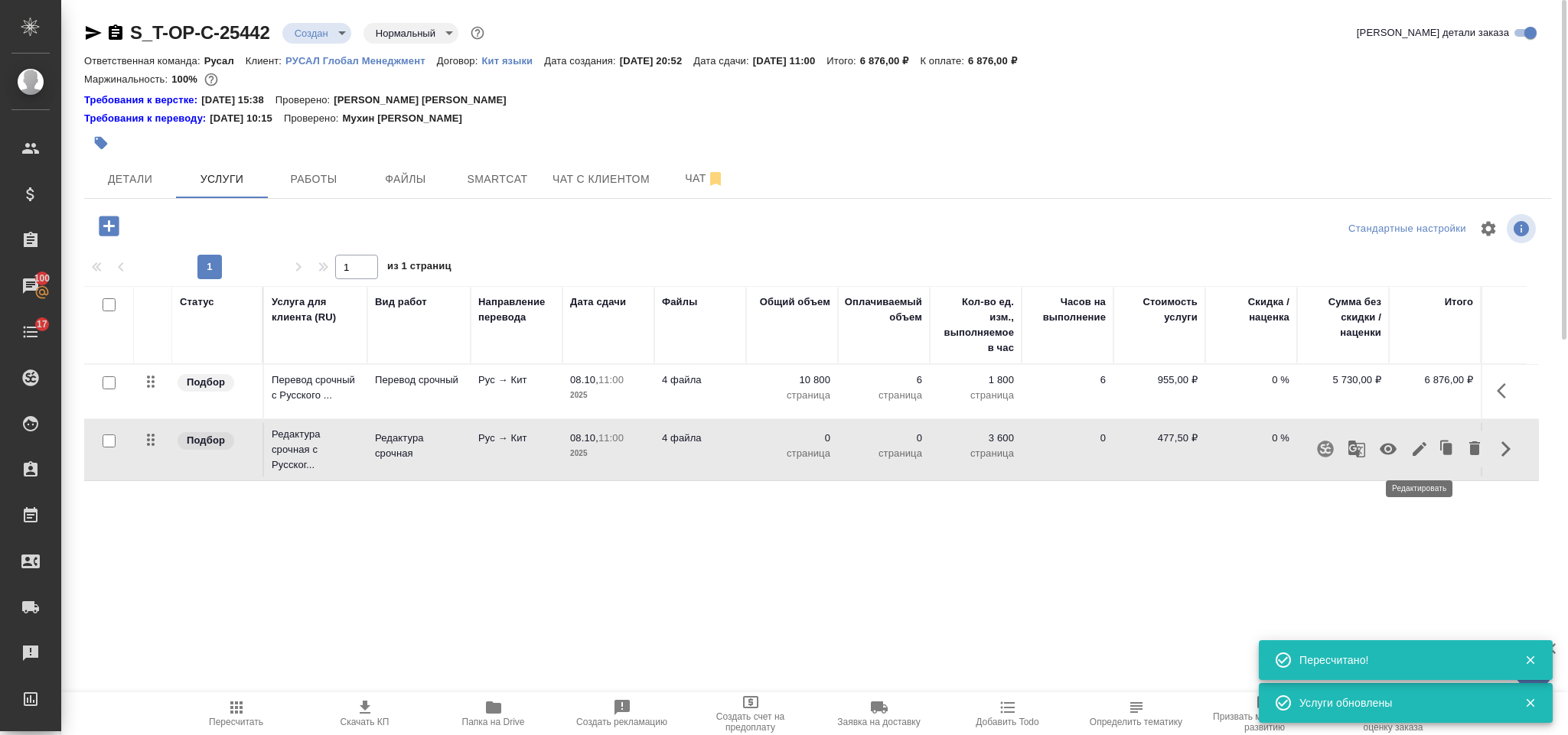
click at [1417, 456] on icon "button" at bounding box center [1418, 449] width 18 height 18
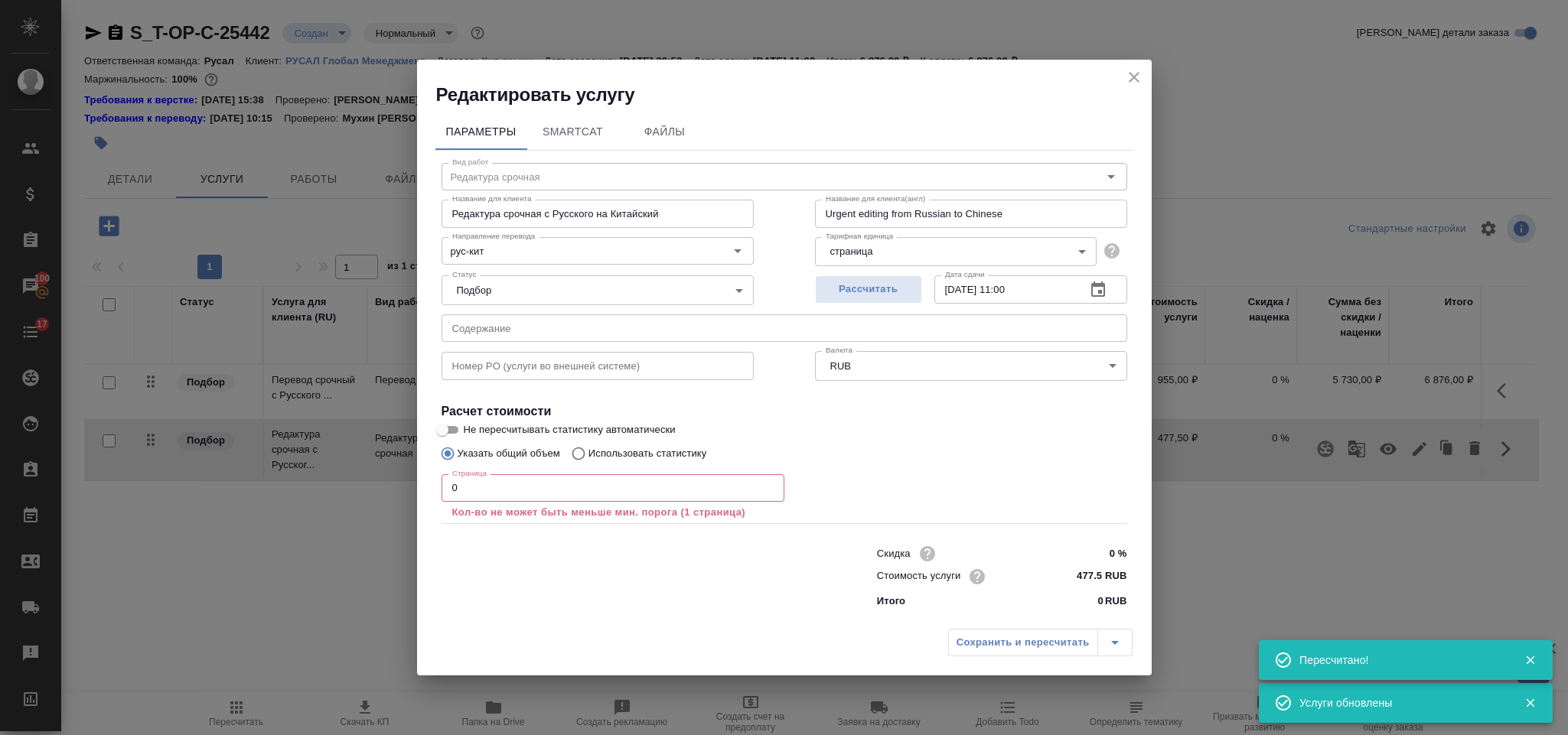
click at [545, 479] on input "0" at bounding box center [613, 488] width 343 height 28
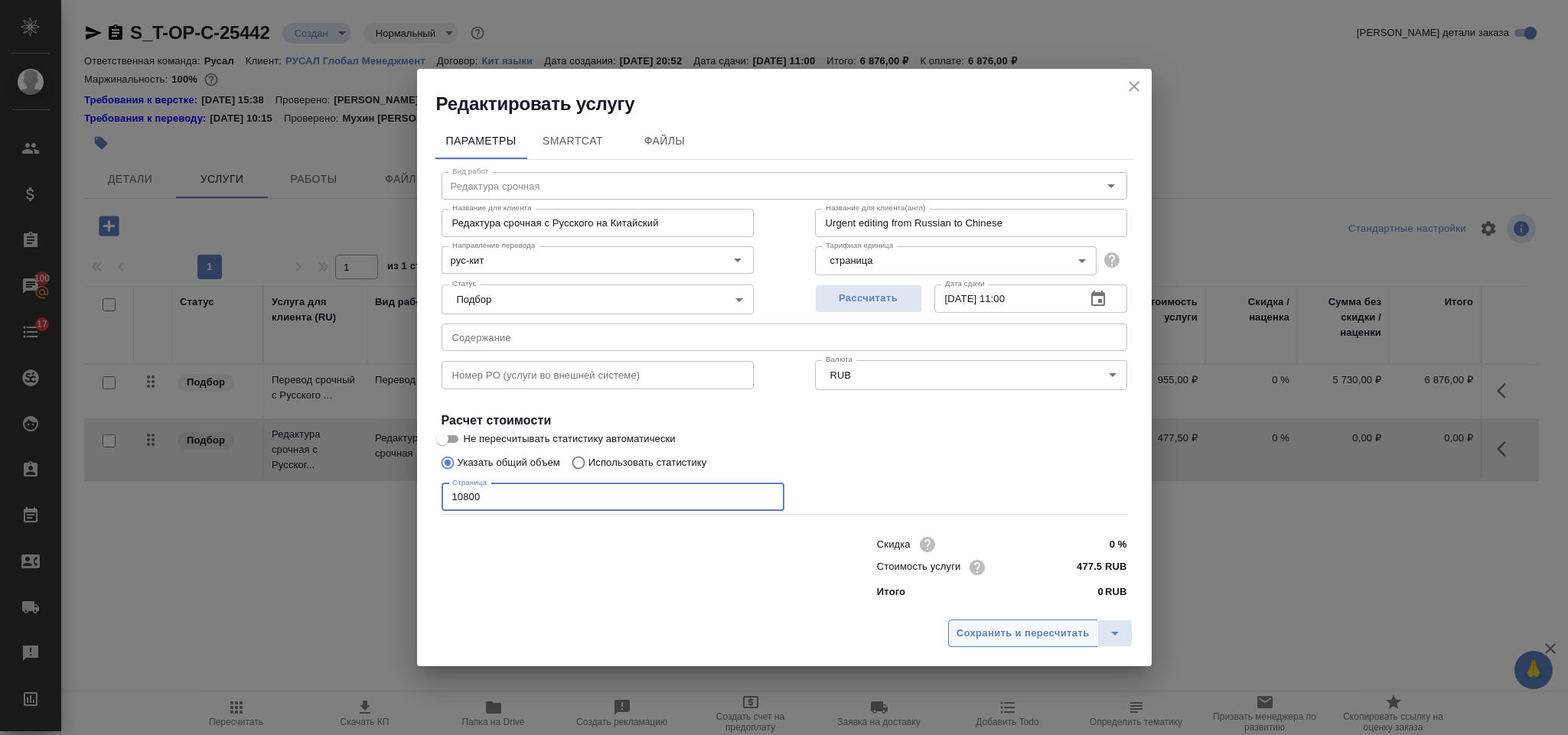
type input "10800"
click at [1029, 640] on span "Сохранить и пересчитать" at bounding box center [1023, 634] width 133 height 17
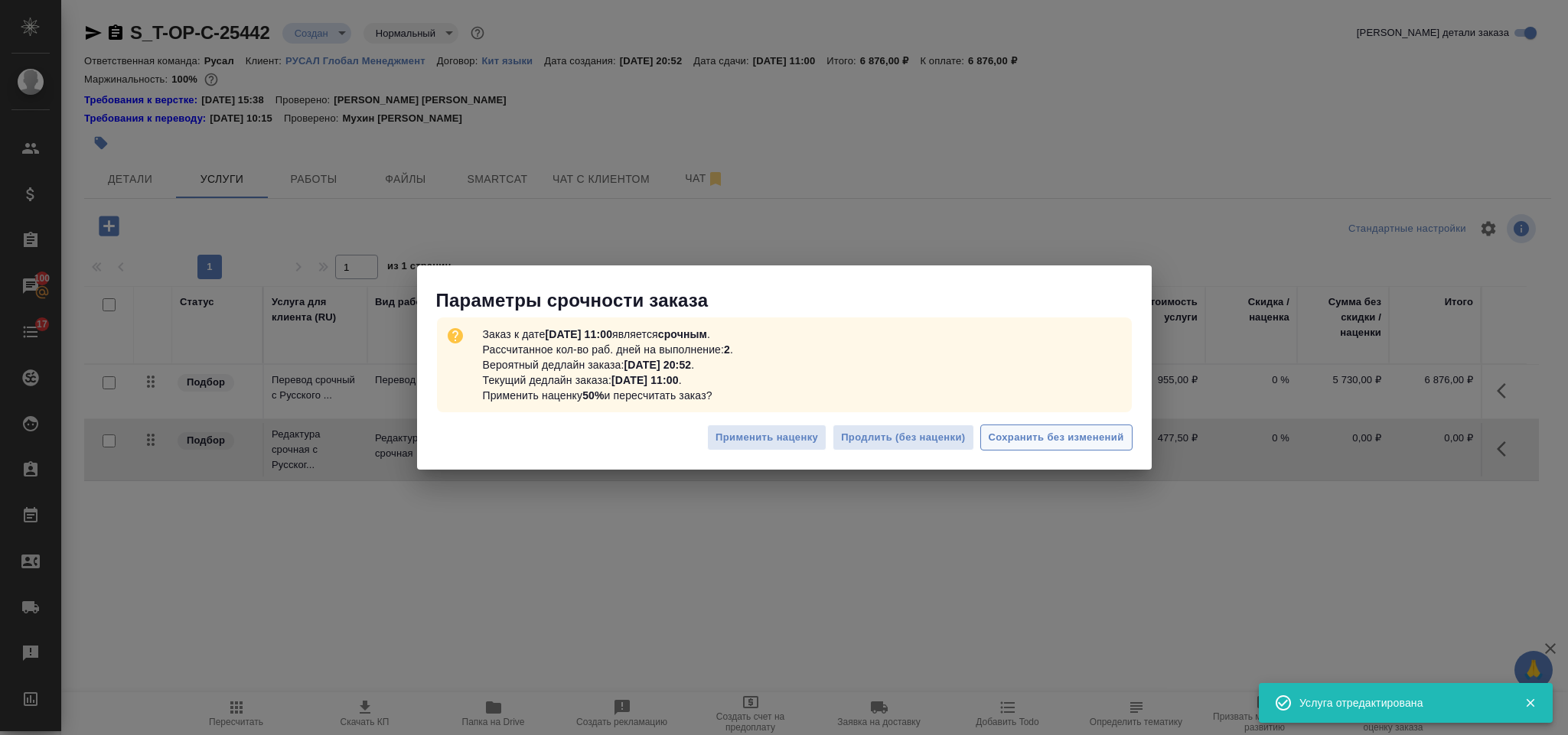
click at [1044, 443] on span "Сохранить без изменений" at bounding box center [1056, 438] width 135 height 17
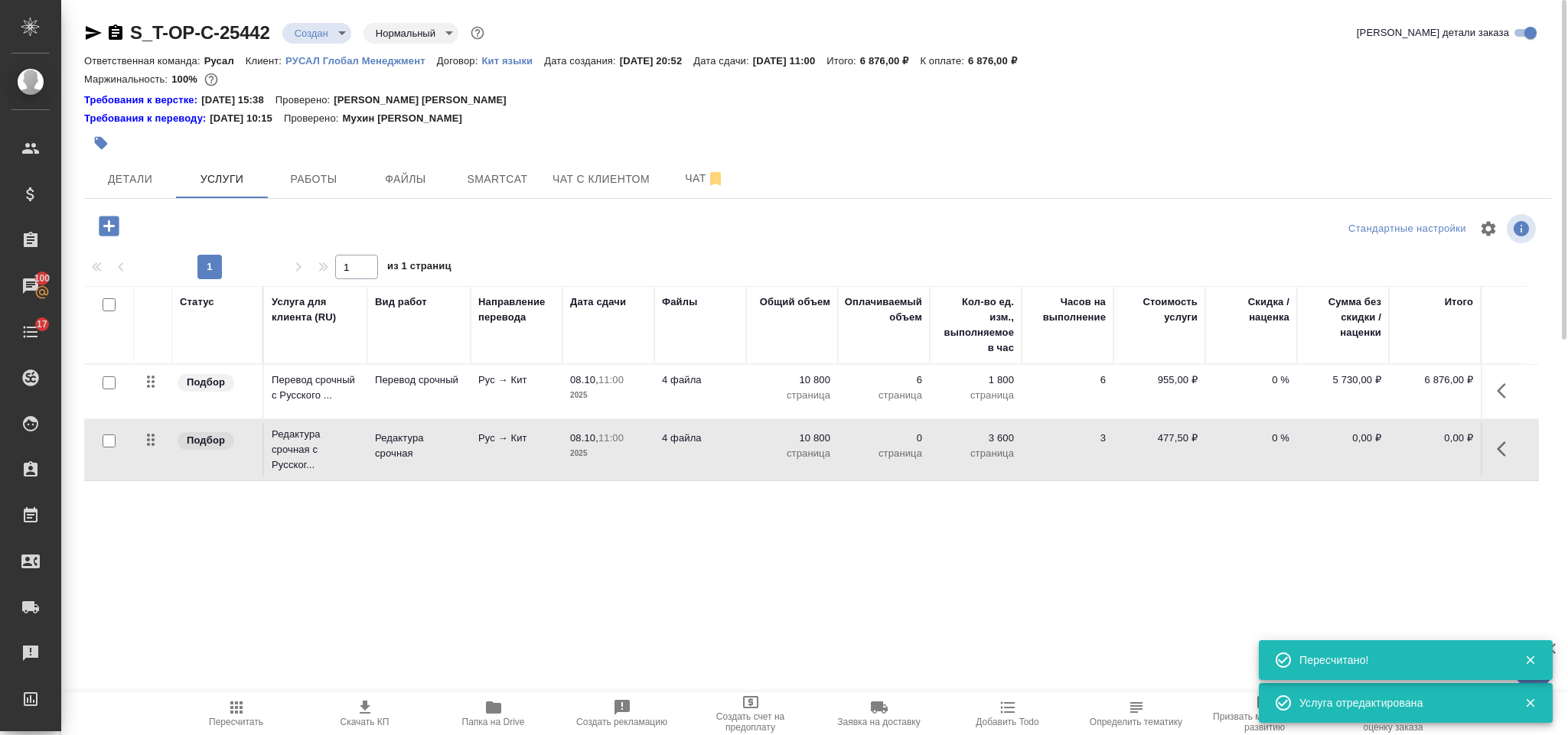
type input "urgent"
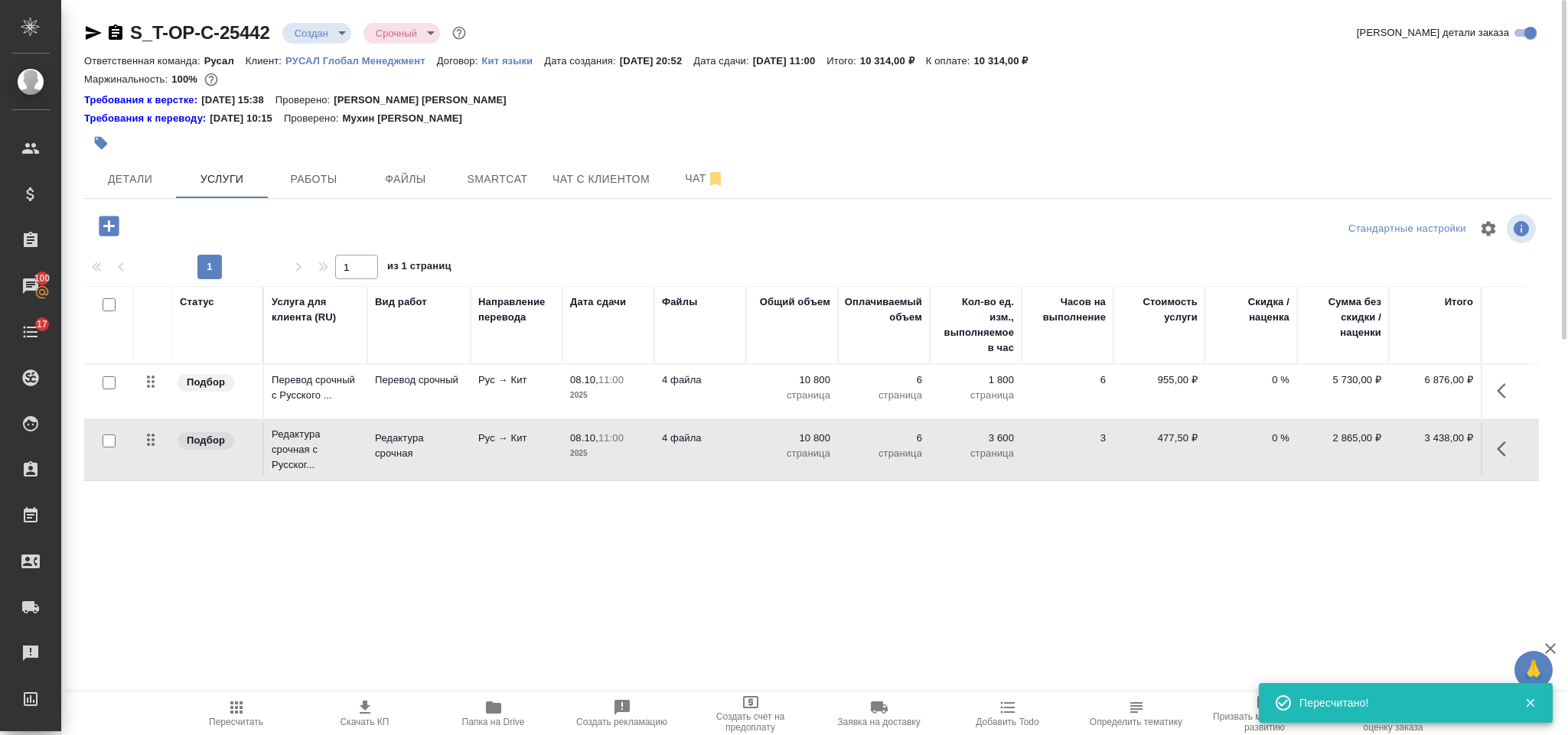
click at [113, 221] on icon "button" at bounding box center [108, 226] width 20 height 20
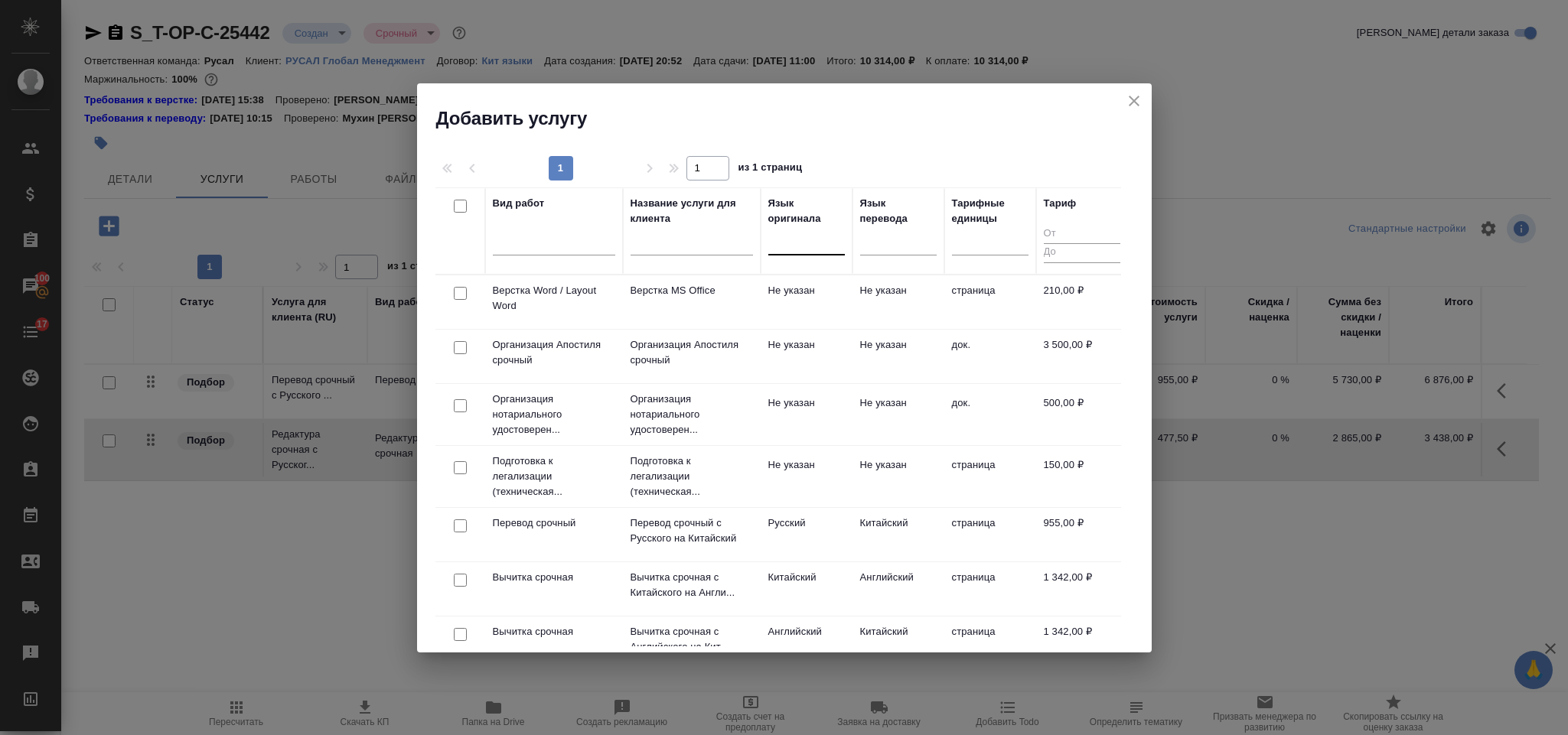
click at [792, 244] on div at bounding box center [806, 239] width 76 height 22
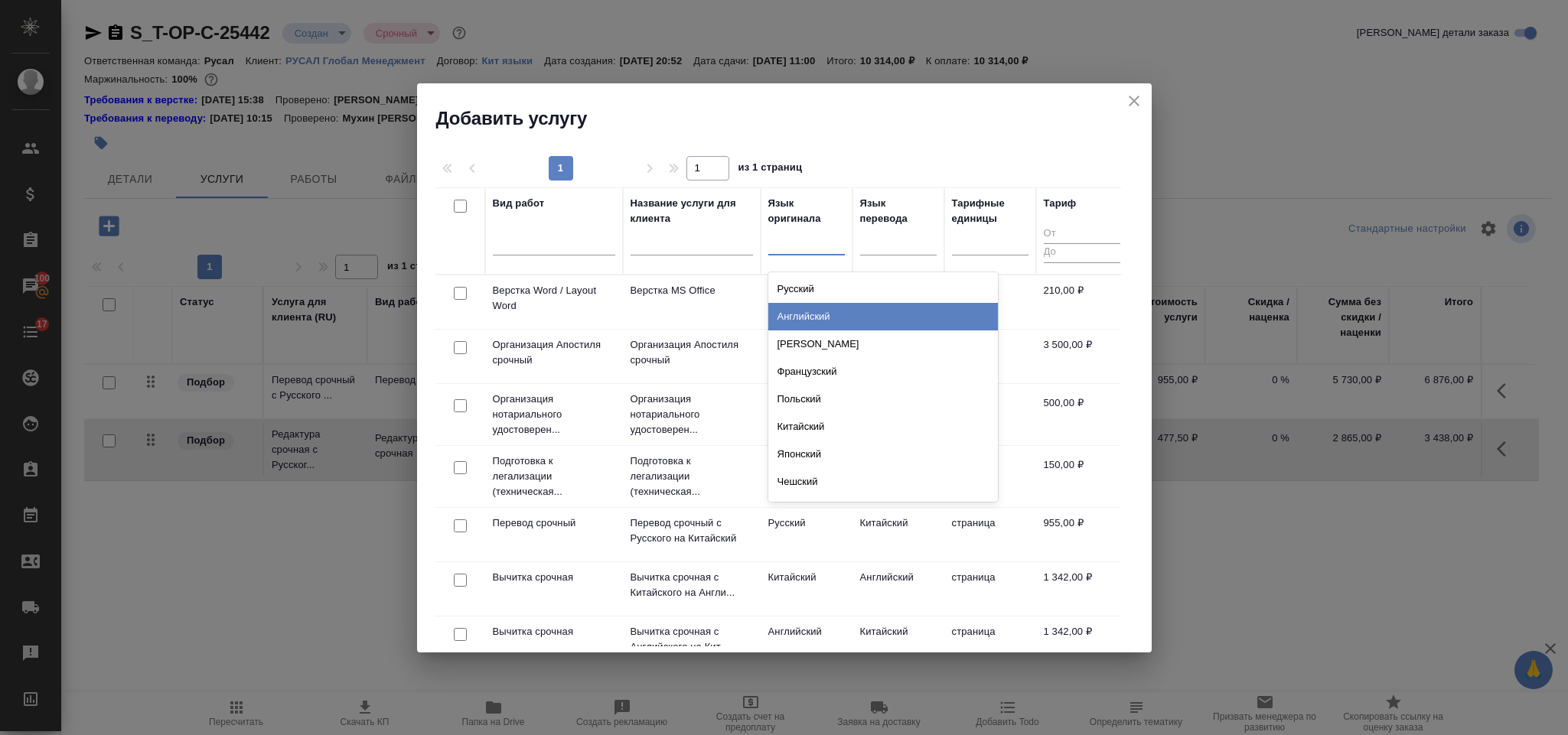
click at [817, 313] on div "Английский" at bounding box center [883, 316] width 230 height 28
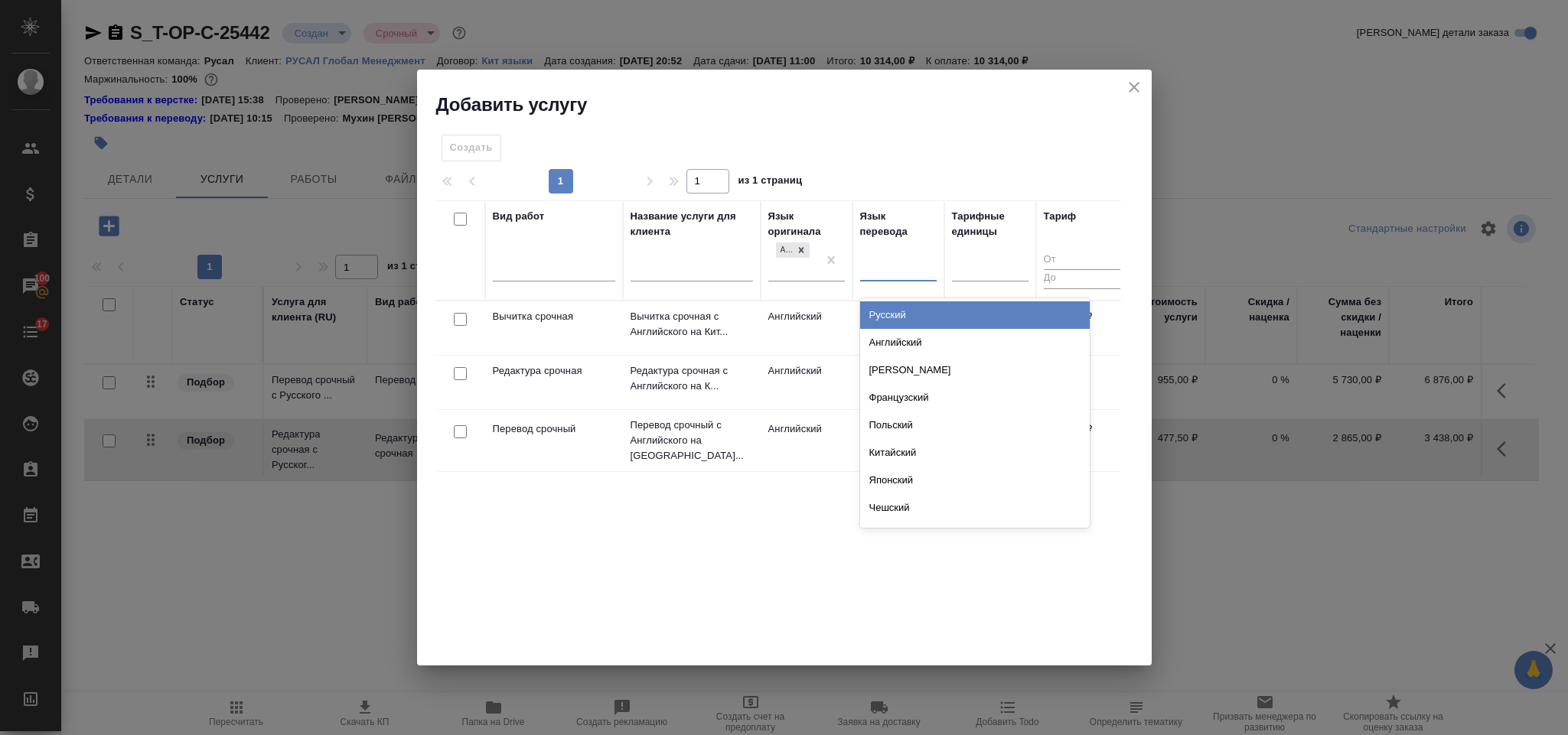
click at [887, 262] on div at bounding box center [897, 265] width 76 height 22
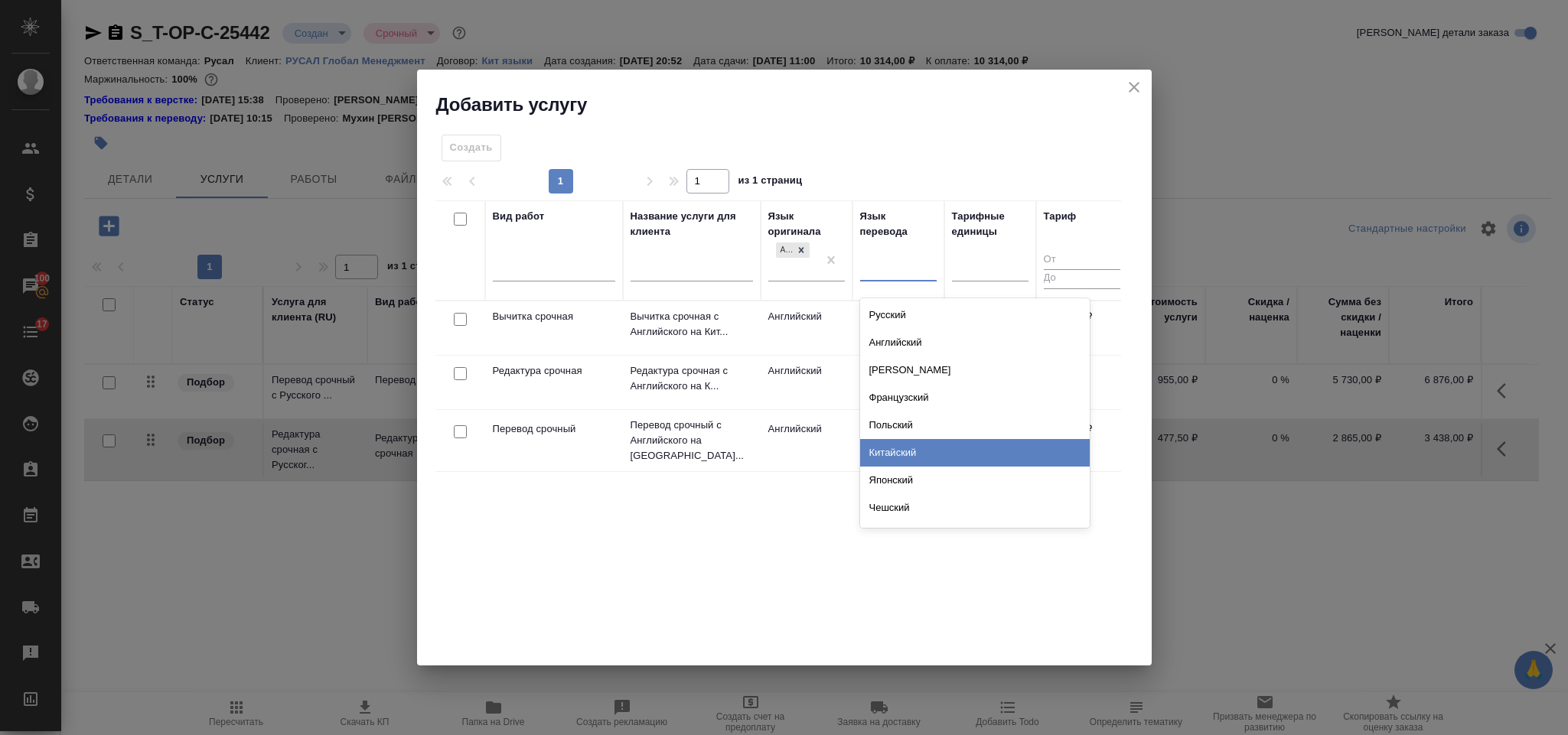
click at [930, 446] on div "Китайский" at bounding box center [975, 452] width 230 height 28
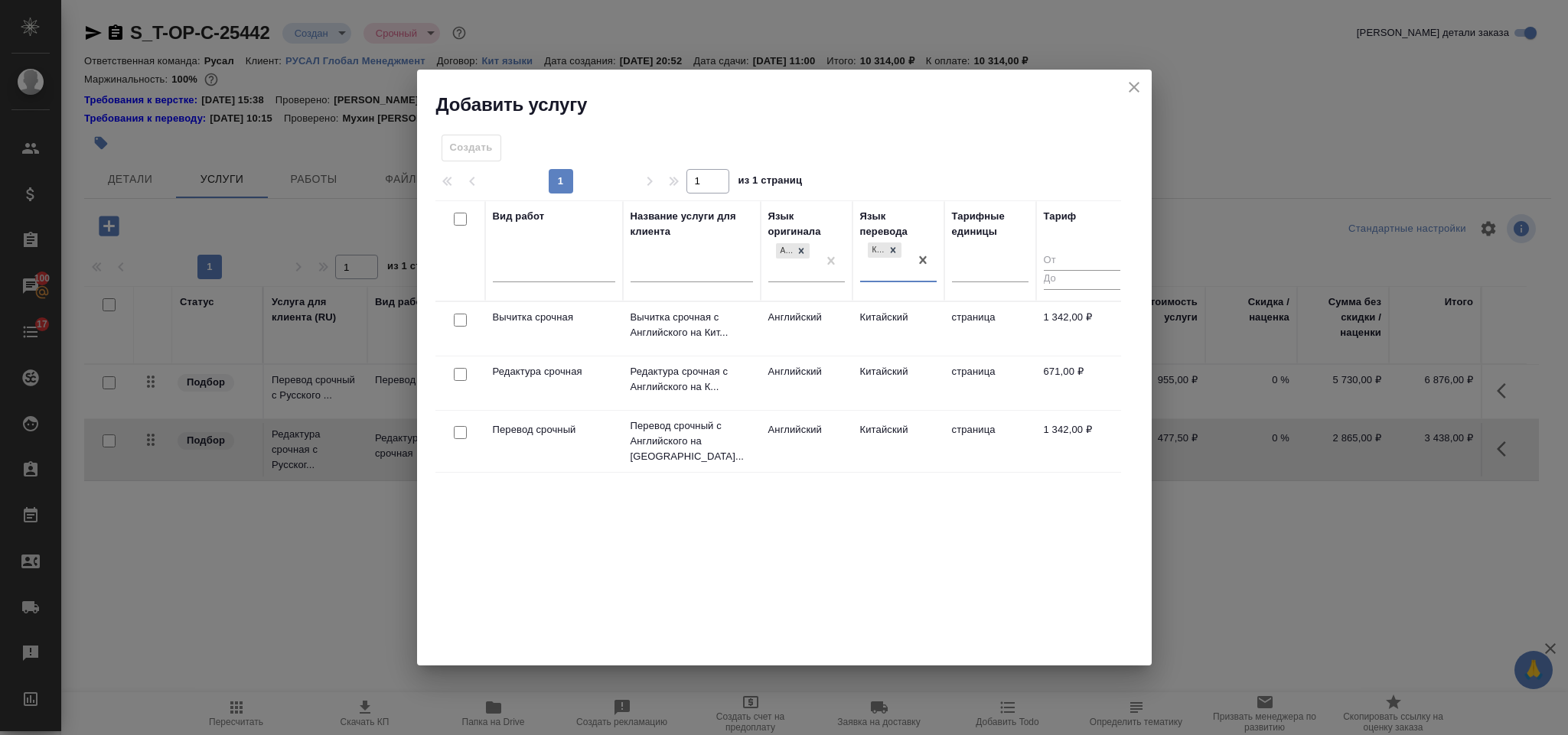
click at [455, 376] on input "checkbox" at bounding box center [459, 373] width 13 height 13
checkbox input "true"
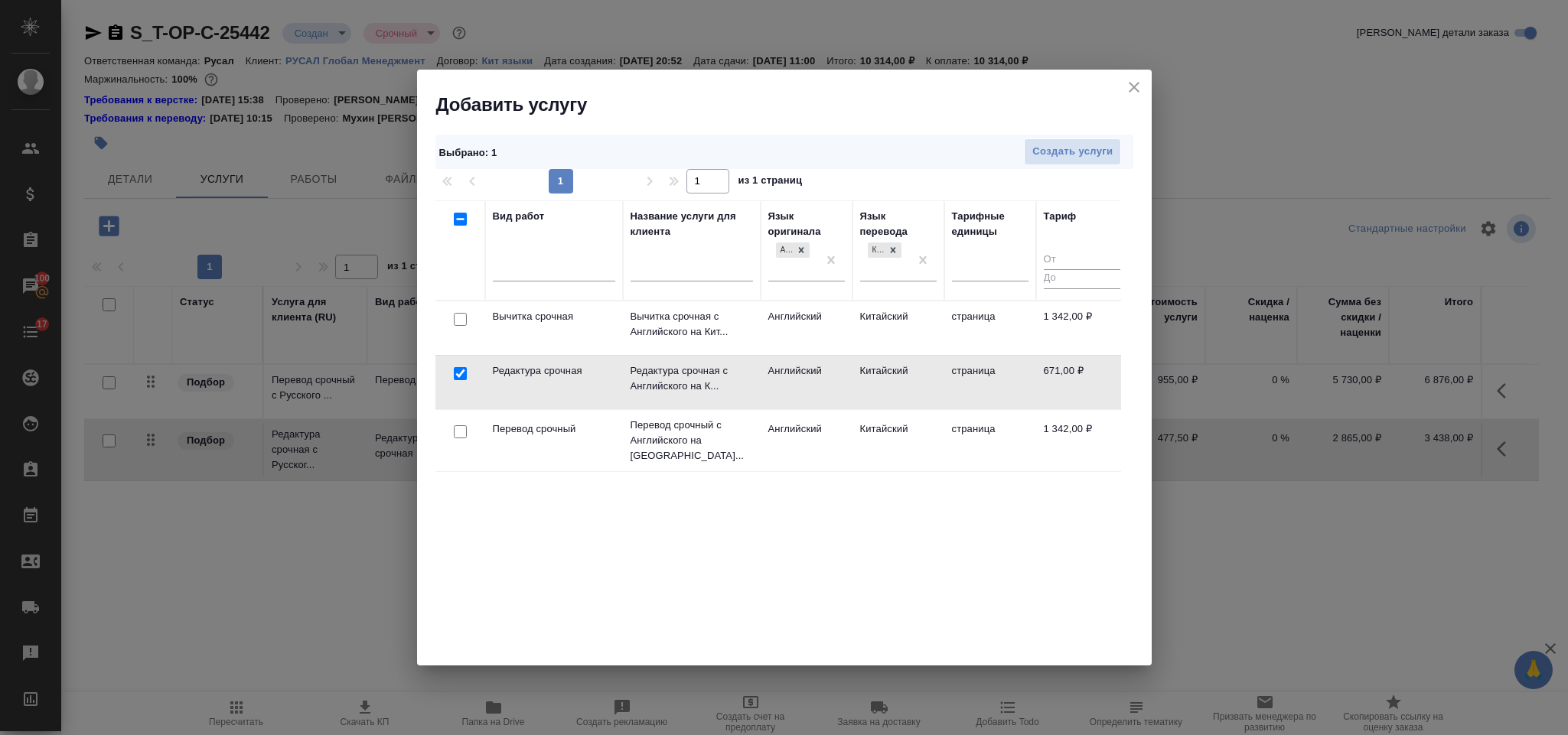
click at [455, 429] on input "checkbox" at bounding box center [459, 431] width 13 height 13
checkbox input "true"
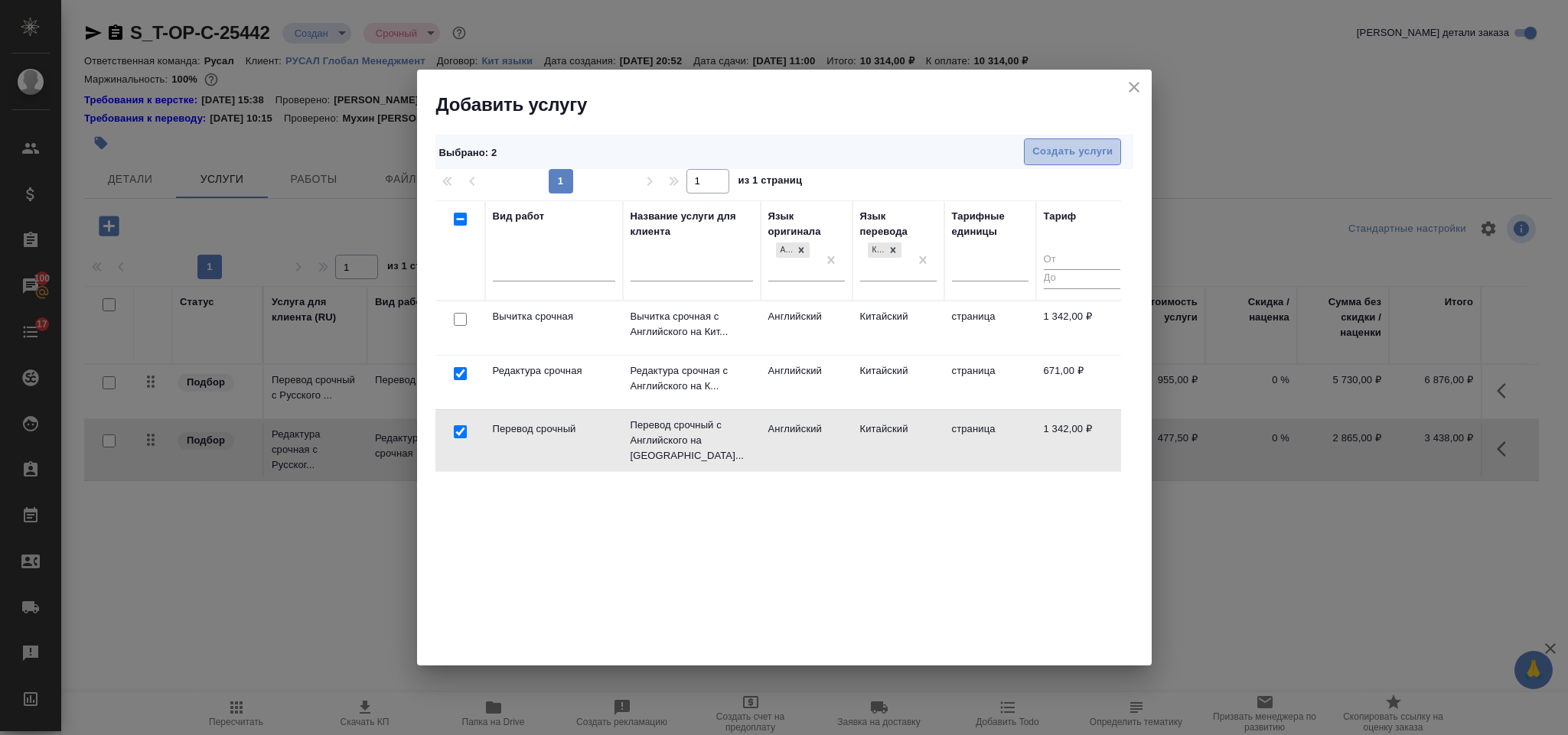
click at [1027, 146] on button "Создать услуги" at bounding box center [1072, 152] width 97 height 27
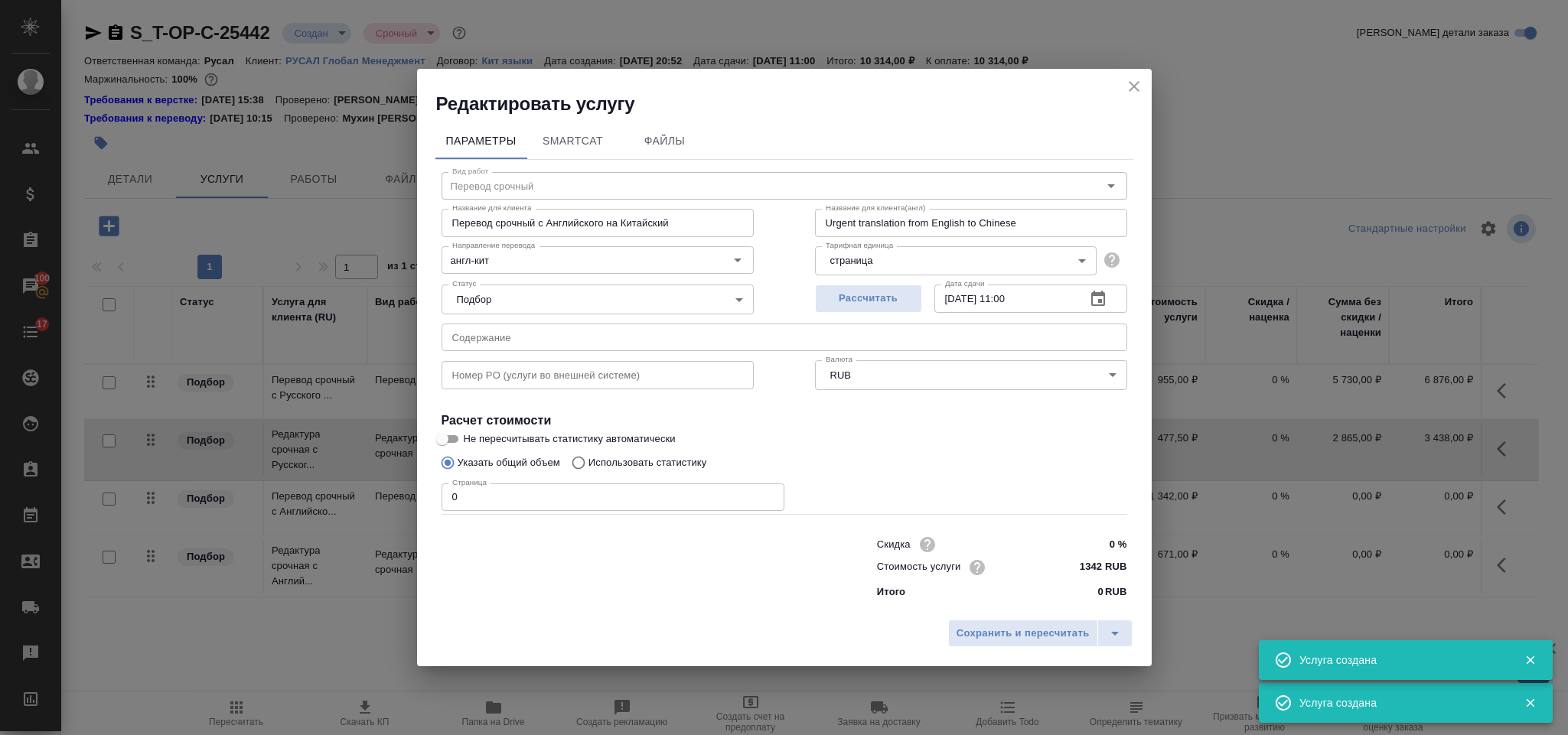
type input "Перевод срочный"
type input "Перевод срочный с Английского на Китайский"
type input "Urgent translation from English to Chinese"
type input "1342 RUB"
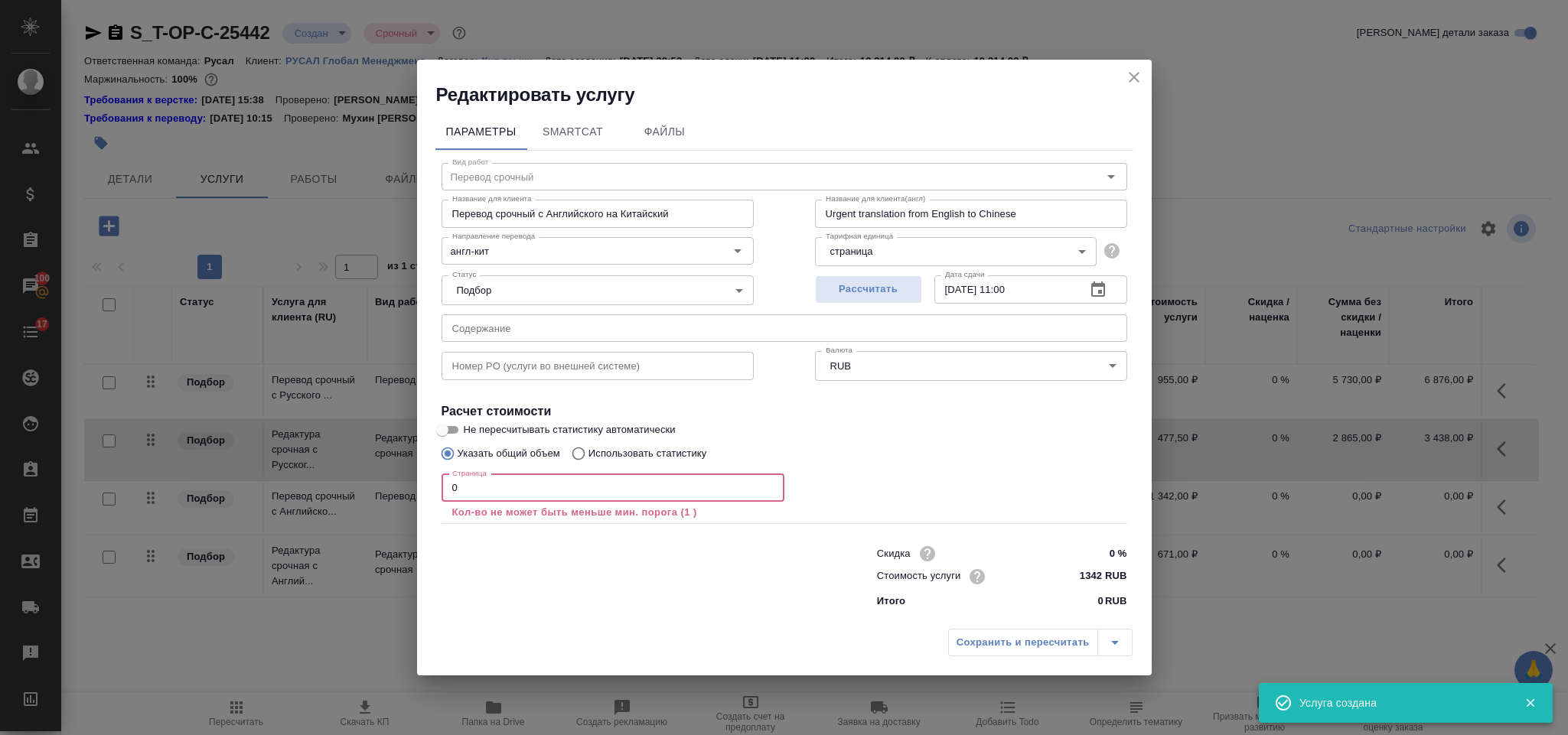
click at [547, 482] on input "0" at bounding box center [613, 488] width 343 height 28
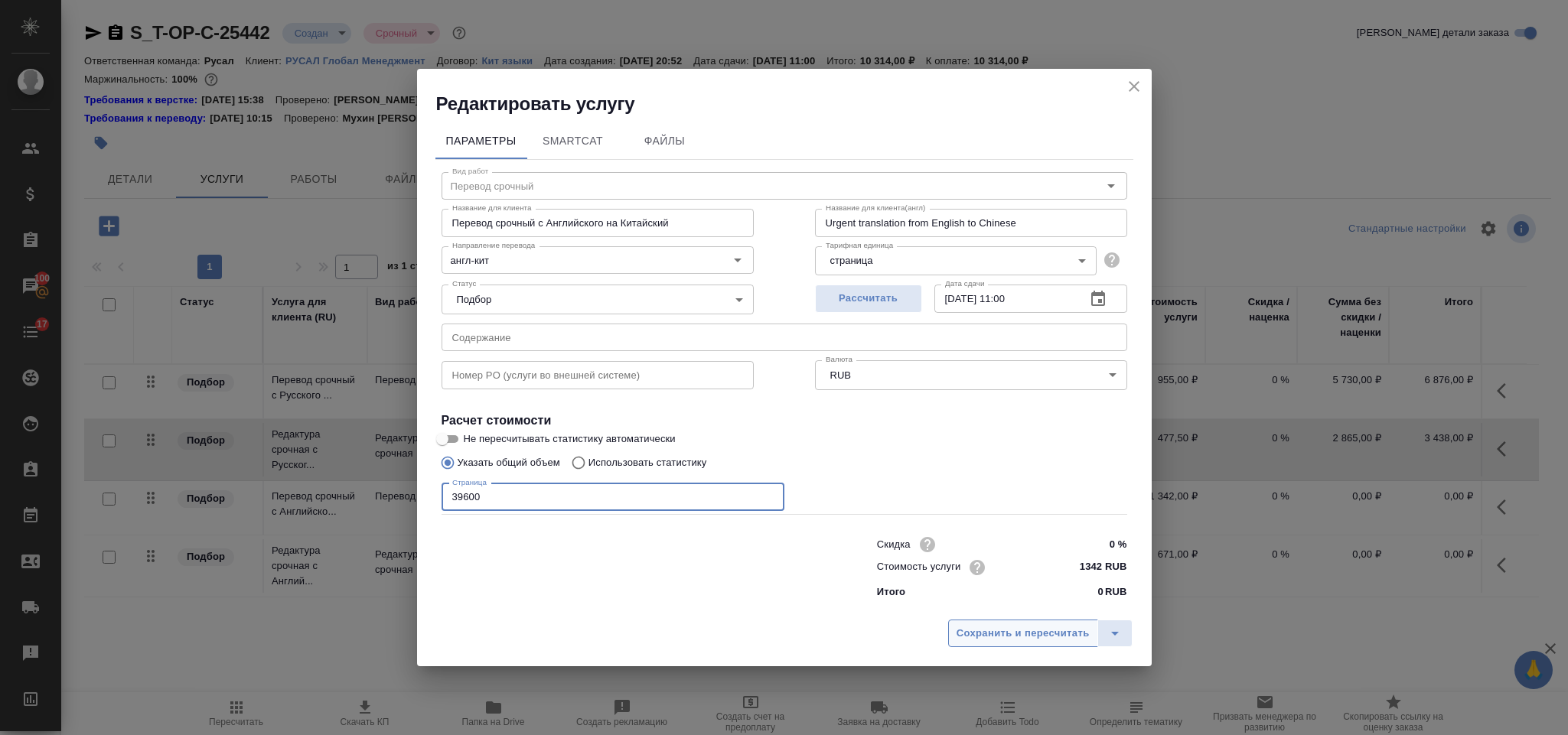
type input "39600"
click at [977, 625] on span "Сохранить и пересчитать" at bounding box center [1023, 634] width 133 height 17
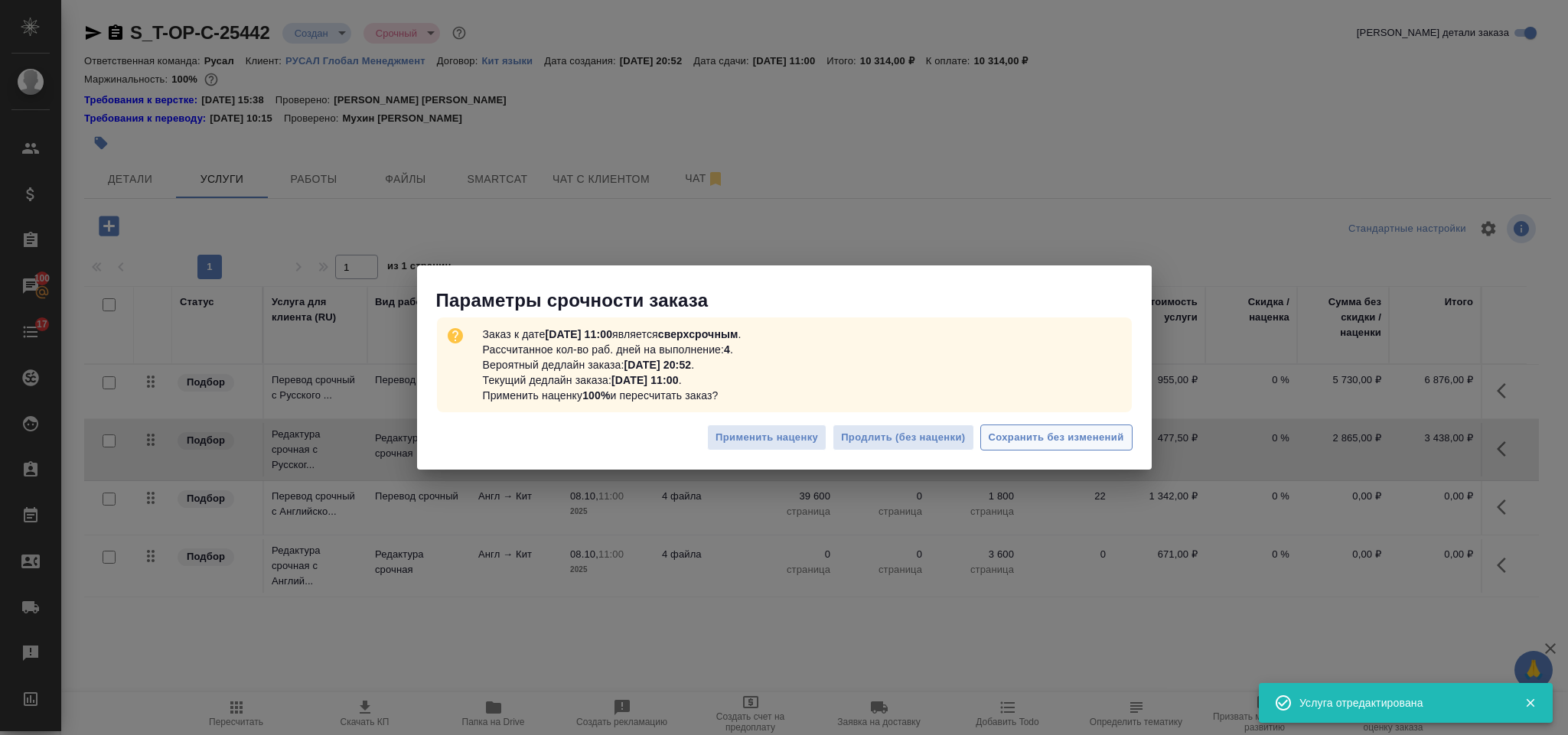
click at [1032, 441] on span "Сохранить без изменений" at bounding box center [1056, 438] width 135 height 17
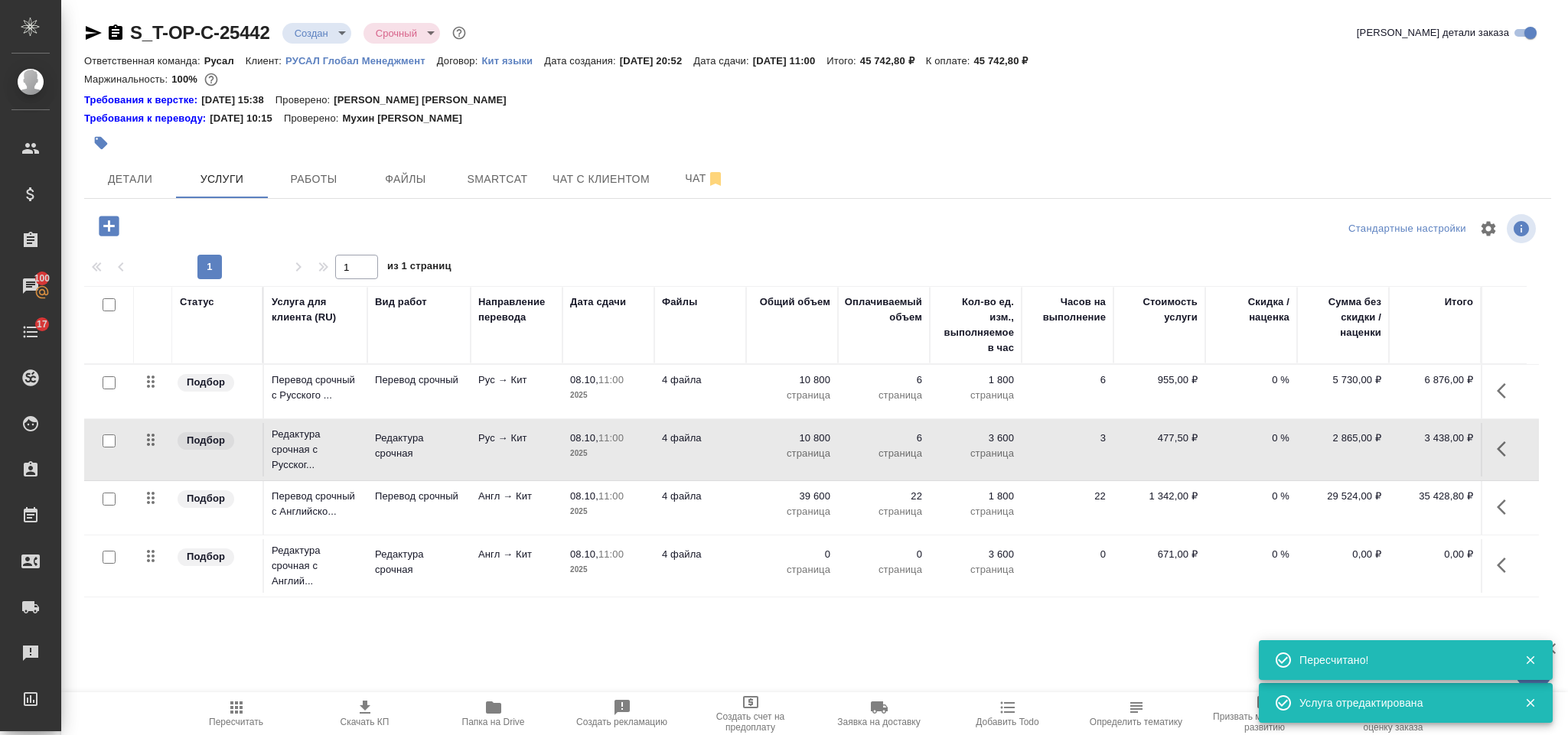
click at [1501, 563] on icon "button" at bounding box center [1505, 564] width 18 height 18
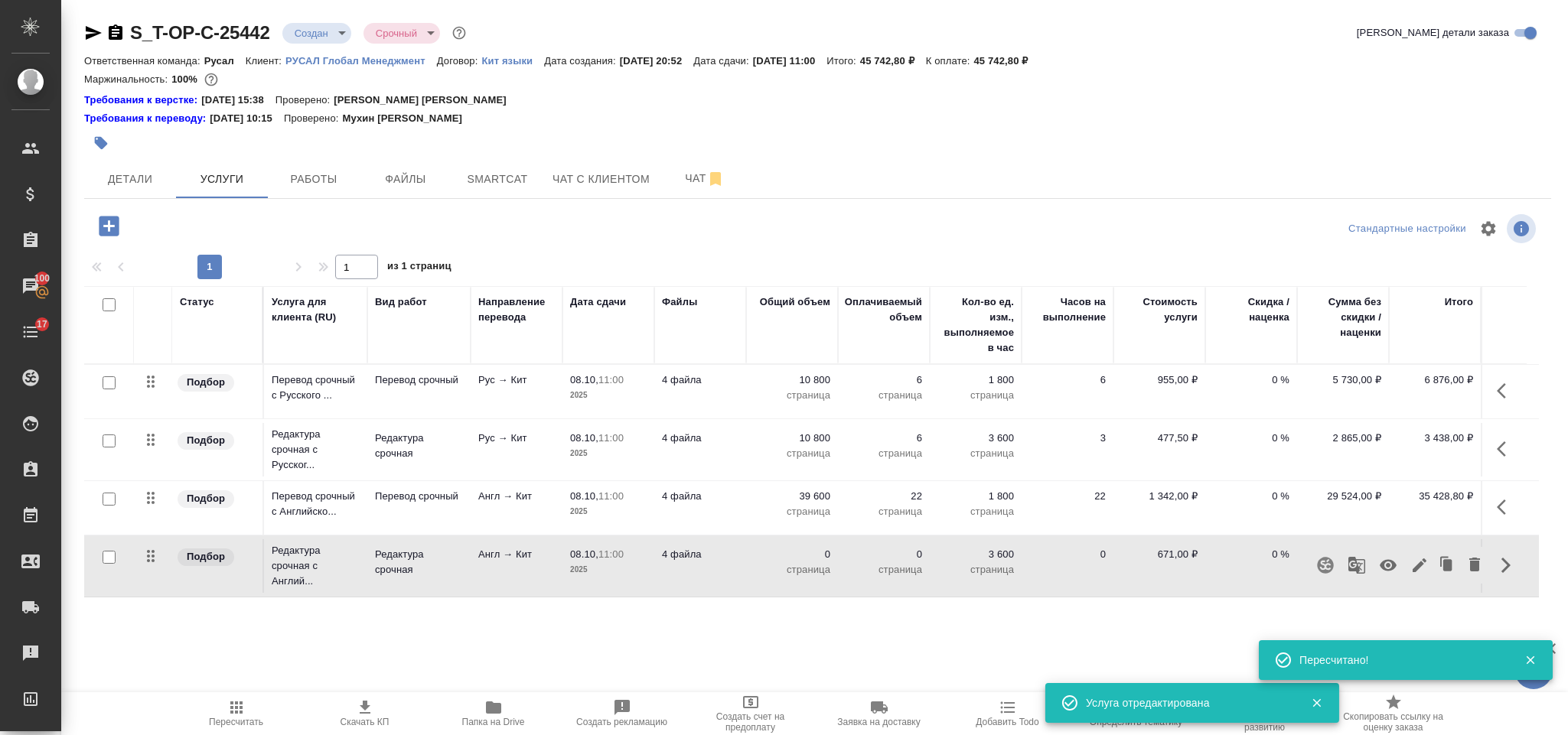
click at [1425, 569] on icon "button" at bounding box center [1418, 564] width 18 height 18
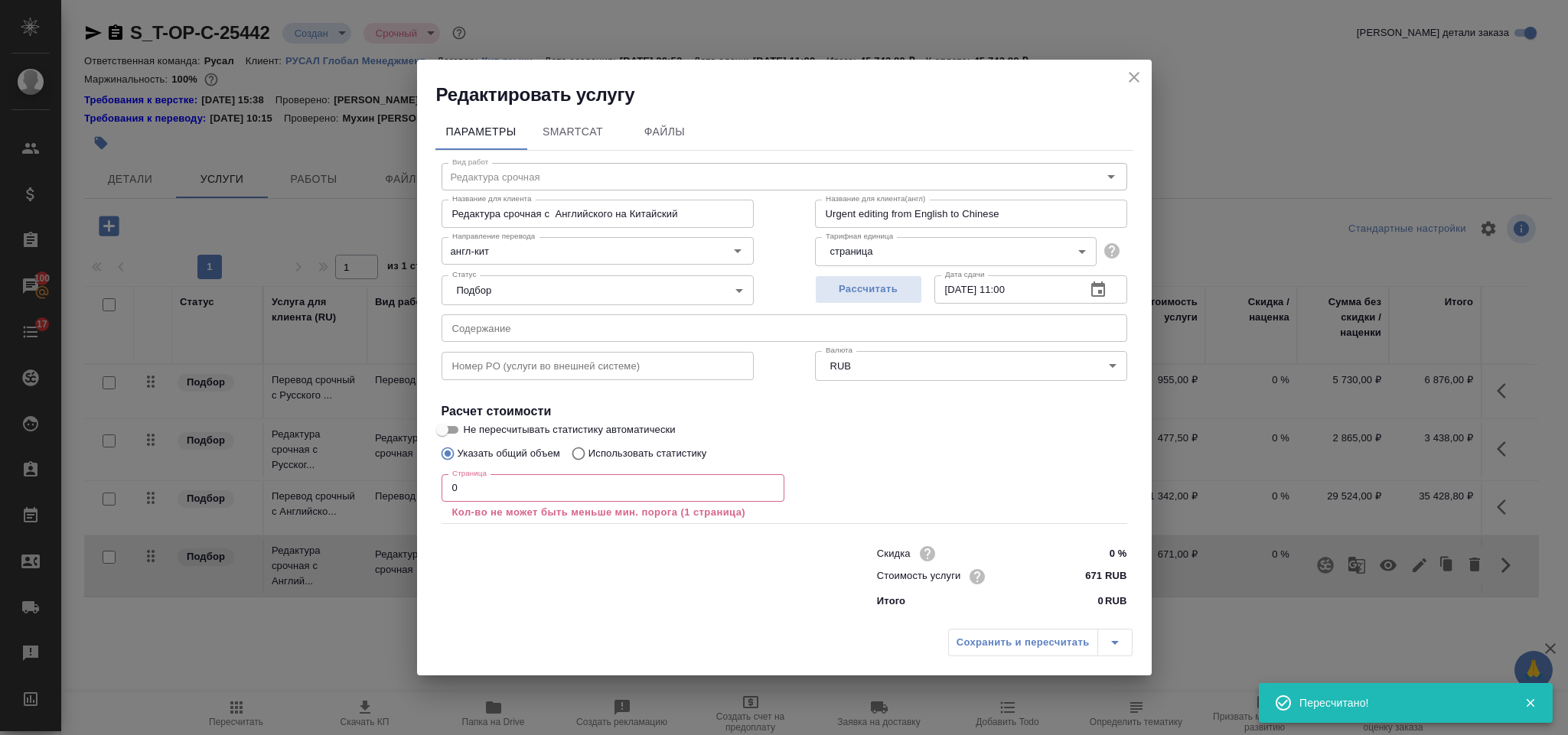
click at [553, 494] on input "0" at bounding box center [613, 488] width 343 height 28
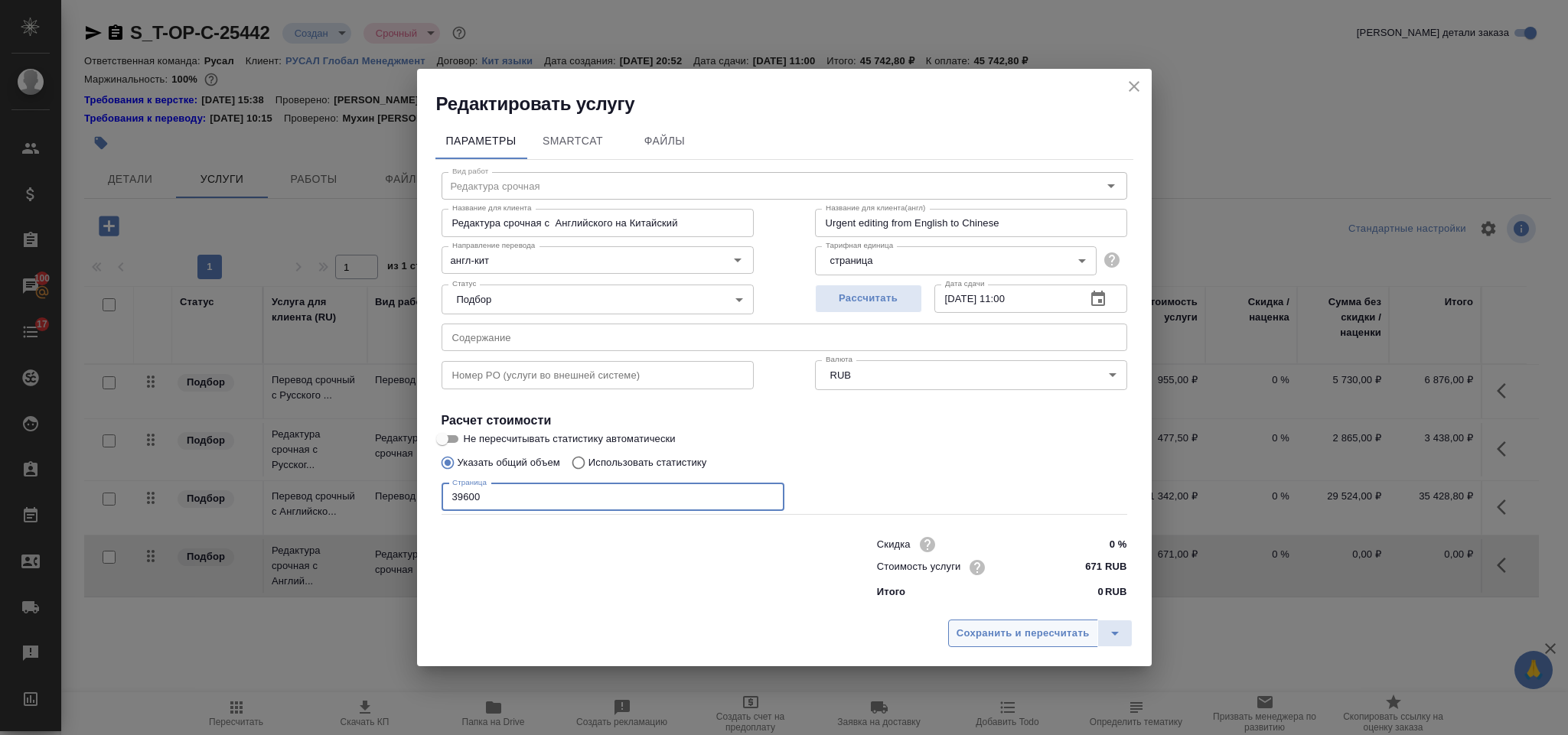
type input "39600"
click at [989, 634] on span "Сохранить и пересчитать" at bounding box center [1023, 634] width 133 height 17
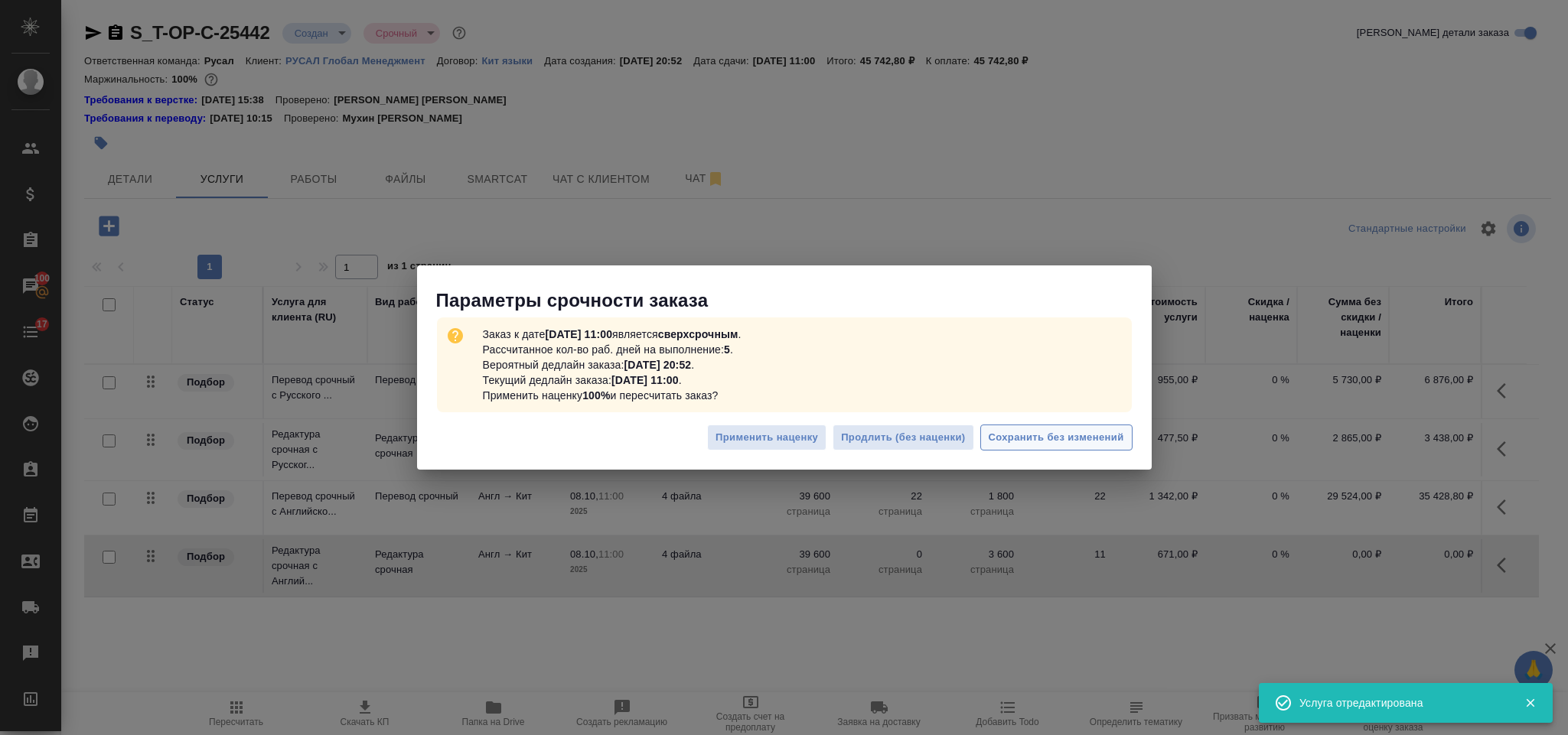
click at [1018, 430] on span "Сохранить без изменений" at bounding box center [1056, 438] width 135 height 17
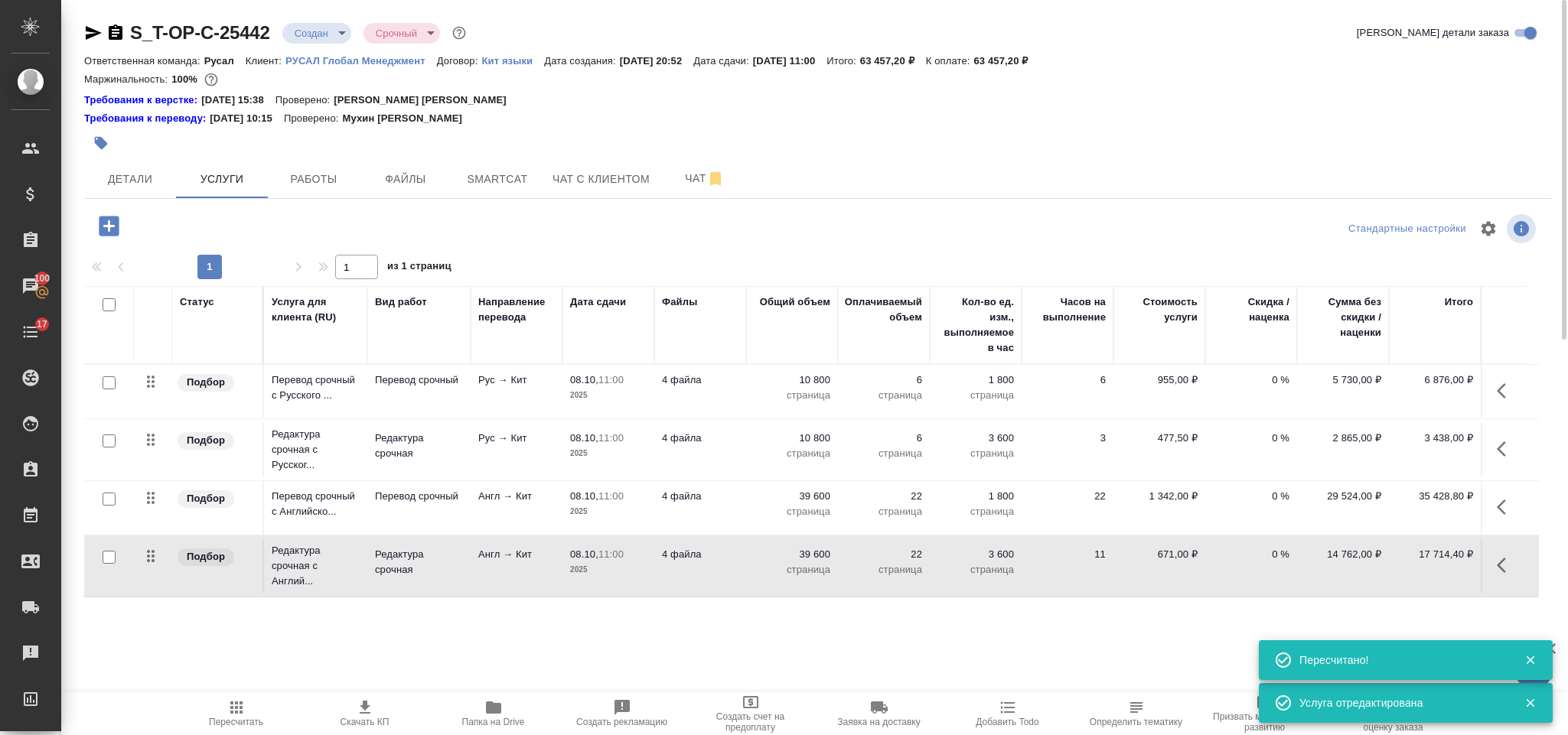
click at [106, 223] on icon "button" at bounding box center [108, 226] width 20 height 20
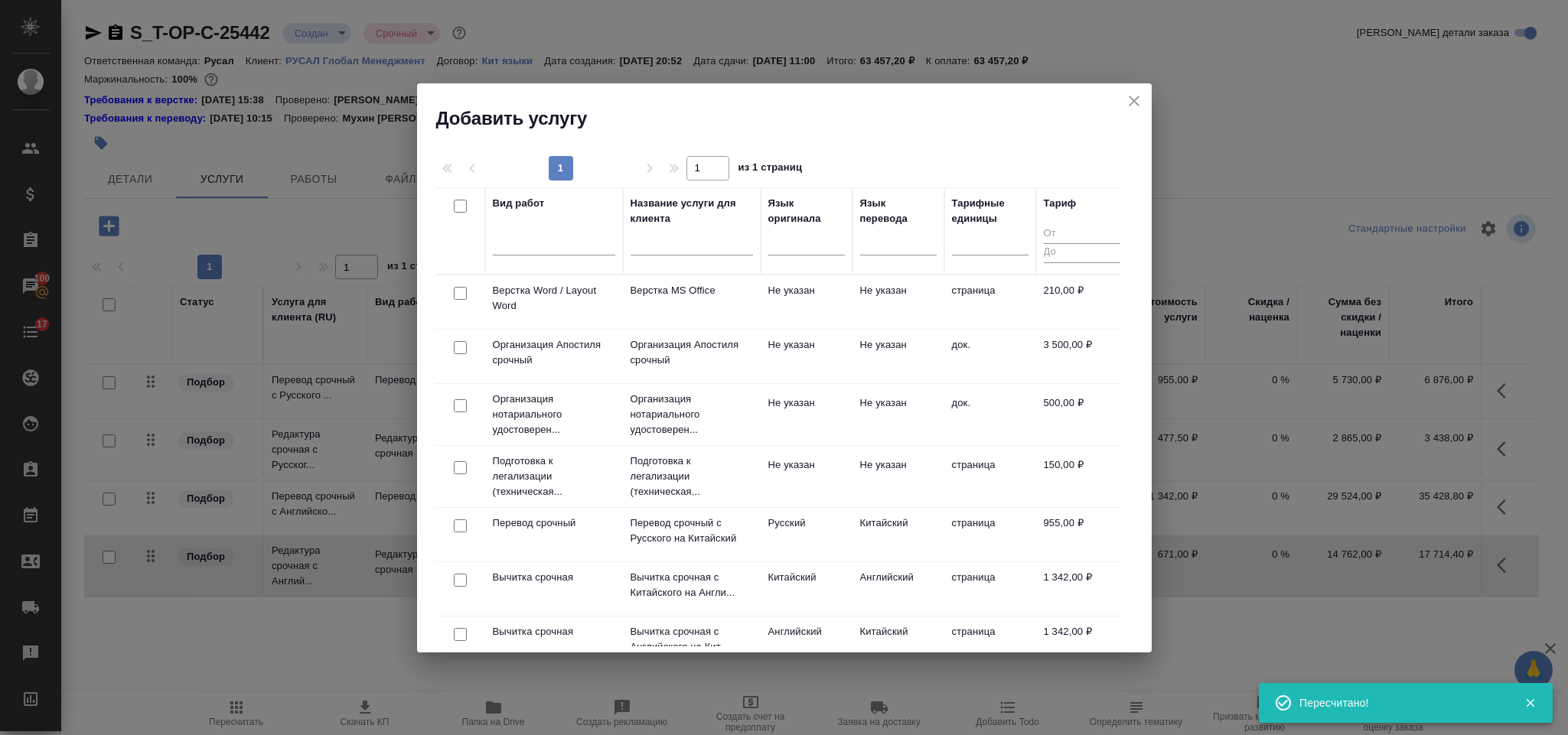
click at [457, 287] on input "checkbox" at bounding box center [459, 292] width 13 height 13
checkbox input "true"
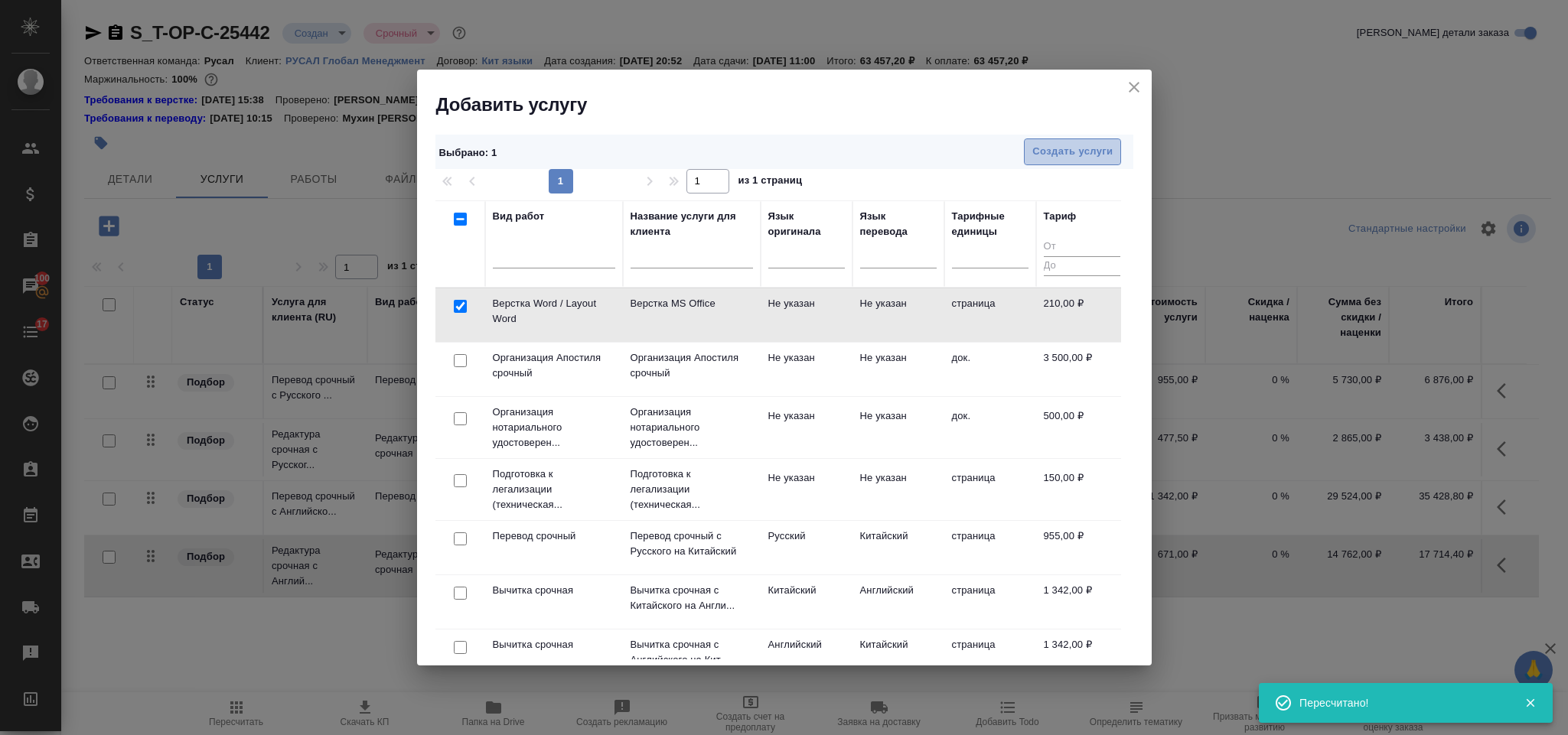
click at [1066, 150] on span "Создать услуги" at bounding box center [1072, 151] width 80 height 17
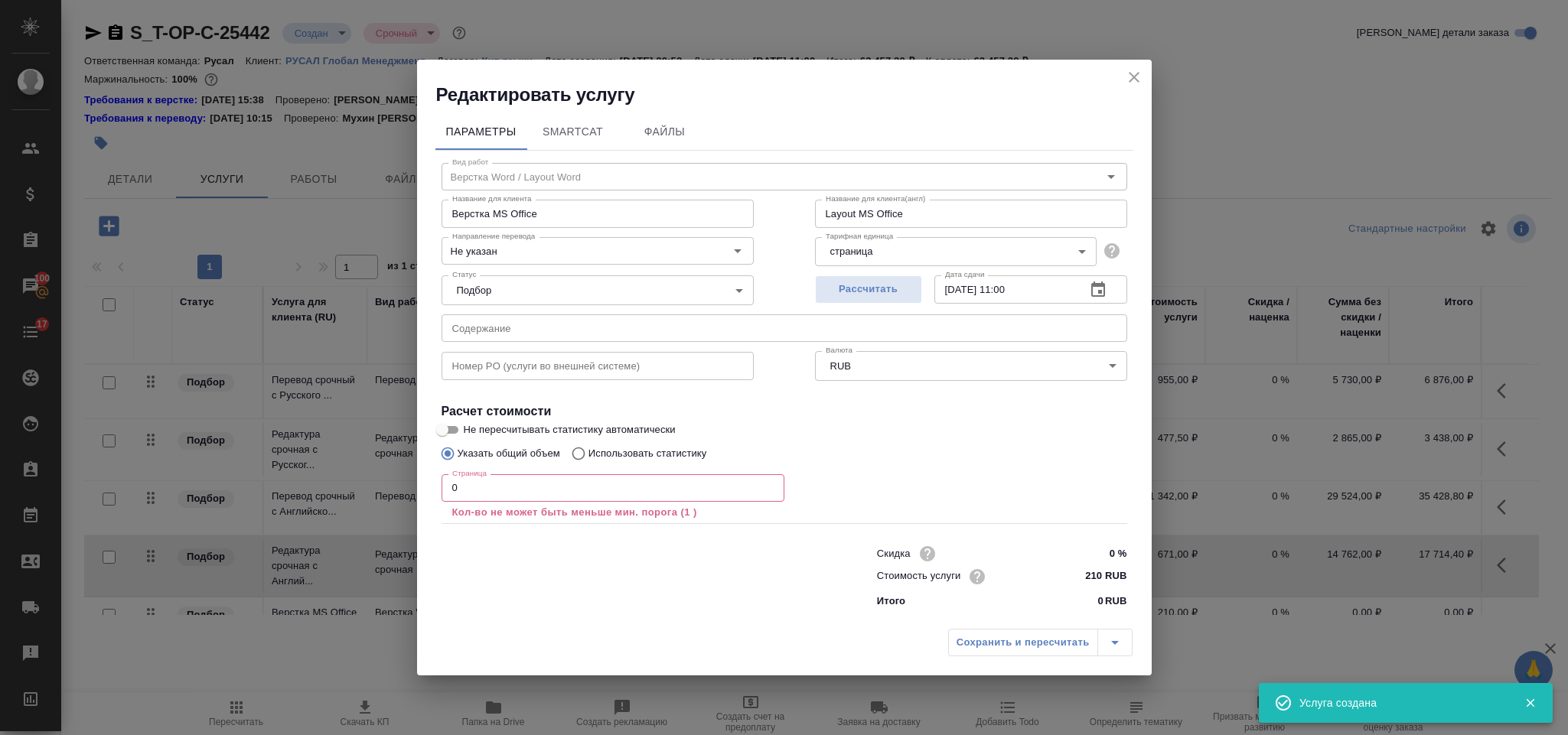
click at [468, 497] on input "0" at bounding box center [613, 488] width 343 height 28
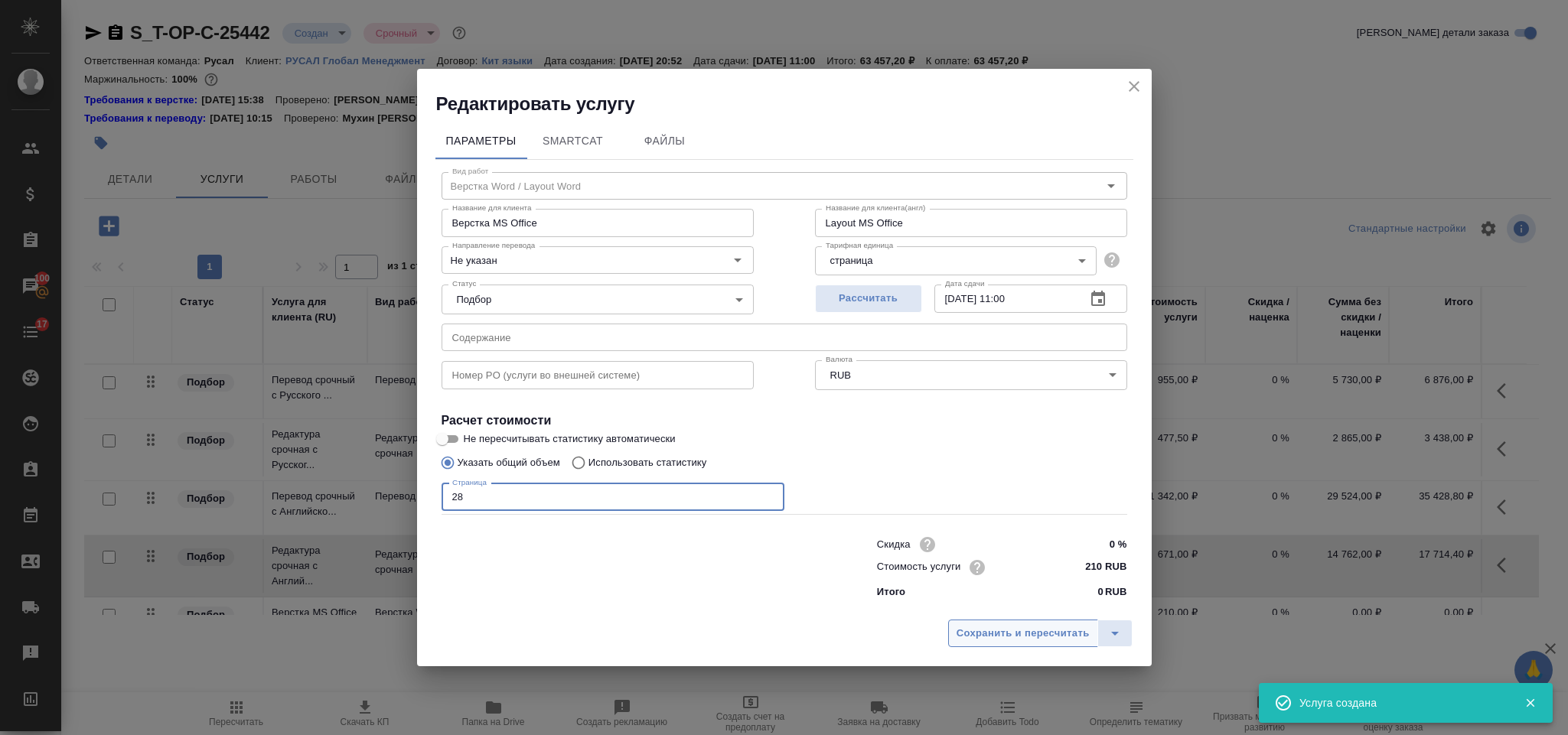
type input "28"
click at [978, 626] on span "Сохранить и пересчитать" at bounding box center [1023, 634] width 133 height 17
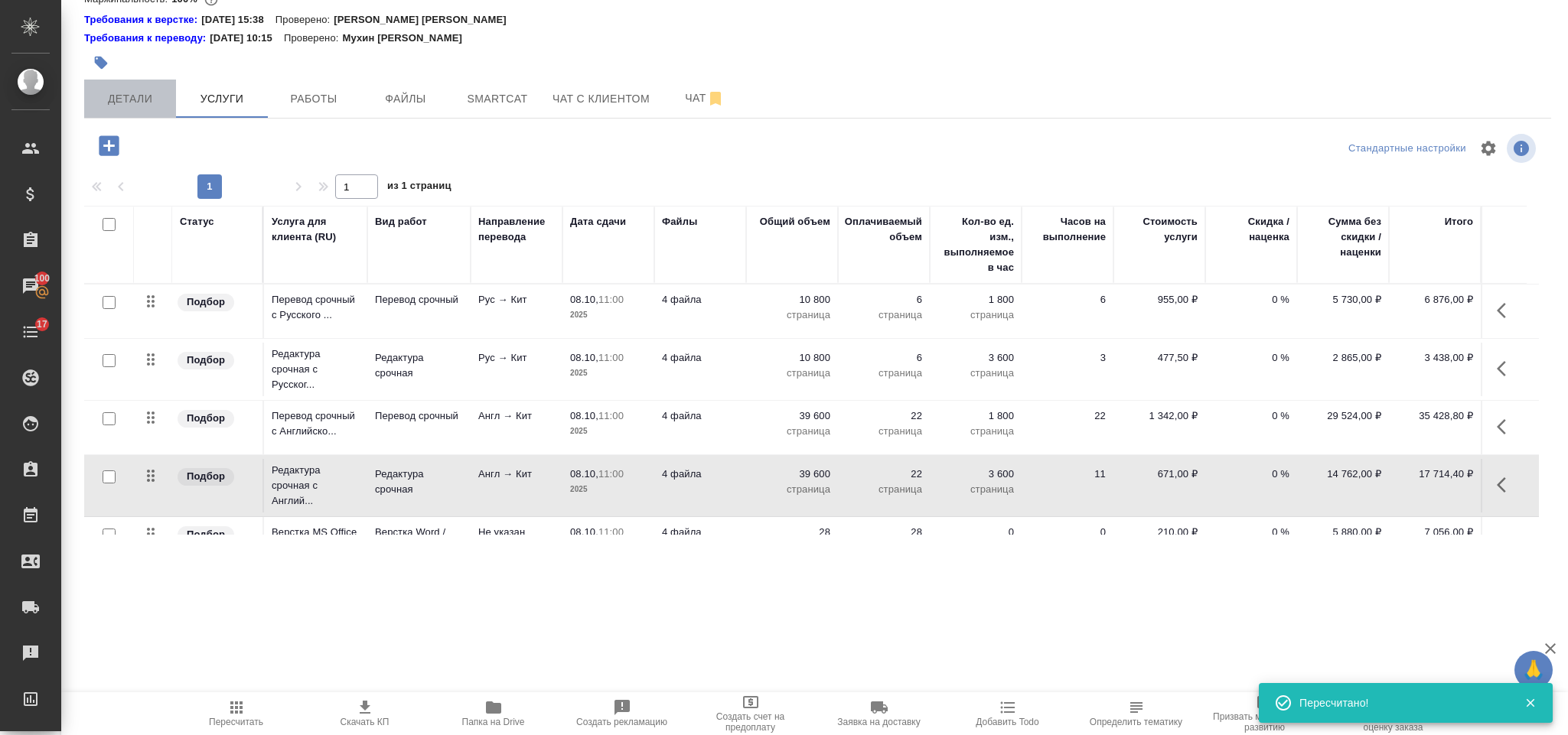
click at [147, 88] on button "Детали" at bounding box center [129, 98] width 92 height 39
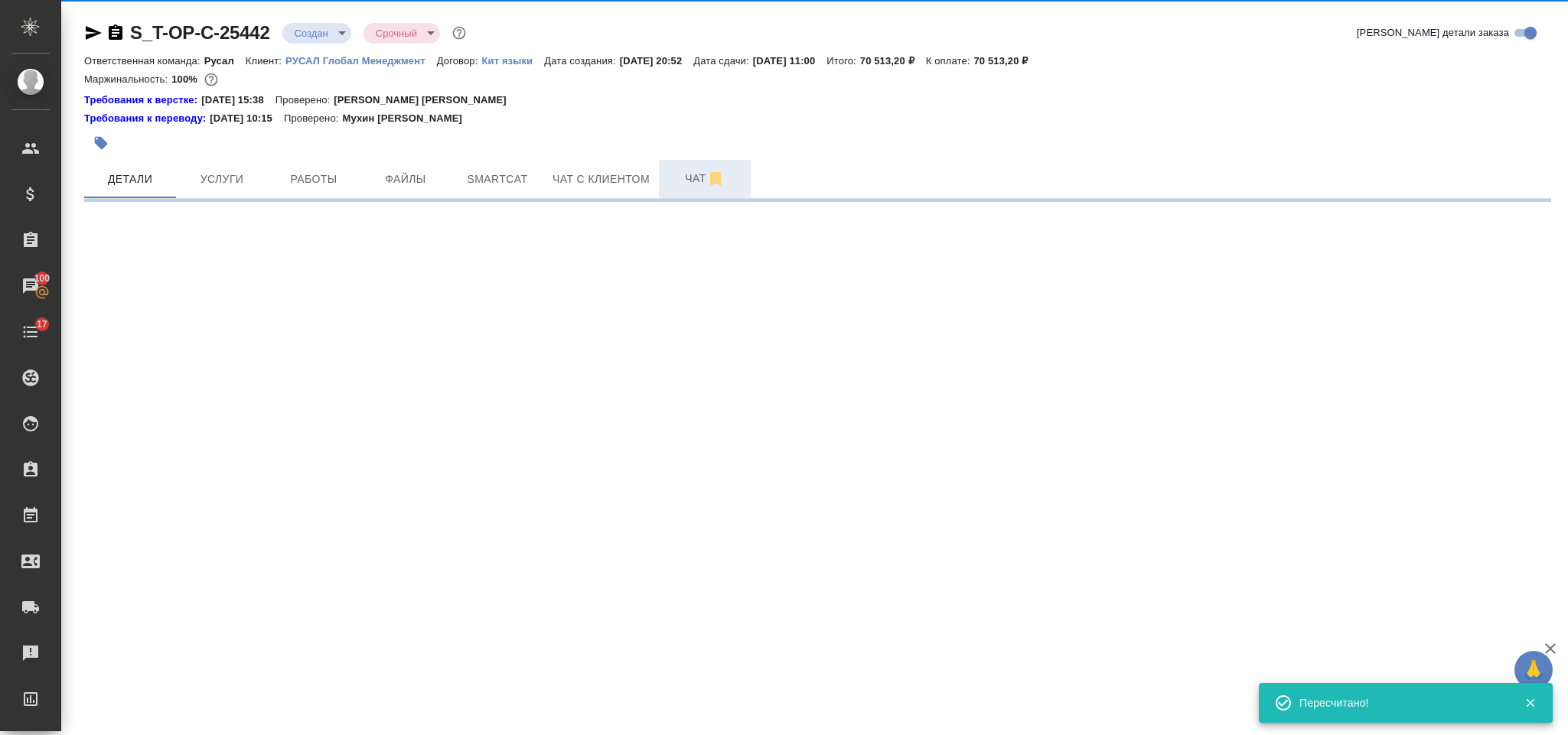
select select "RU"
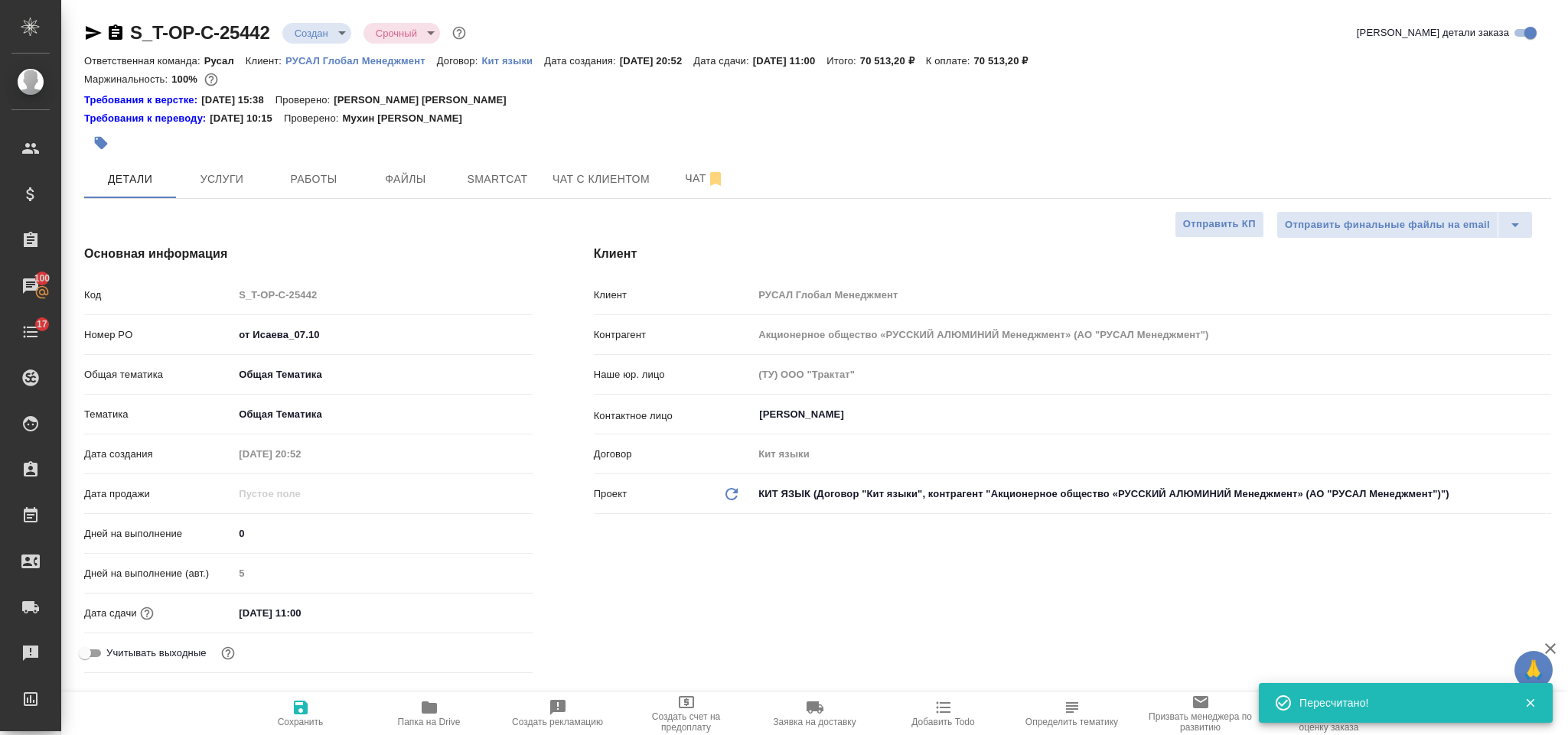
type textarea "x"
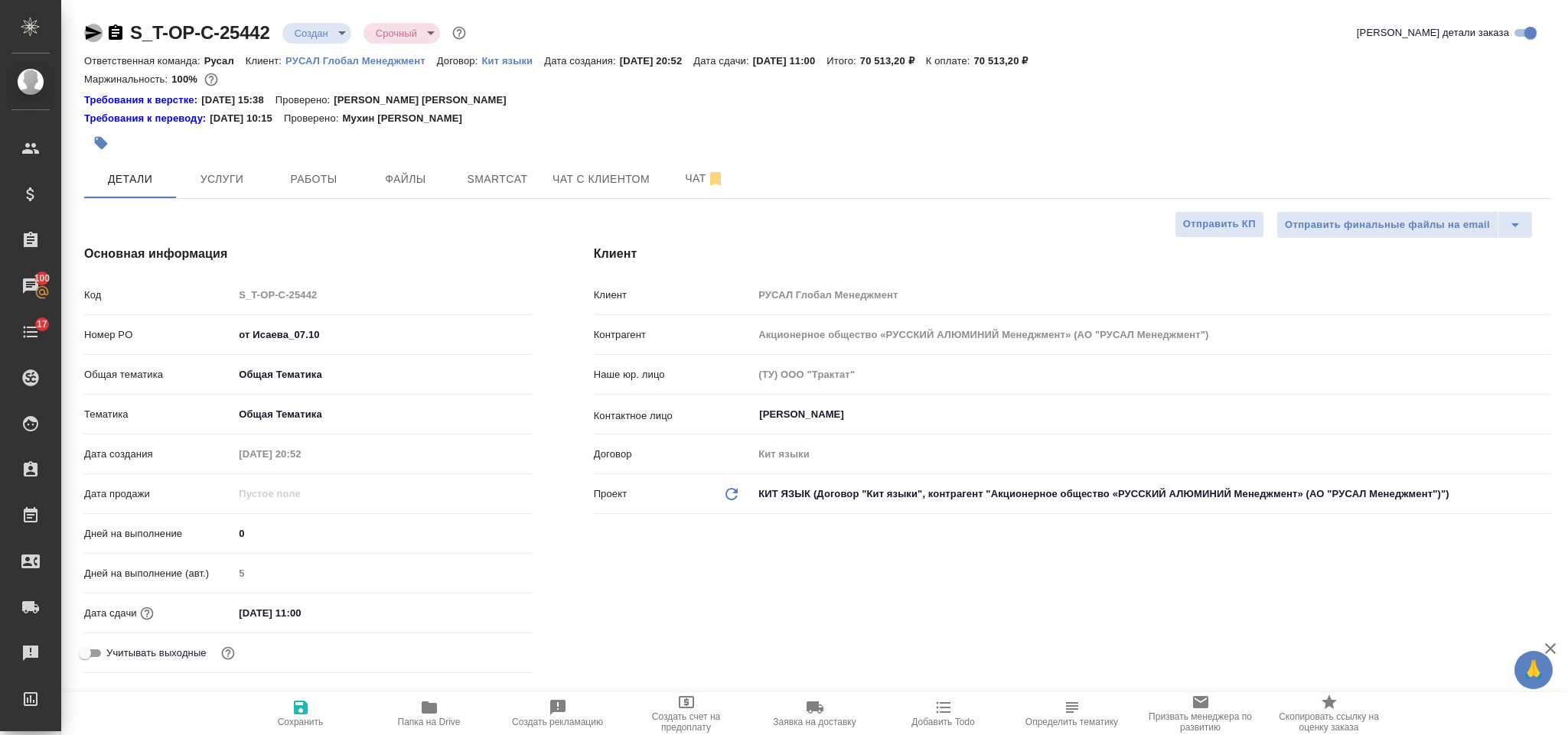
click at [88, 35] on icon "button" at bounding box center [94, 33] width 16 height 14
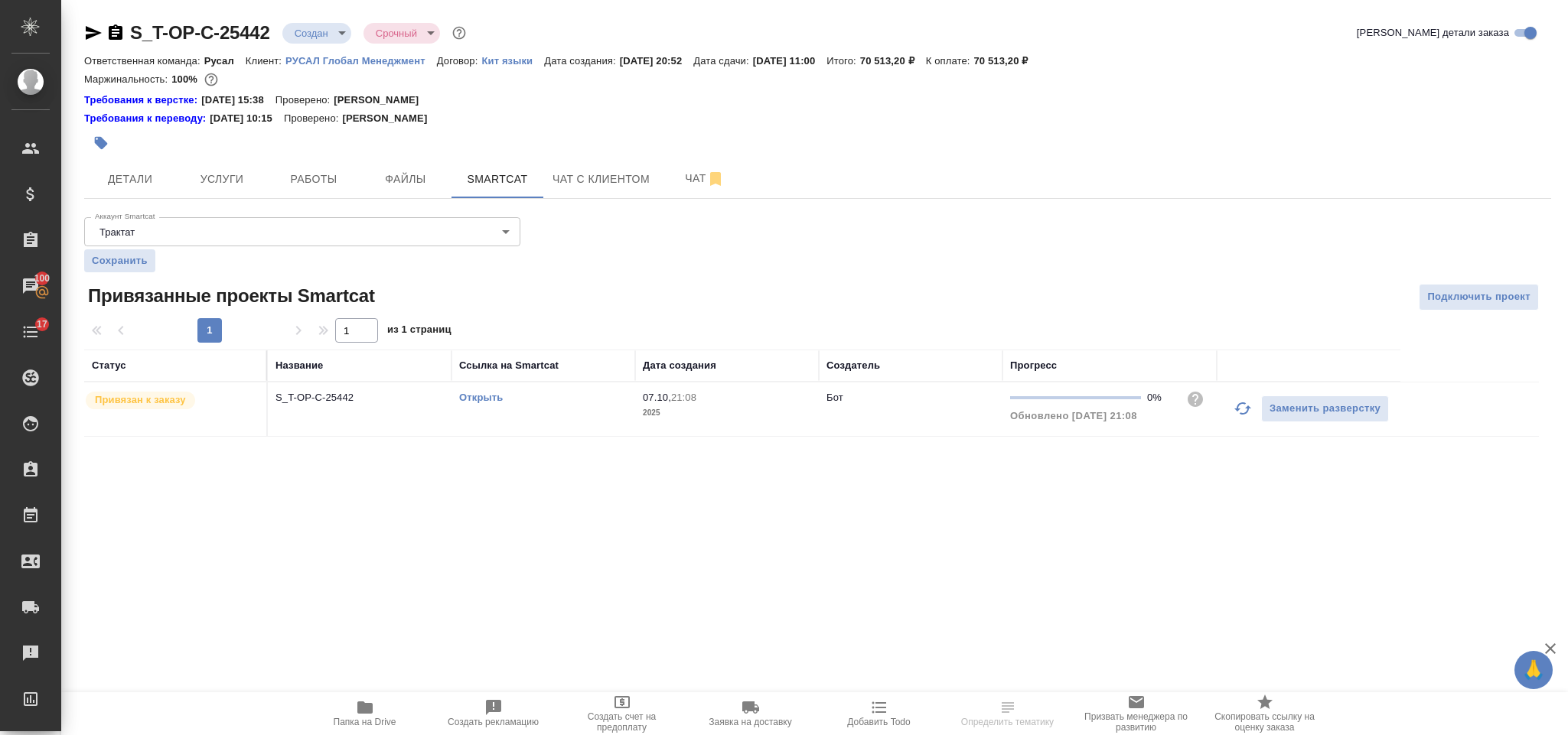
click at [486, 402] on link "Открыть" at bounding box center [481, 397] width 43 height 12
click at [164, 163] on button "Детали" at bounding box center [129, 179] width 92 height 39
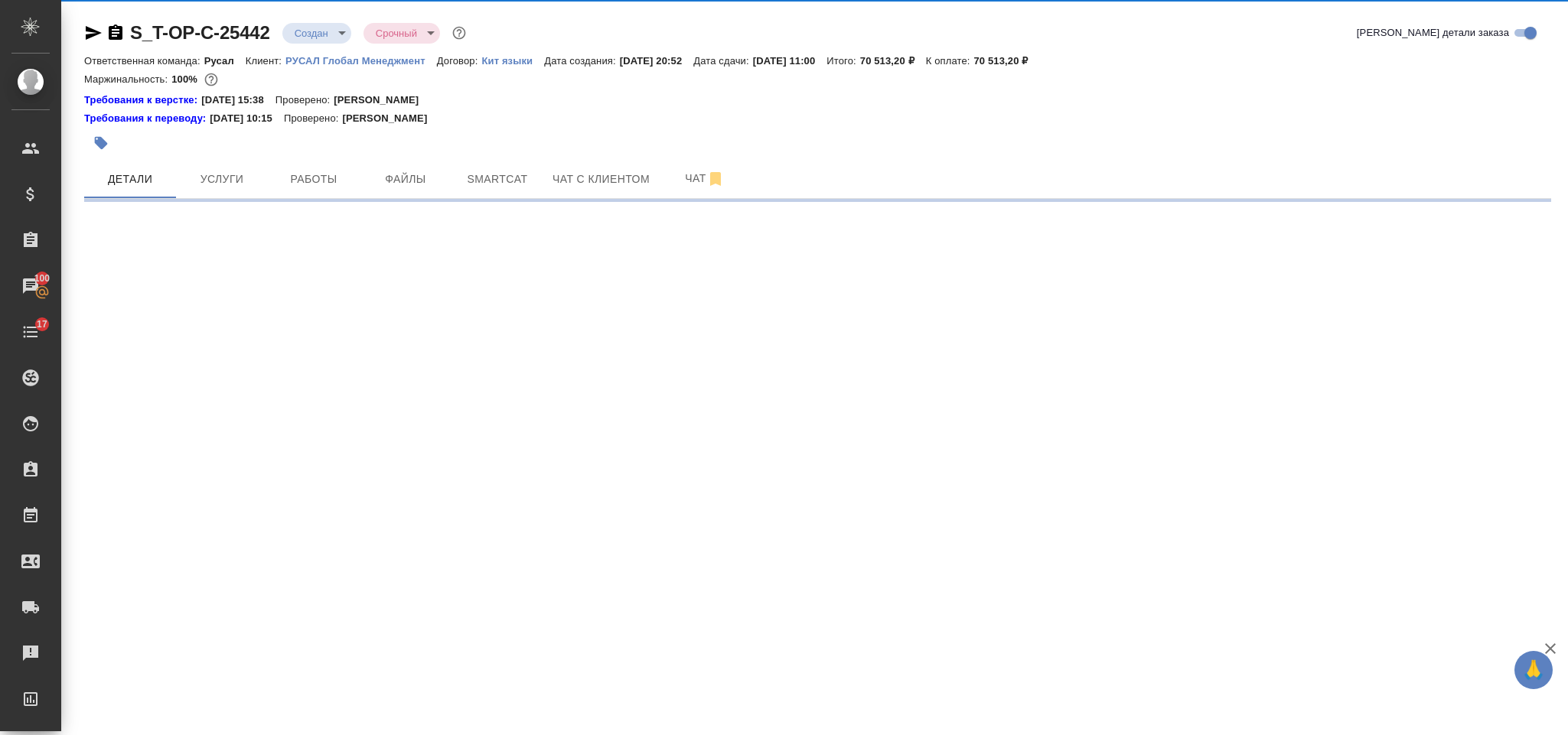
select select "RU"
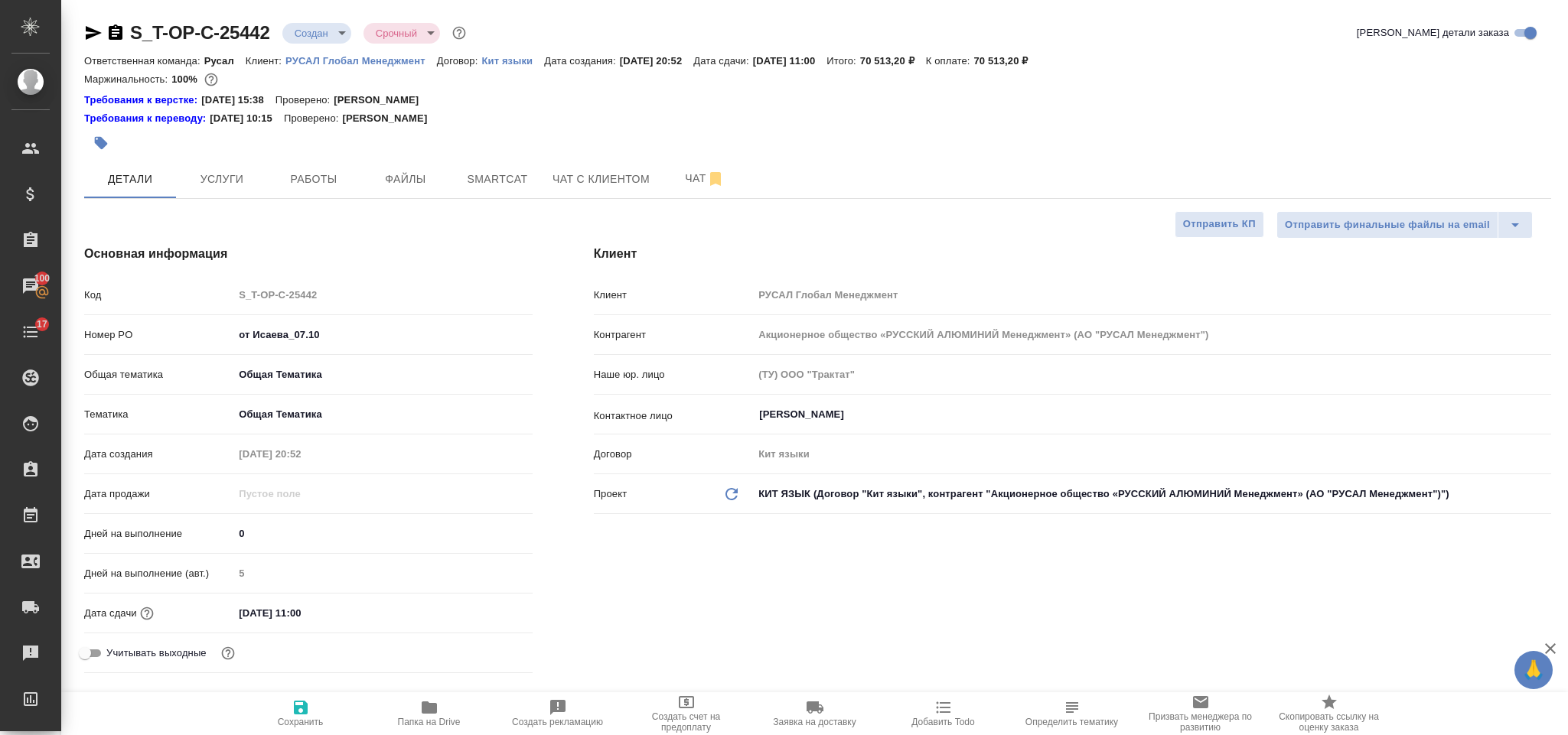
type textarea "x"
click at [315, 602] on input "[DATE] 11:00" at bounding box center [300, 612] width 134 height 22
click at [303, 617] on input "[DATE] 11:00" at bounding box center [301, 612] width 134 height 22
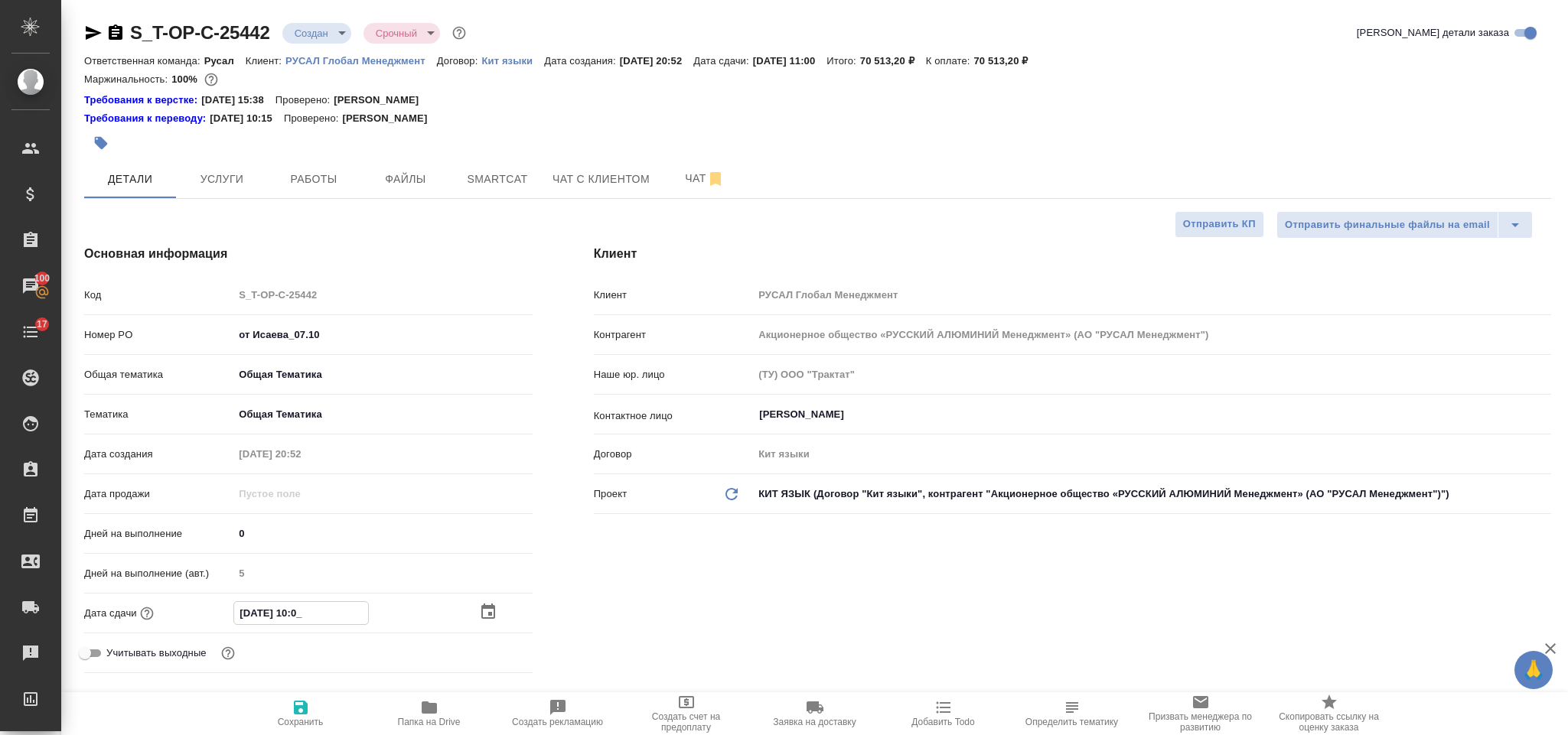
type input "[DATE] 14:00"
type textarea "x"
type input "[DATE] 14:00"
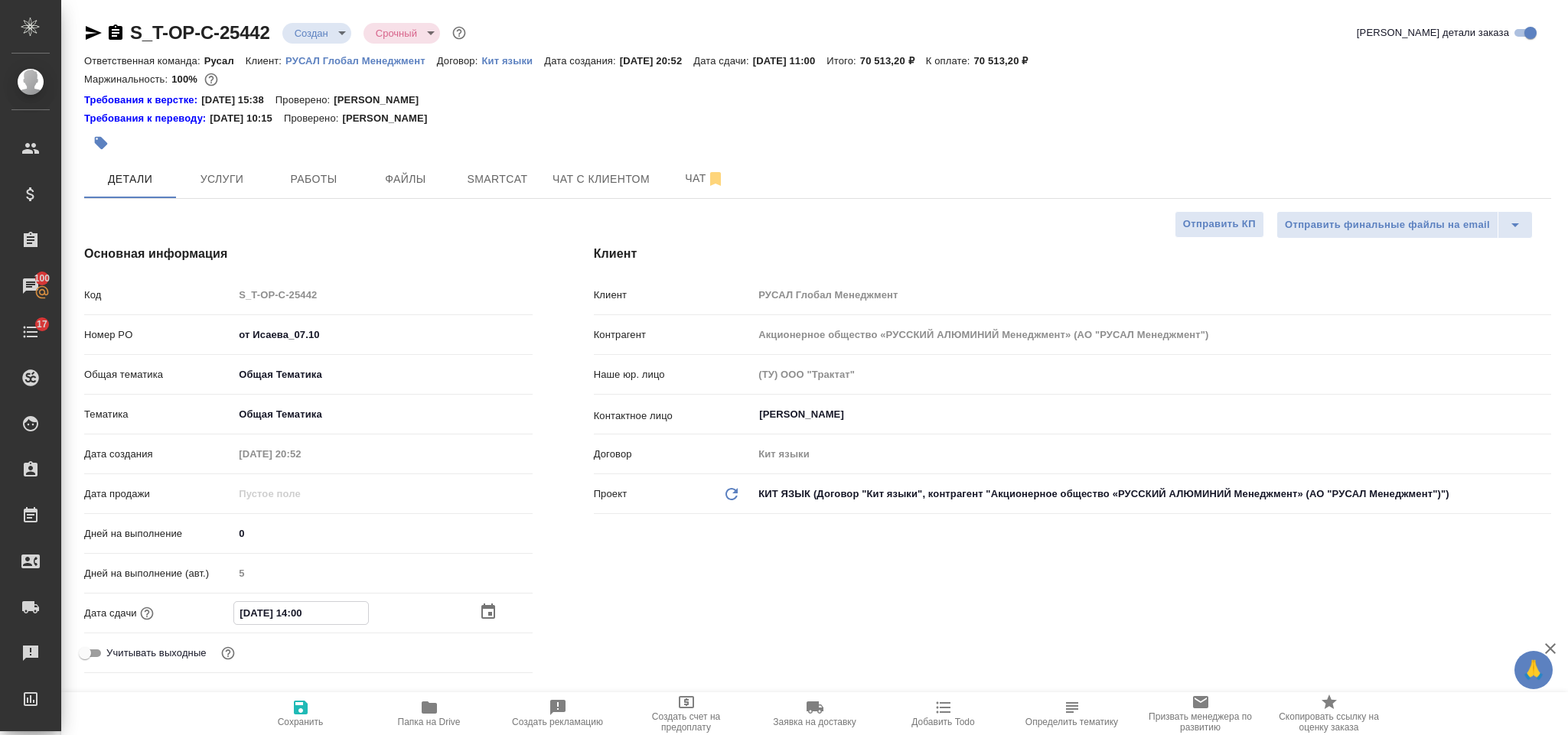
click at [304, 704] on icon "button" at bounding box center [300, 707] width 14 height 14
type textarea "x"
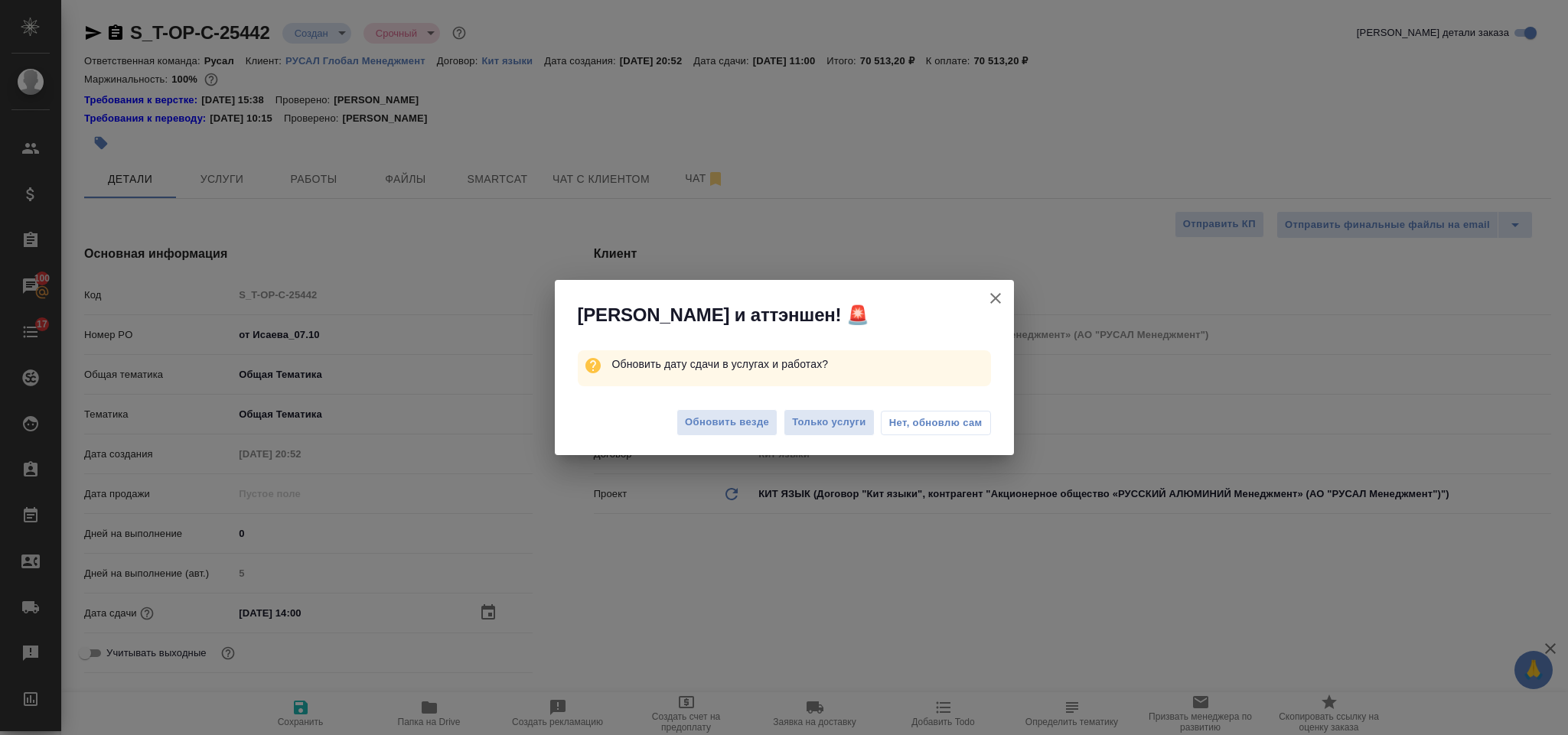
type textarea "x"
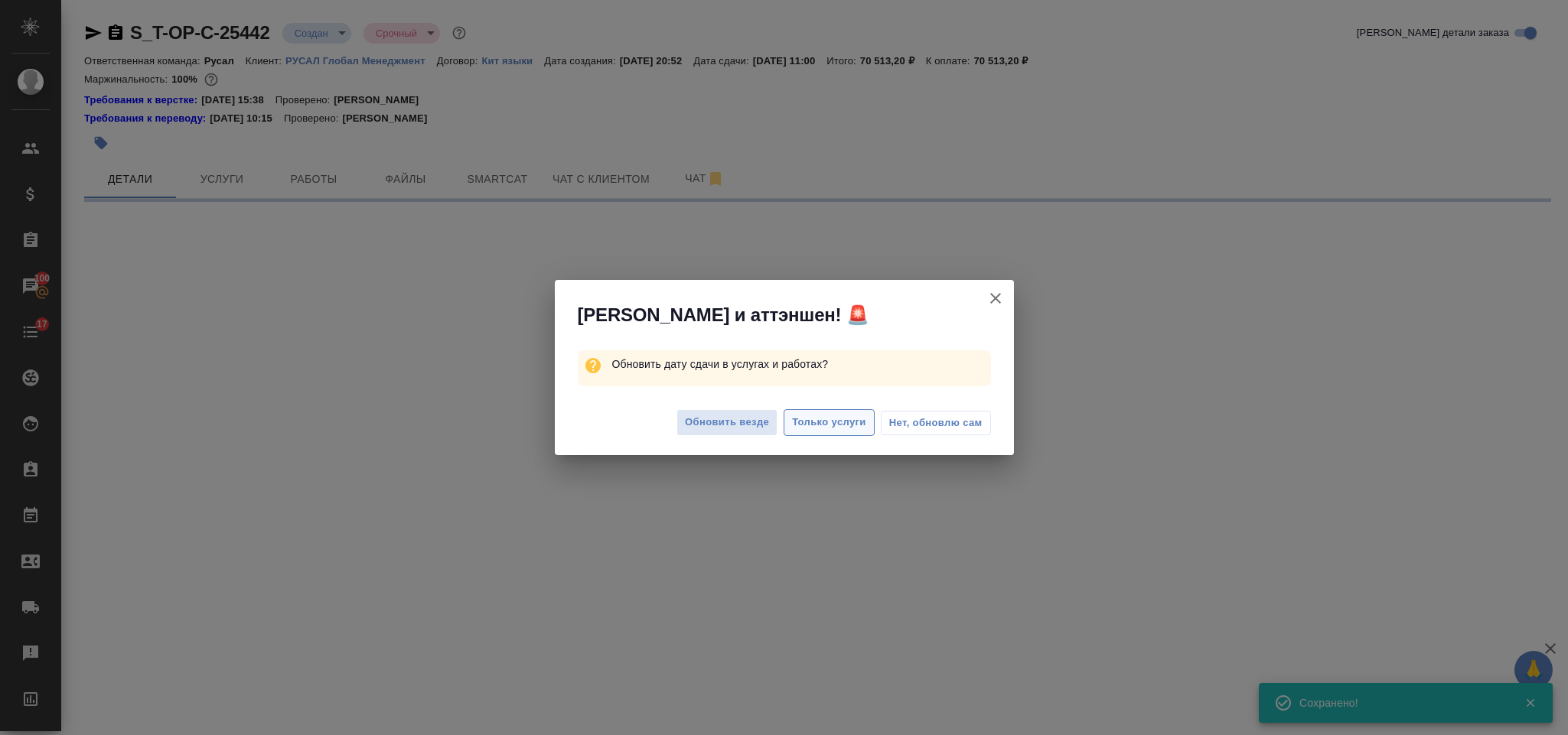
click at [819, 416] on span "Только услуги" at bounding box center [829, 422] width 74 height 17
select select "RU"
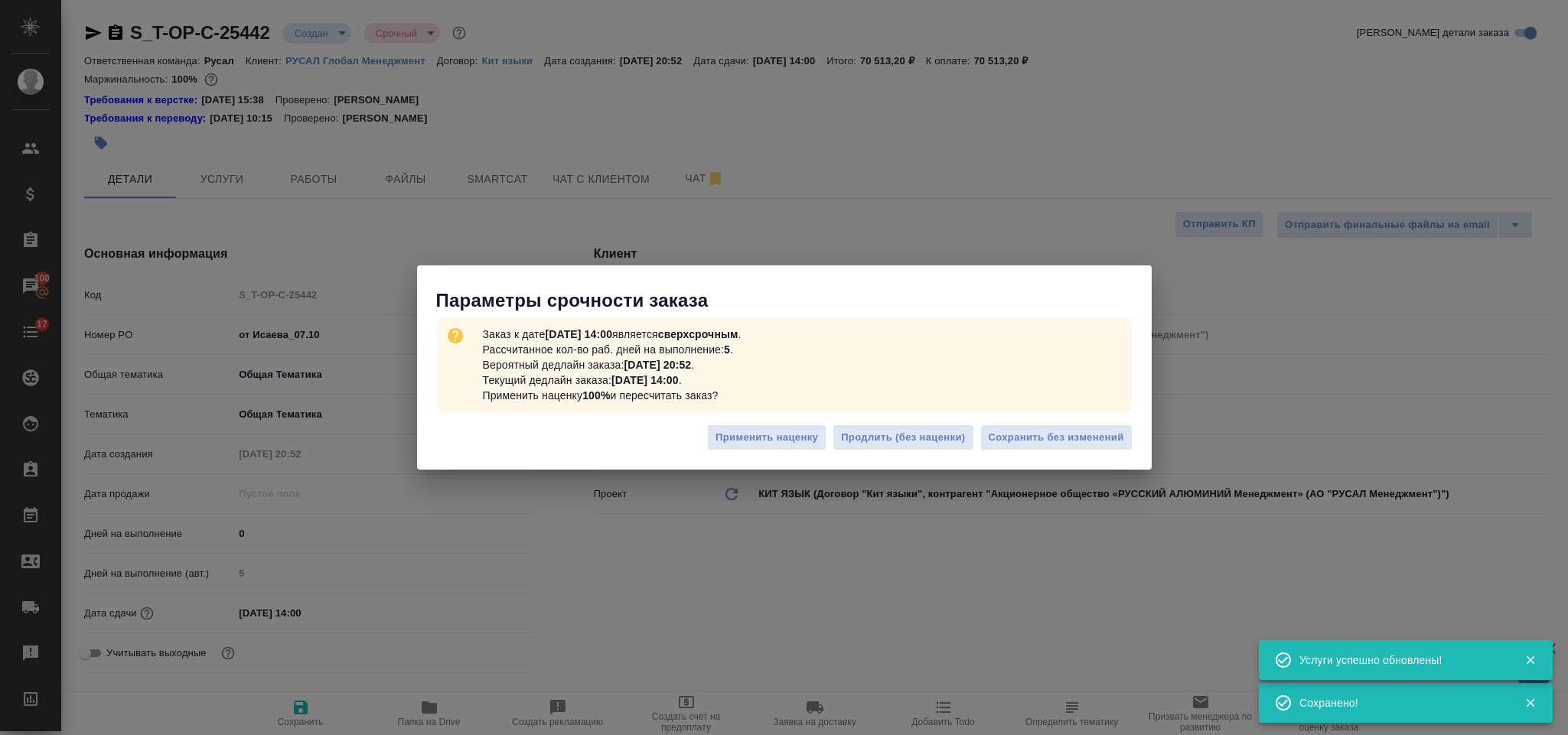
type textarea "x"
click at [1004, 438] on span "Сохранить без изменений" at bounding box center [1056, 438] width 135 height 17
type textarea "x"
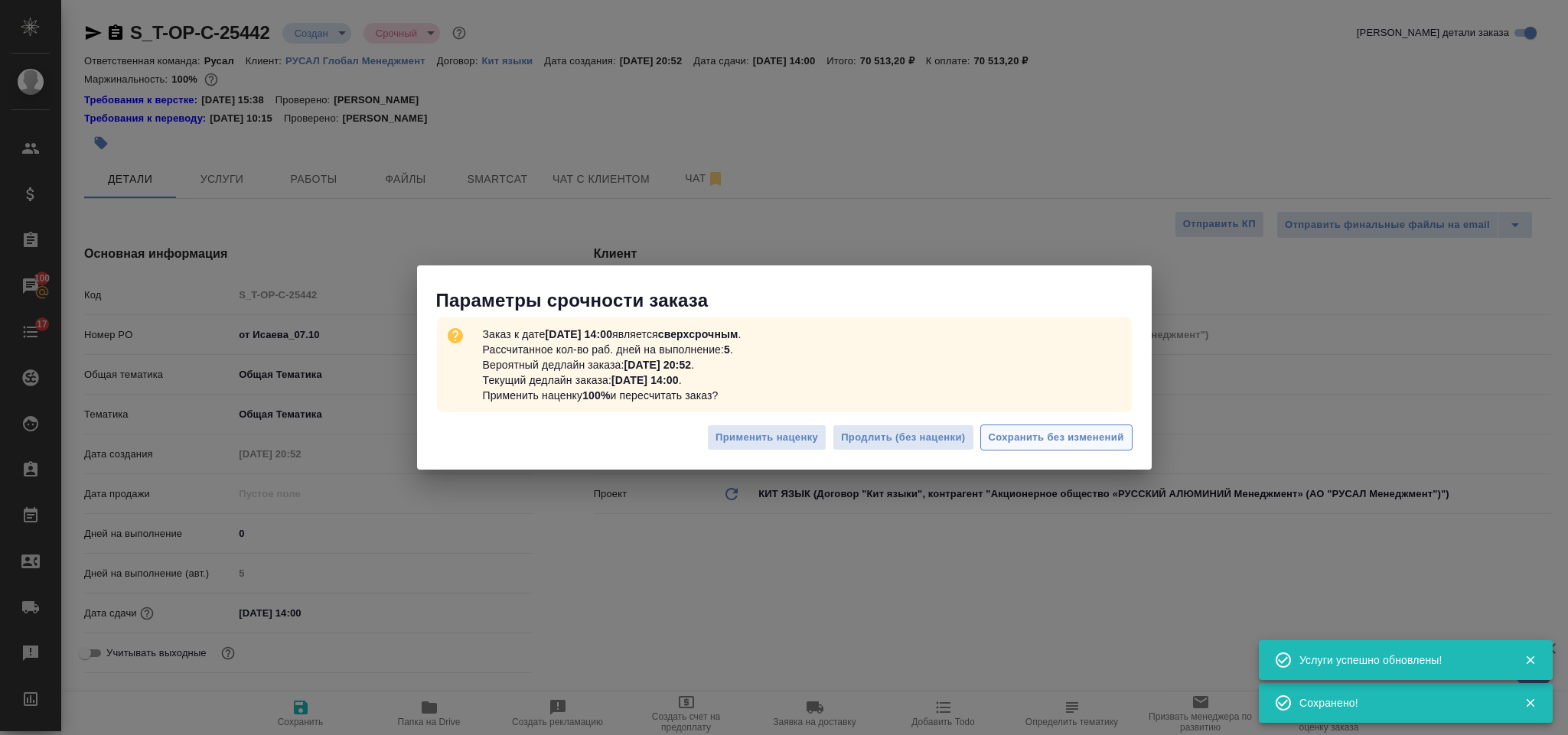
type textarea "x"
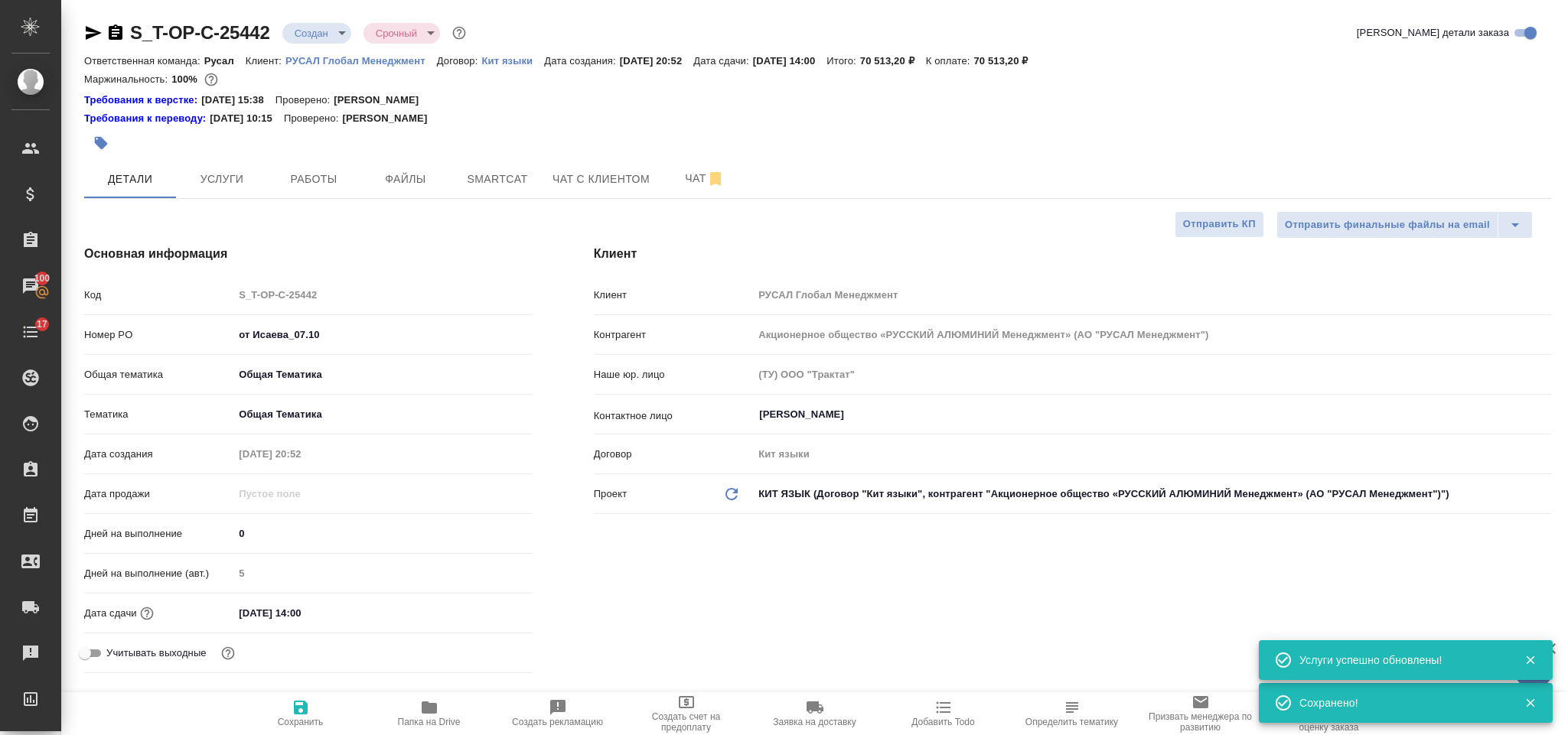
type textarea "x"
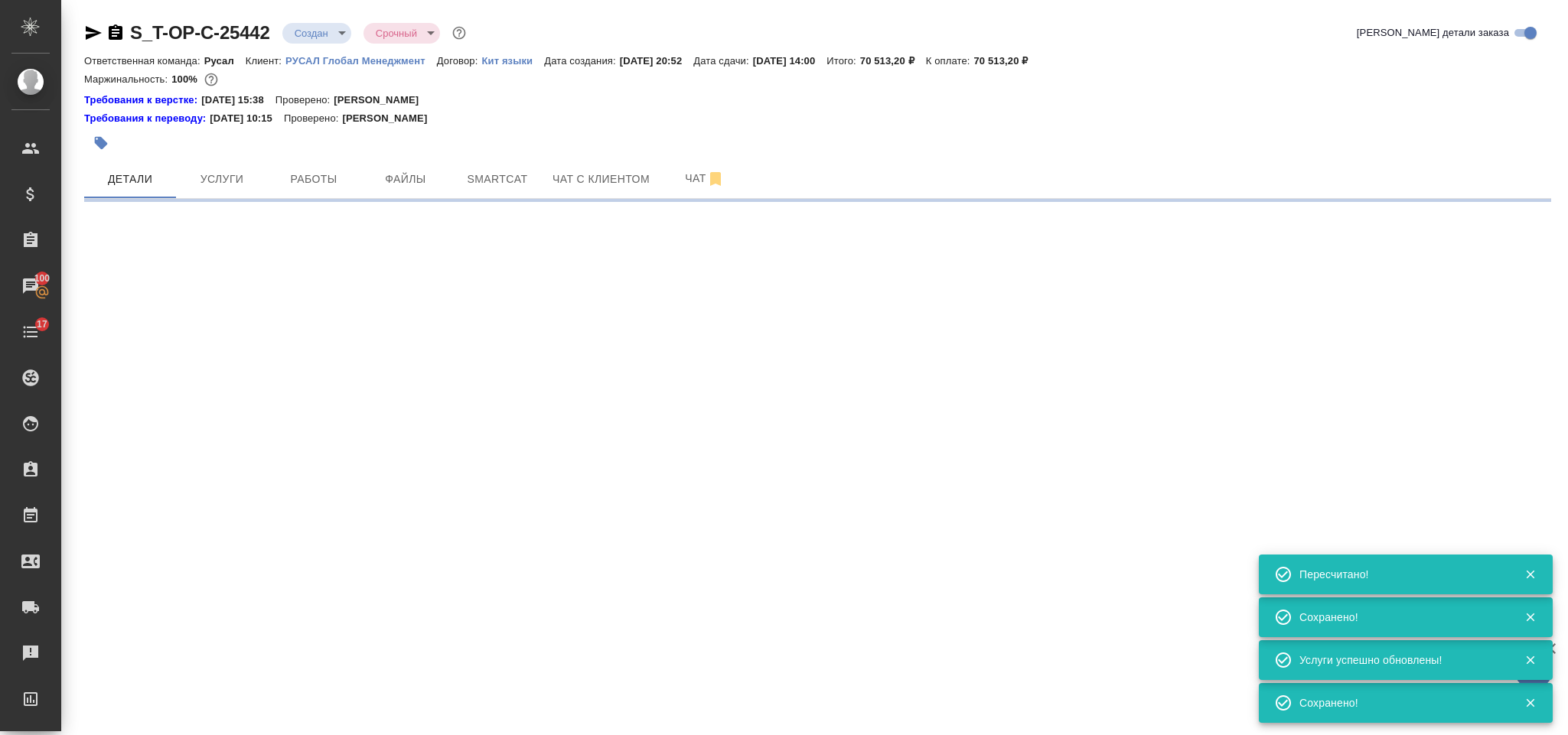
select select "RU"
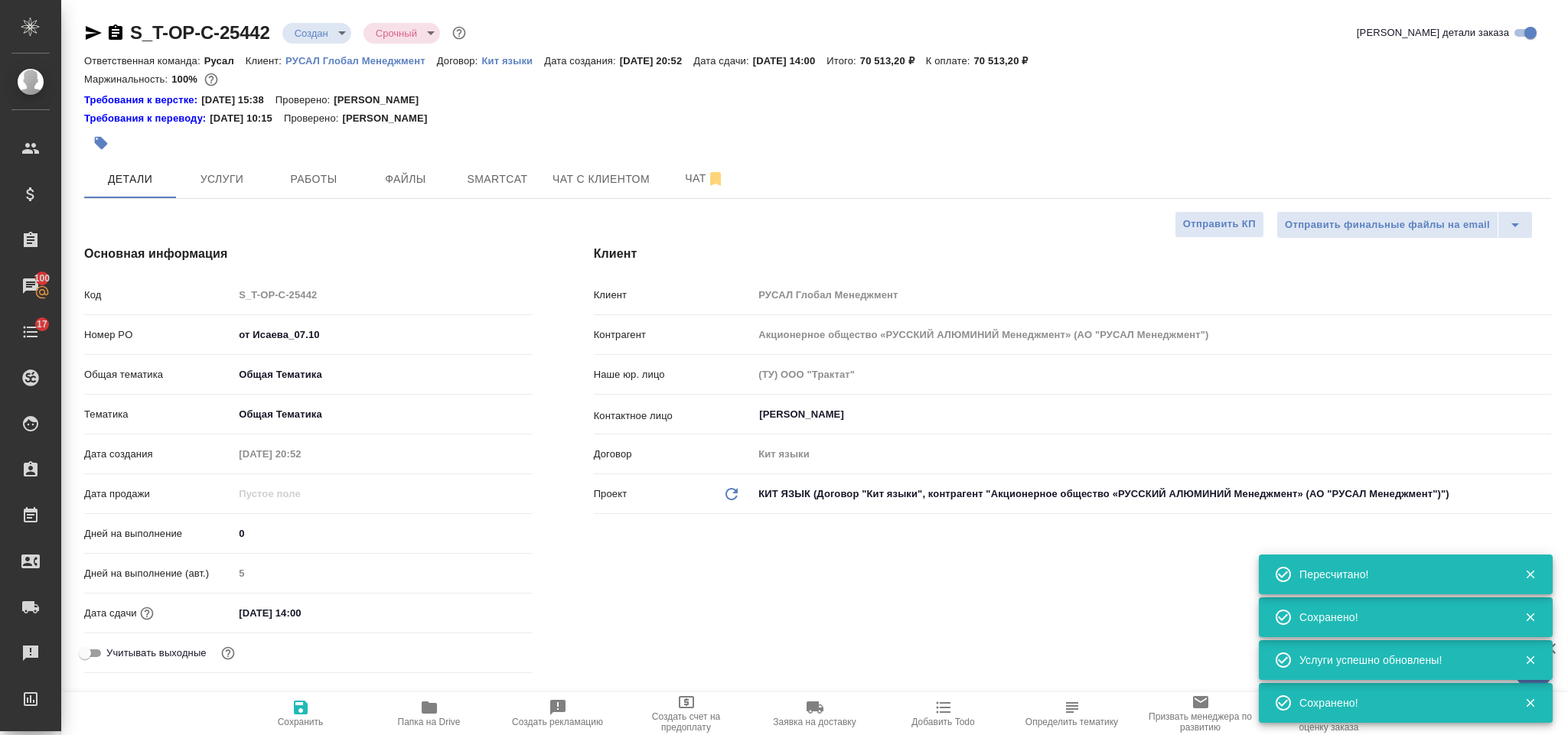
type textarea "x"
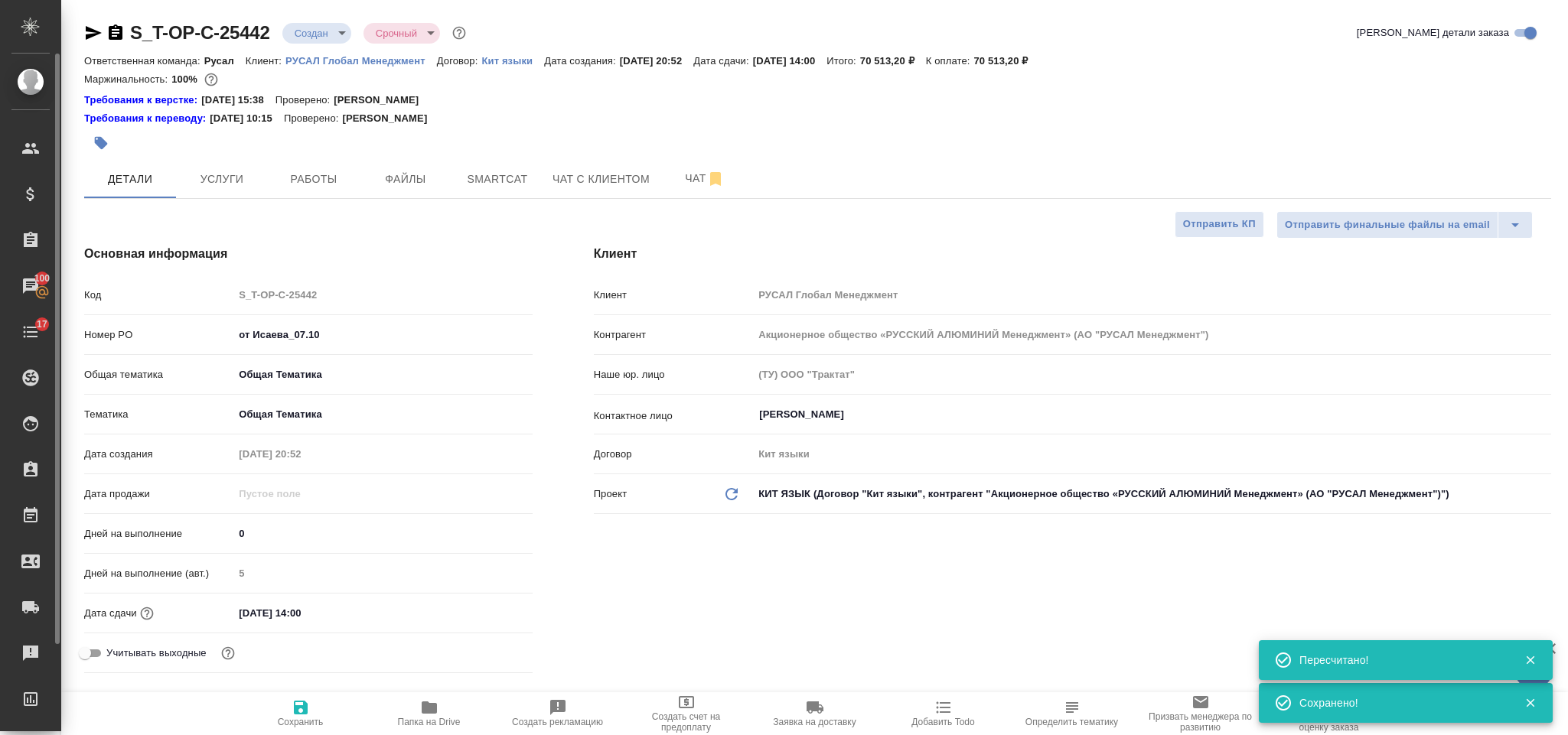
type textarea "x"
